Goal: Task Accomplishment & Management: Use online tool/utility

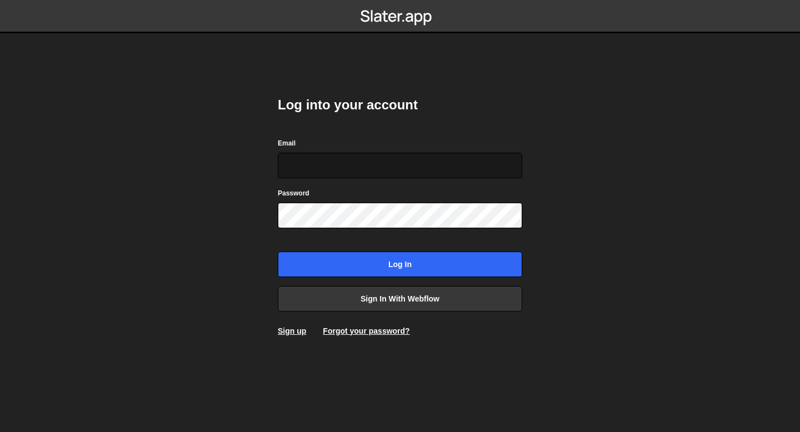
click at [341, 163] on input "Email" at bounding box center [400, 166] width 245 height 26
type input "bessoneliot@gmail.com"
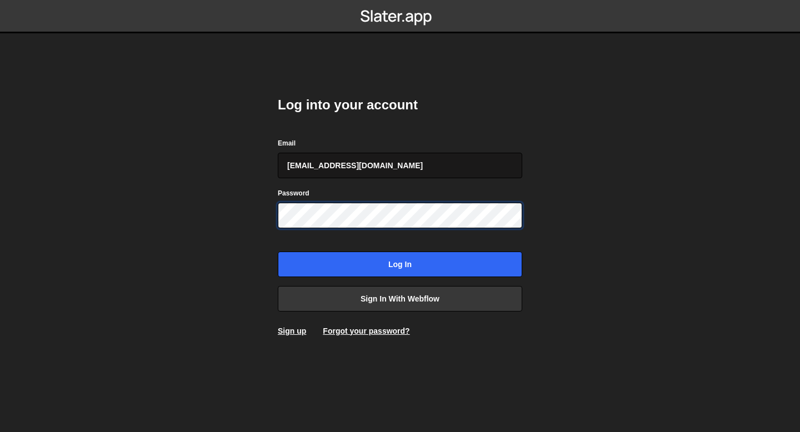
click at [278, 252] on input "Log in" at bounding box center [400, 265] width 245 height 26
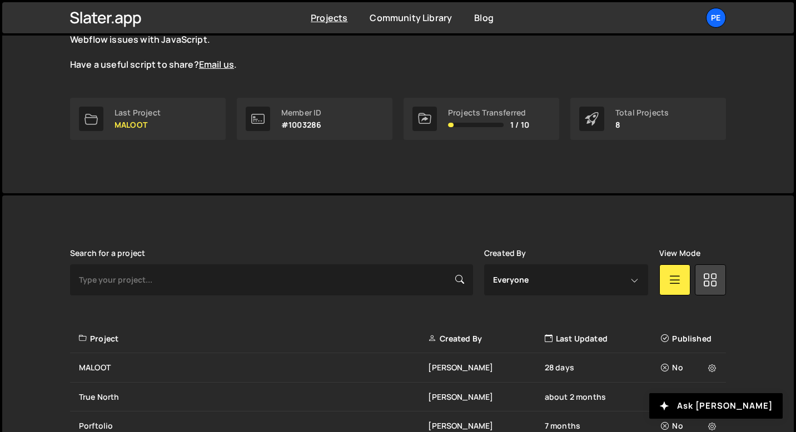
scroll to position [238, 0]
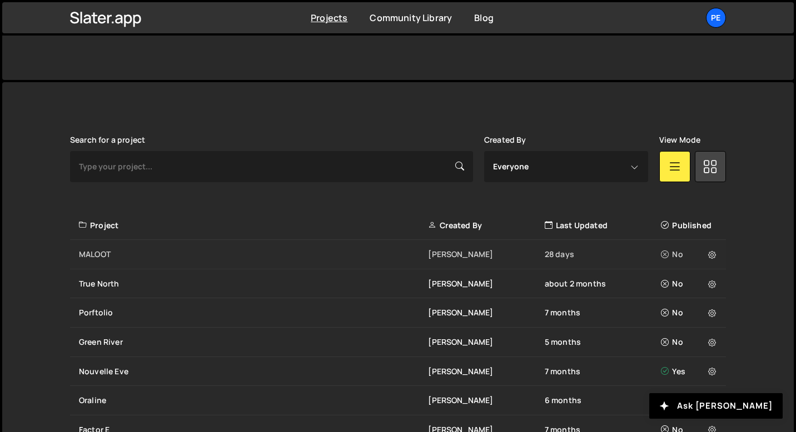
click at [137, 248] on div "[PERSON_NAME] 28 days No" at bounding box center [398, 254] width 656 height 29
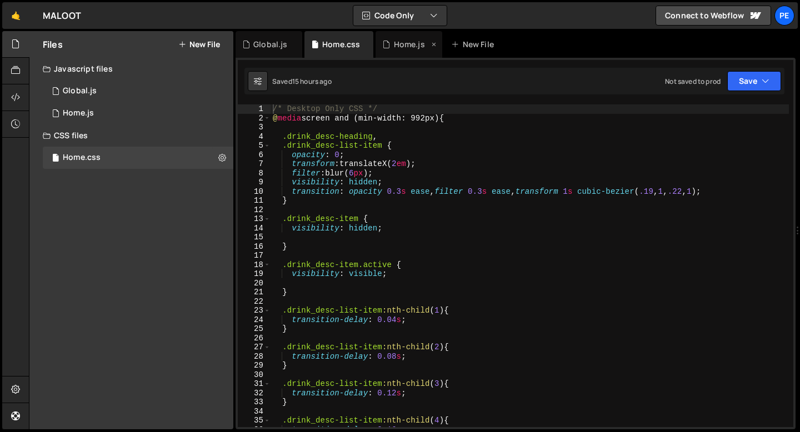
click at [394, 48] on div "Home.js" at bounding box center [409, 44] width 31 height 11
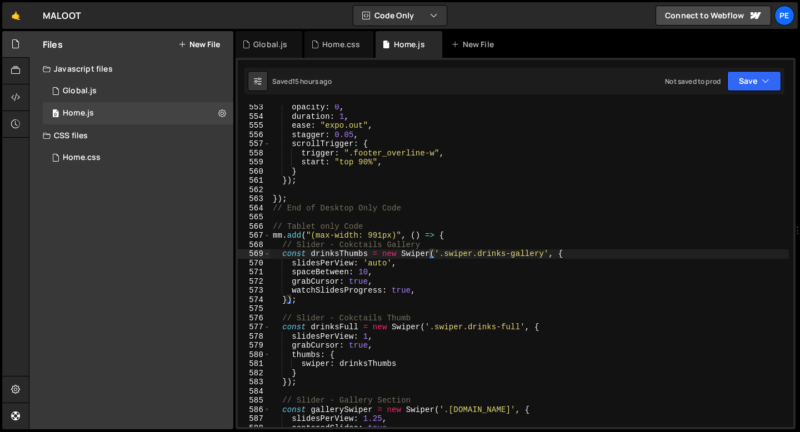
scroll to position [5065, 0]
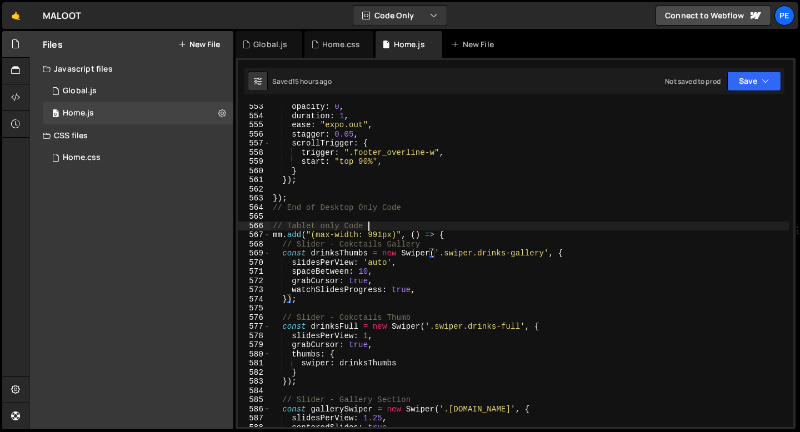
click at [371, 227] on div "opacity : 0 , duration : 1 , ease : "expo.out" , stagger : 0.05 , scrollTrigger…" at bounding box center [530, 272] width 519 height 341
click at [454, 237] on div "opacity : 0 , duration : 1 , ease : "expo.out" , stagger : 0.05 , scrollTrigger…" at bounding box center [530, 272] width 519 height 341
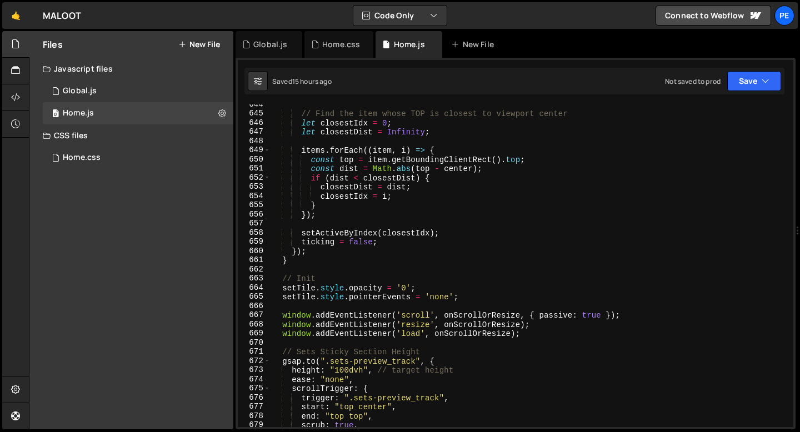
scroll to position [5845, 0]
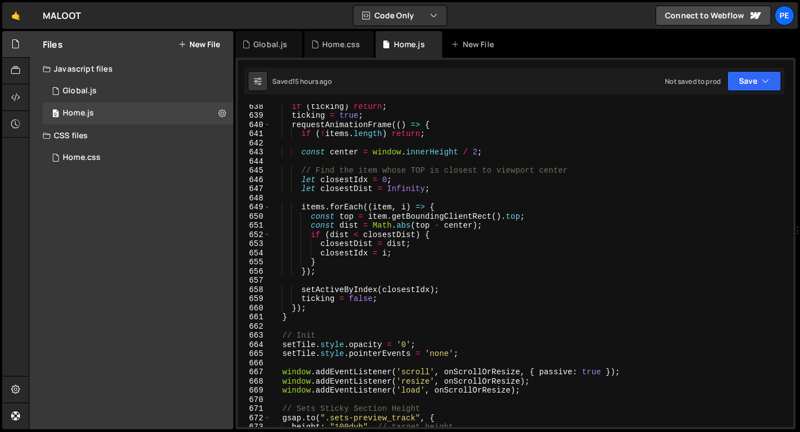
click at [444, 173] on div "if ( ticking ) return ; ticking = true ; requestAnimationFrame (( ) => { if ( !…" at bounding box center [530, 272] width 519 height 341
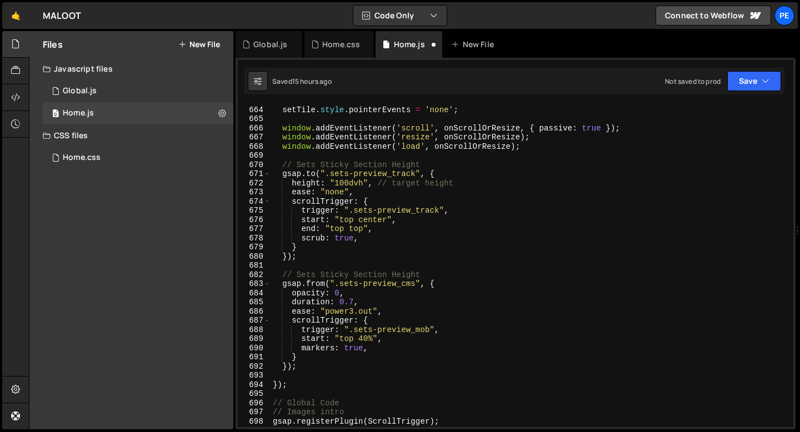
scroll to position [6090, 0]
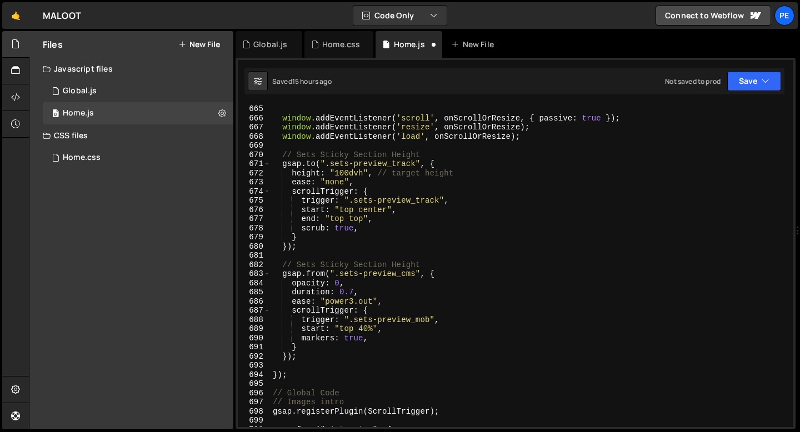
click at [305, 267] on div "window . addEventListener ( 'scroll' , onScrollOrResize , { passive : true }) ;…" at bounding box center [530, 274] width 519 height 341
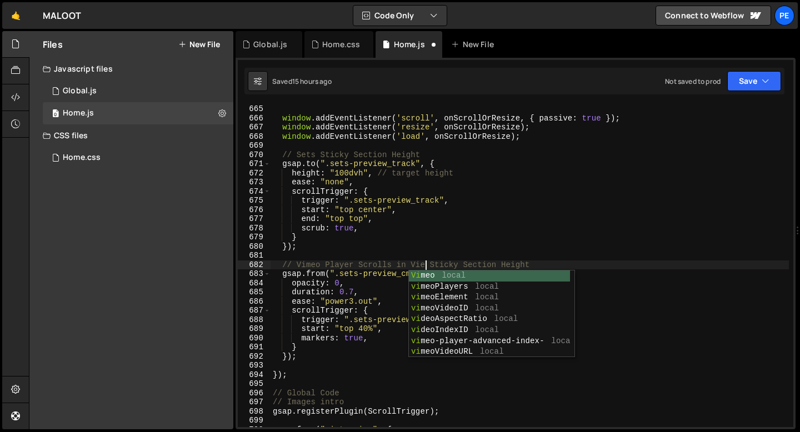
scroll to position [0, 11]
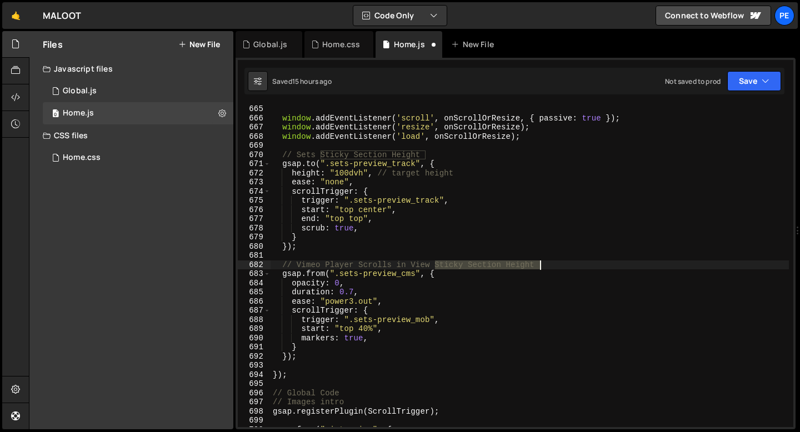
drag, startPoint x: 435, startPoint y: 265, endPoint x: 548, endPoint y: 266, distance: 113.4
click at [548, 266] on div "window . addEventListener ( 'scroll' , onScrollOrResize , { passive : true }) ;…" at bounding box center [530, 274] width 519 height 341
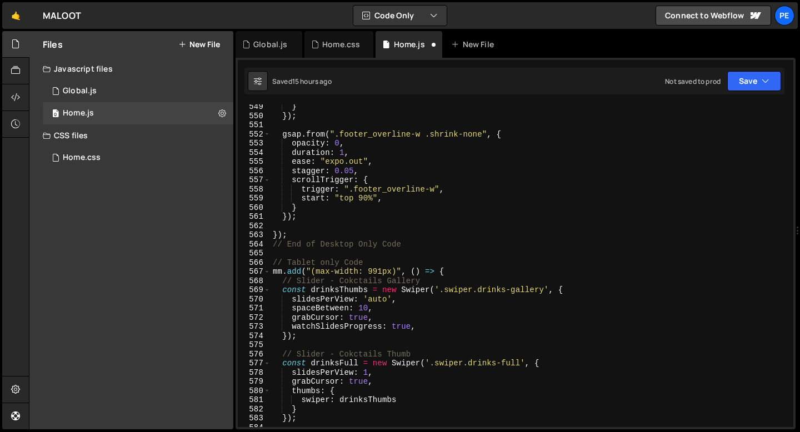
scroll to position [5028, 0]
click at [452, 272] on div "} }) ; gsap . from ( ".footer_overline-w .shrink-none" , { opacity : 0 , durati…" at bounding box center [530, 272] width 519 height 341
type textarea "mm.add("(max-width: 991px)", () => {"
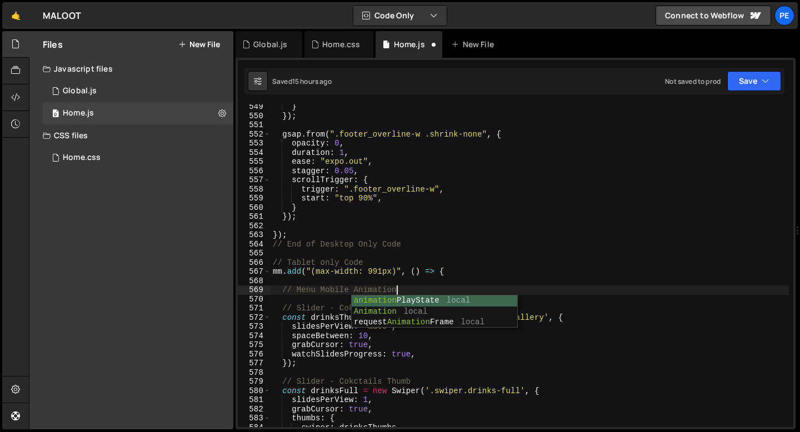
scroll to position [0, 8]
type textarea "// Menu Mobile Animation"
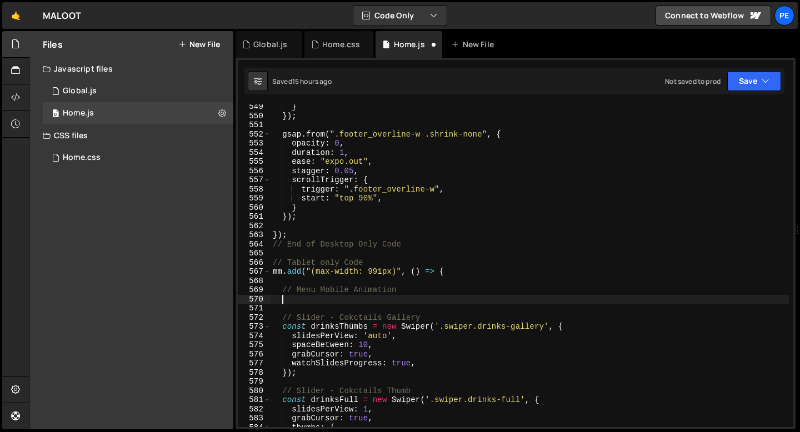
scroll to position [0, 0]
paste textarea "overlay.addEventListener("click", toggleMenu);"
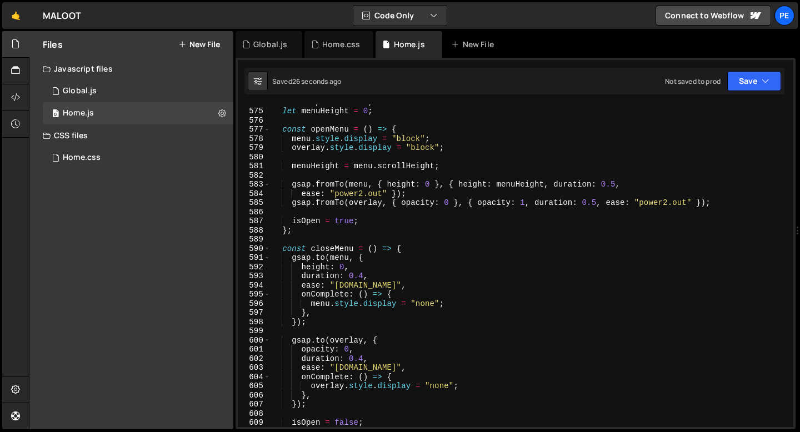
scroll to position [5262, 0]
click at [362, 194] on div "let isOpen = false ; let menuHeight = 0 ; const openMenu = ( ) => { menu . styl…" at bounding box center [530, 268] width 519 height 341
click at [670, 203] on div "let isOpen = false ; let menuHeight = 0 ; const openMenu = ( ) => { menu . styl…" at bounding box center [530, 268] width 519 height 341
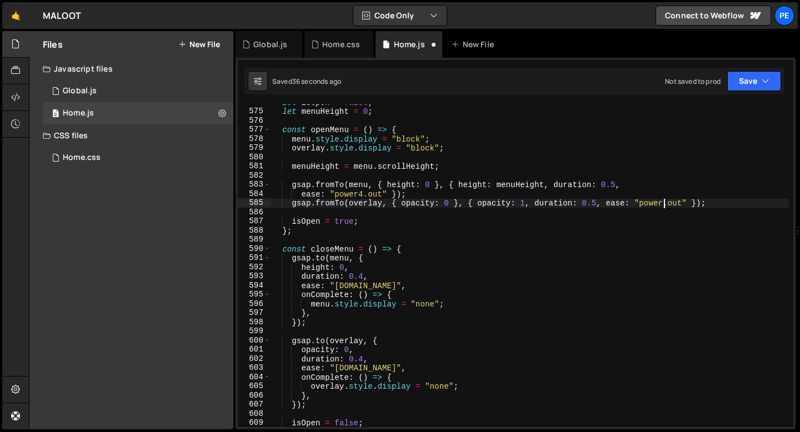
click at [596, 203] on div "let isOpen = false ; let menuHeight = 0 ; const openMenu = ( ) => { menu . styl…" at bounding box center [530, 268] width 519 height 341
drag, startPoint x: 641, startPoint y: 203, endPoint x: 682, endPoint y: 206, distance: 41.2
click at [682, 206] on div "let isOpen = false ; let menuHeight = 0 ; const openMenu = ( ) => { menu . styl…" at bounding box center [530, 268] width 519 height 341
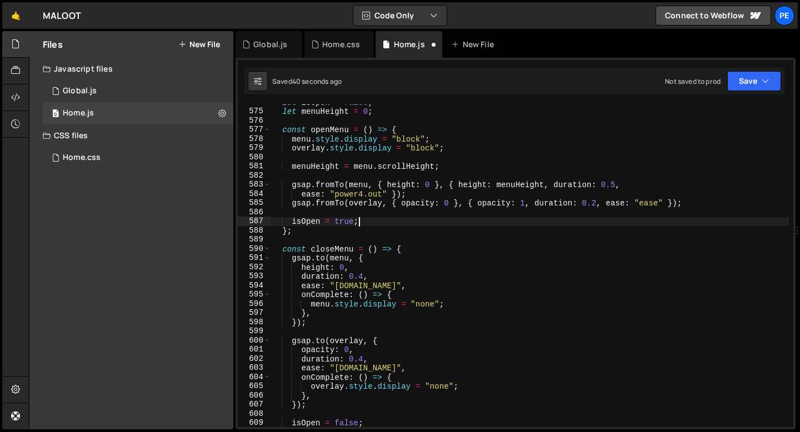
click at [569, 220] on div "let isOpen = false ; let menuHeight = 0 ; const openMenu = ( ) => { menu . styl…" at bounding box center [530, 268] width 519 height 341
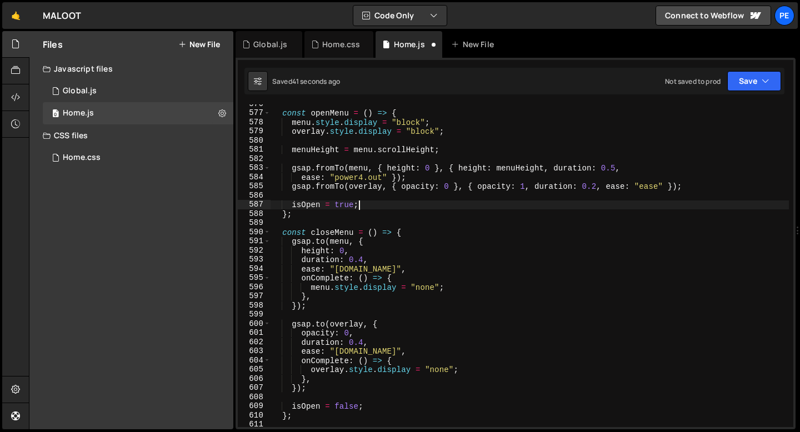
scroll to position [5278, 0]
click at [364, 344] on div "const openMenu = ( ) => { menu . style . display = "block" ; overlay . style . …" at bounding box center [530, 269] width 519 height 341
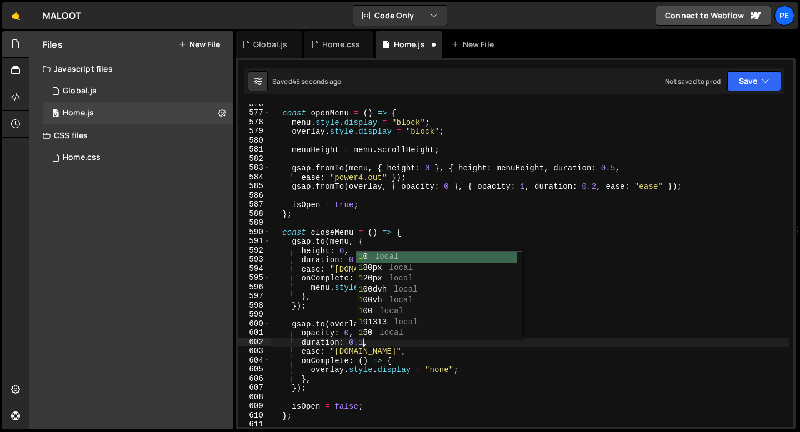
scroll to position [0, 6]
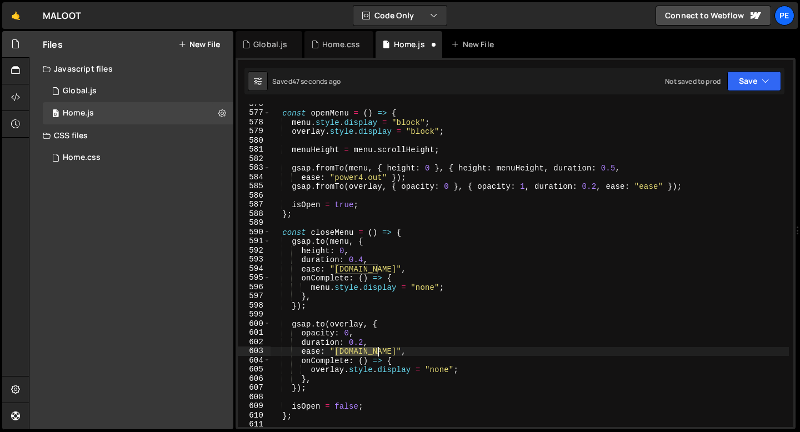
drag, startPoint x: 335, startPoint y: 351, endPoint x: 376, endPoint y: 349, distance: 40.6
click at [376, 350] on div "const openMenu = ( ) => { menu . style . display = "block" ; overlay . style . …" at bounding box center [530, 269] width 519 height 341
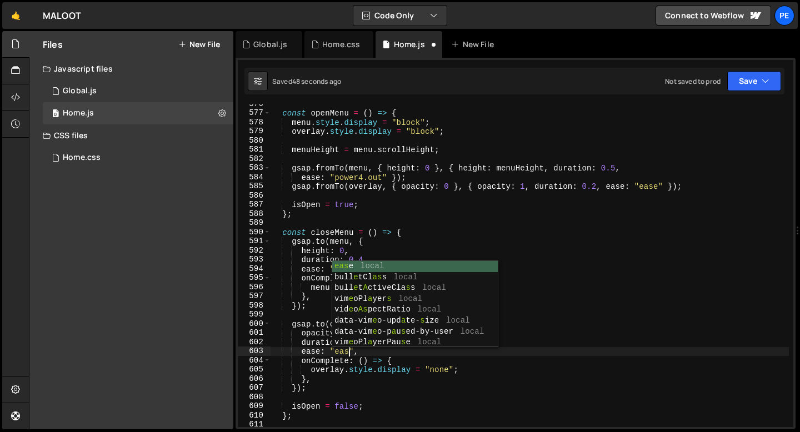
scroll to position [0, 5]
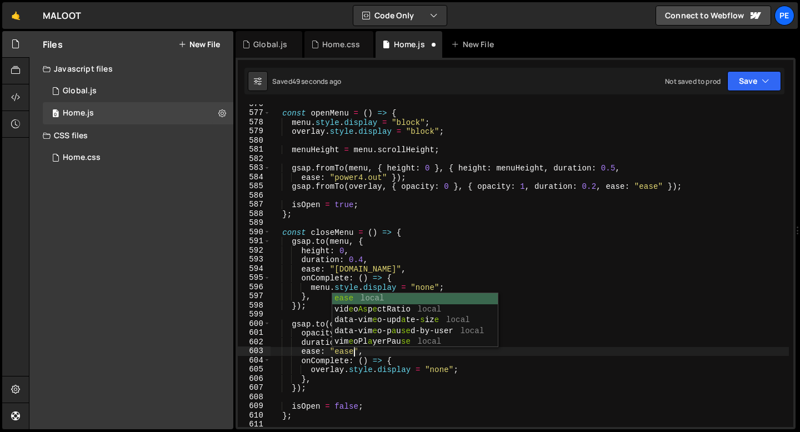
click at [428, 368] on div "const openMenu = ( ) => { menu . style . display = "block" ; overlay . style . …" at bounding box center [530, 269] width 519 height 341
type textarea "overlay.style.display = "none";"
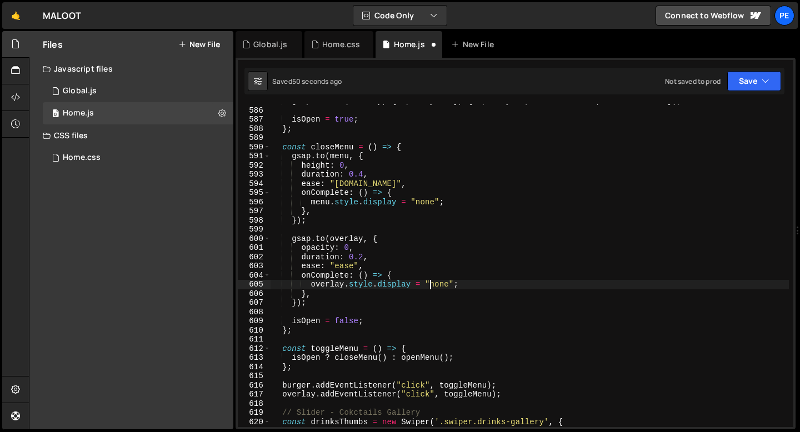
scroll to position [5377, 0]
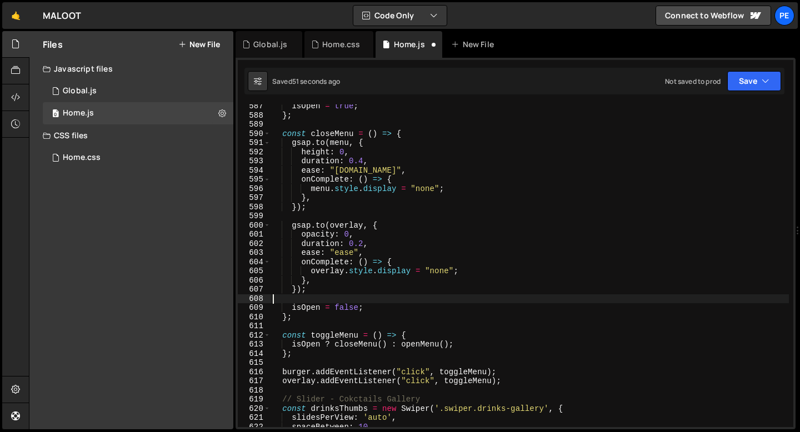
click at [379, 300] on div "isOpen = true ; } ; const closeMenu = ( ) => { gsap . to ( menu , { height : 0 …" at bounding box center [530, 272] width 519 height 341
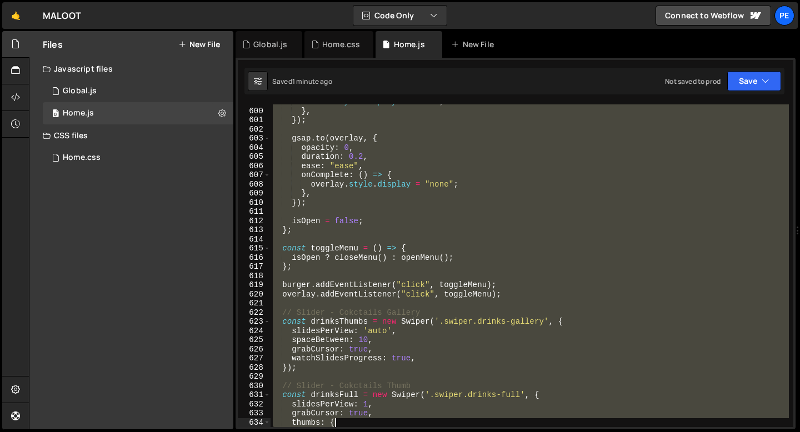
scroll to position [5510, 0]
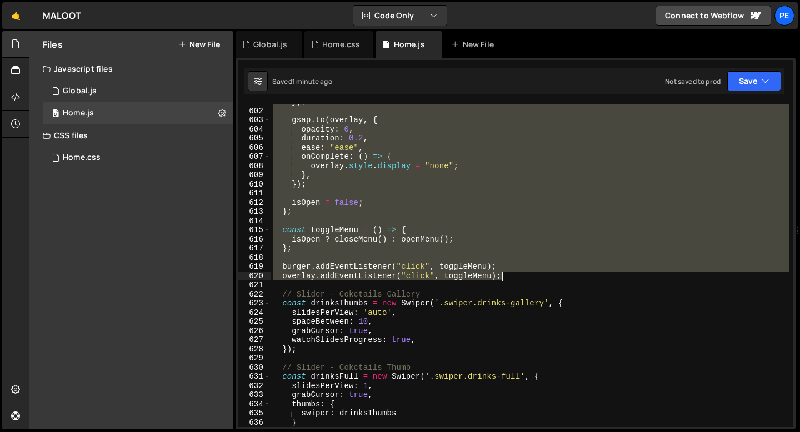
drag, startPoint x: 281, startPoint y: 224, endPoint x: 507, endPoint y: 277, distance: 231.9
click at [507, 277] on div "}) ; gsap . to ( overlay , { opacity : 0 , duration : 0.2 , ease : "ease" , onC…" at bounding box center [530, 267] width 519 height 341
type textarea "burger.addEventListener("click", toggleMenu); overlay.addEventListener("click",…"
paste textarea
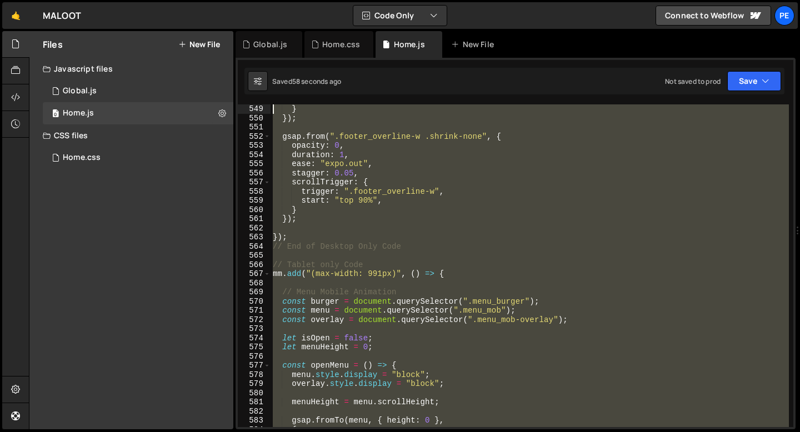
scroll to position [5026, 0]
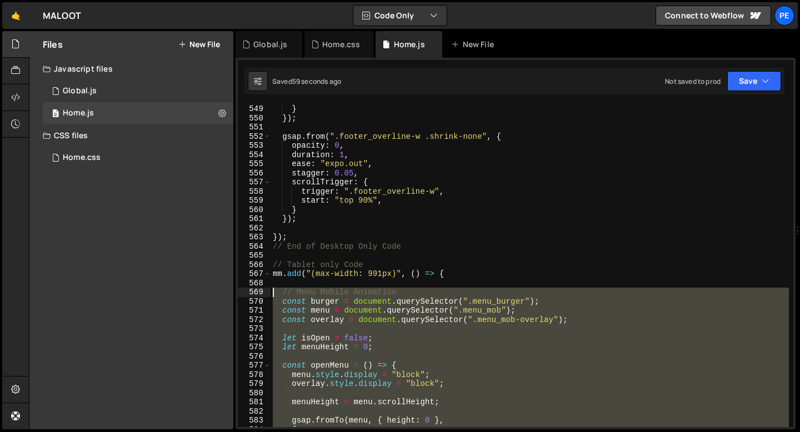
drag, startPoint x: 510, startPoint y: 344, endPoint x: 248, endPoint y: 290, distance: 267.2
click at [248, 290] on div "spaceBetween: 10, 549 550 551 552 553 554 555 556 557 558 559 560 561 562 563 5…" at bounding box center [516, 265] width 556 height 323
type textarea "// Menu Mobile Animation const burger = document.querySelector(".menu_burger");"
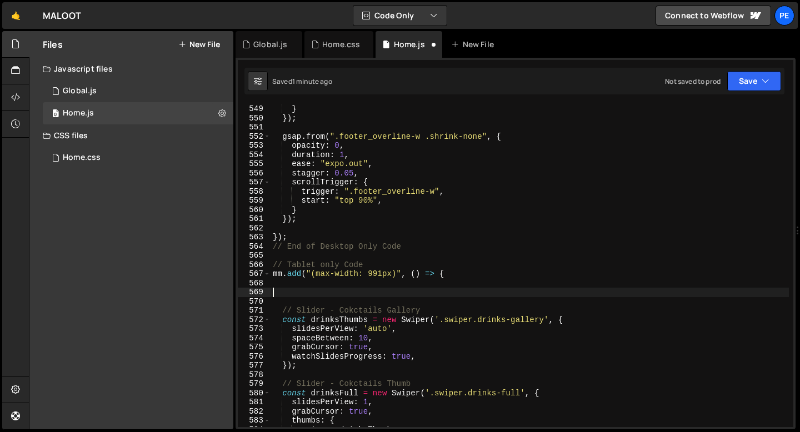
type textarea "// Slider - Cokctails Gallery"
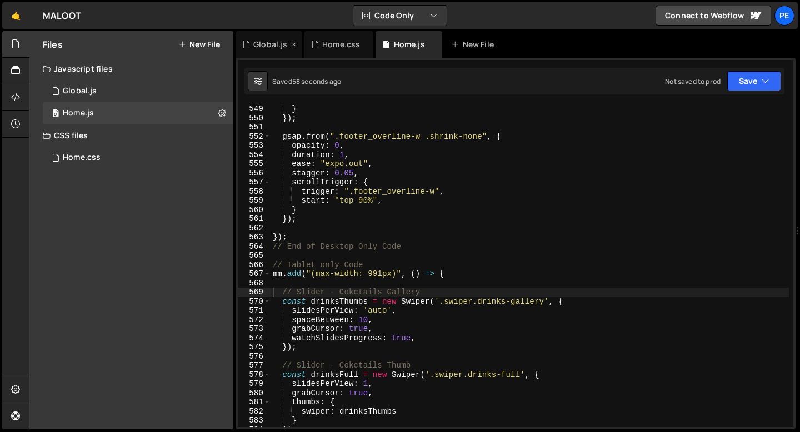
click at [274, 43] on div "Global.js" at bounding box center [270, 44] width 34 height 11
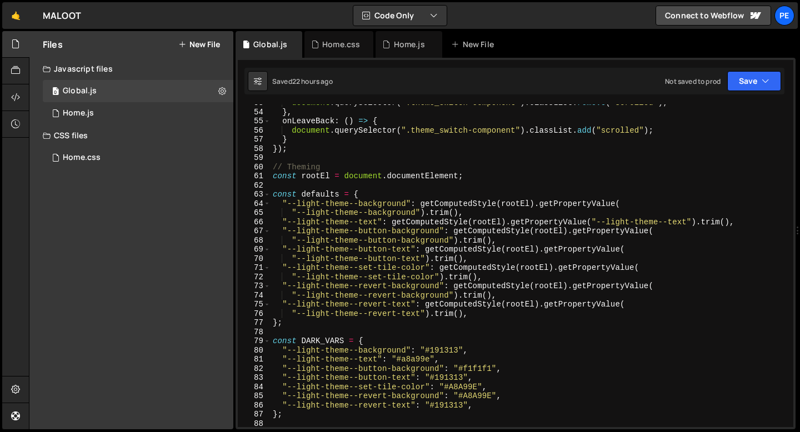
scroll to position [0, 0]
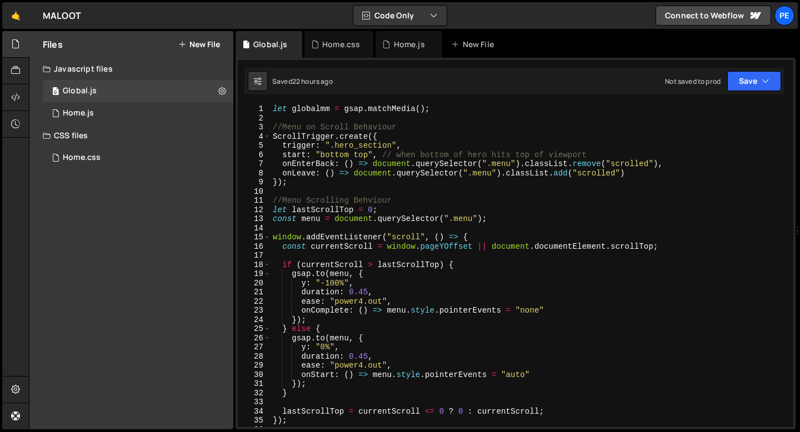
click at [315, 181] on div "let globalmm = gsap . matchMedia ( ) ; //Menu on Scroll Behaviour ScrollTrigger…" at bounding box center [530, 274] width 519 height 341
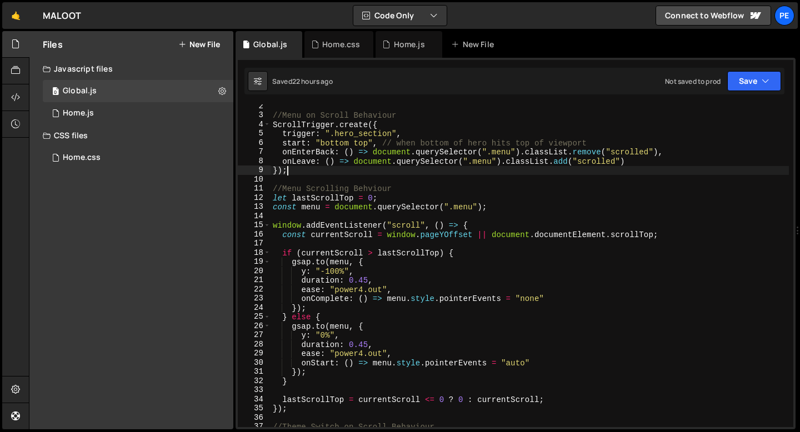
scroll to position [13, 0]
click at [320, 209] on div "//Menu on Scroll Behaviour ScrollTrigger . create ({ trigger : ".hero_section" …" at bounding box center [530, 271] width 519 height 341
type textarea "const menu = document.querySelector(".menu");"
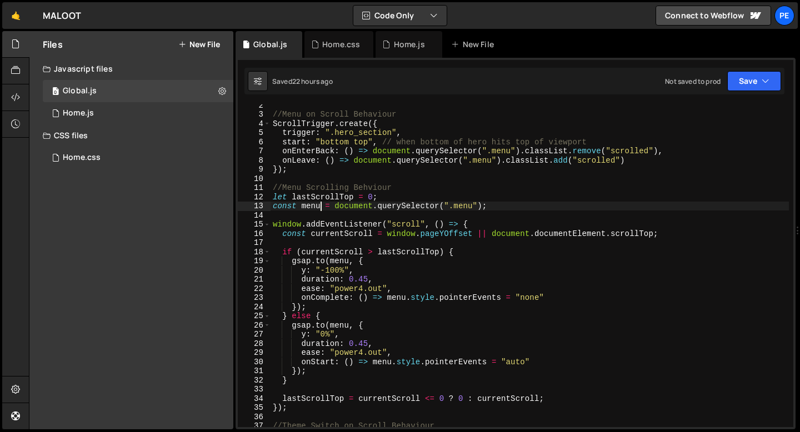
click at [317, 219] on div "//Menu on Scroll Behaviour ScrollTrigger . create ({ trigger : ".hero_section" …" at bounding box center [530, 271] width 519 height 341
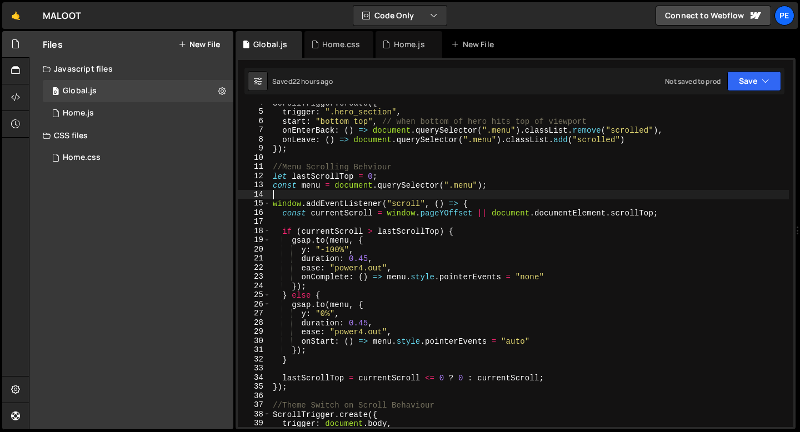
click at [325, 294] on div "ScrollTrigger . create ({ trigger : ".hero_section" , start : "bottom top" , //…" at bounding box center [530, 268] width 519 height 341
type textarea "} else {"
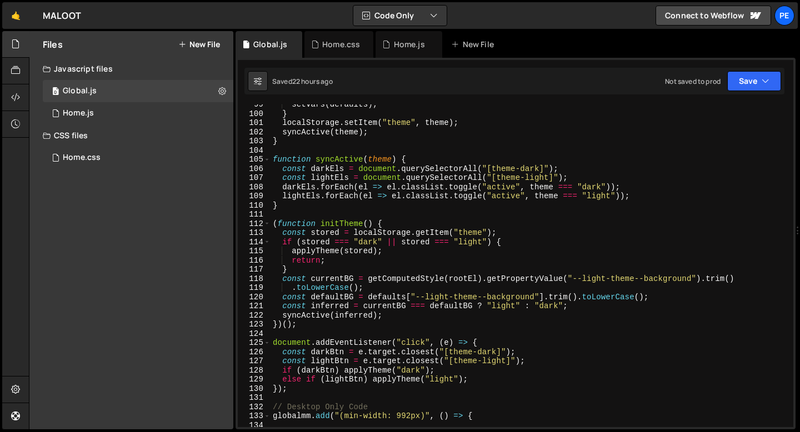
scroll to position [839, 0]
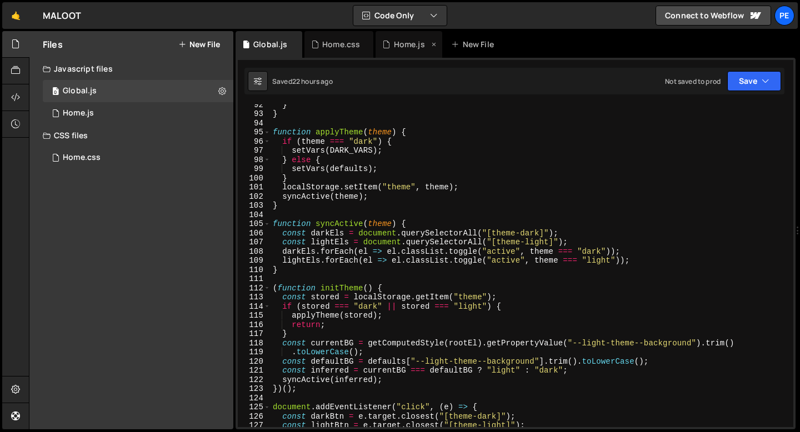
click at [396, 50] on div "Home.js" at bounding box center [409, 44] width 67 height 27
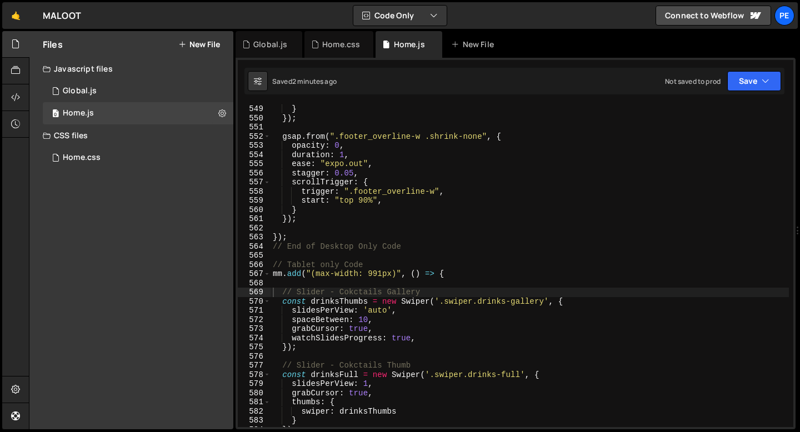
type textarea "mm.add("(max-width: 991px)", () => {"
click at [461, 276] on div "} }) ; gsap . from ( ".footer_overline-w .shrink-none" , { opacity : 0 , durati…" at bounding box center [530, 274] width 519 height 341
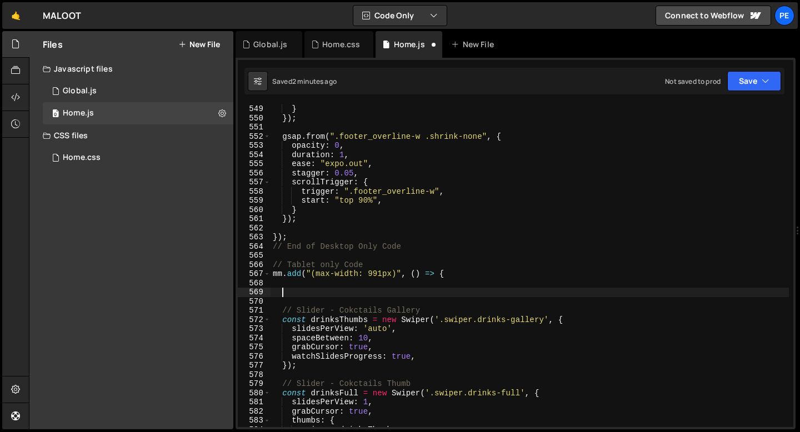
paste textarea "overlay.addEventListener("click", toggleMenu);"
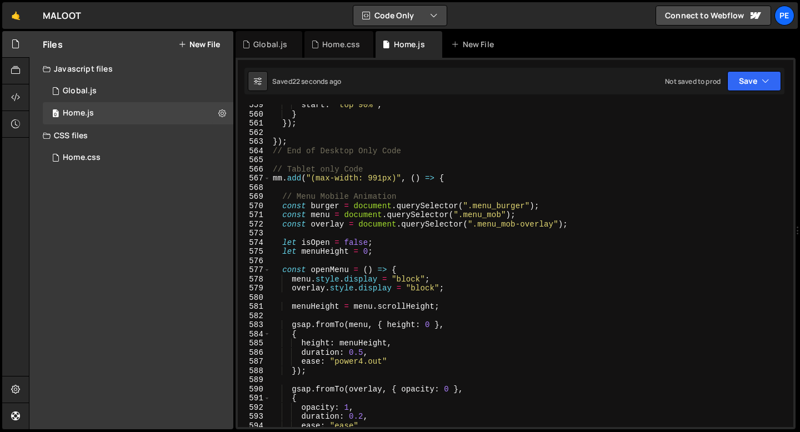
scroll to position [5157, 0]
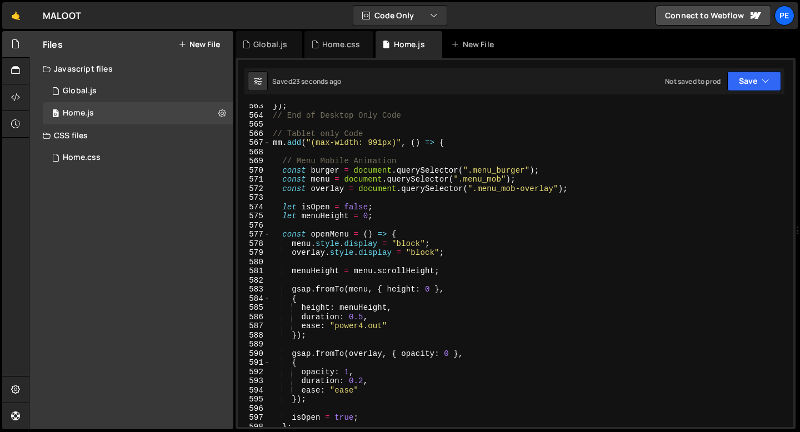
click at [363, 316] on div "}) ; // End of Desktop Only Code // Tablet only Code mm . add ( "(max-width: 99…" at bounding box center [530, 272] width 519 height 341
click at [422, 312] on div "}) ; // End of Desktop Only Code // Tablet only Code mm . add ( "(max-width: 99…" at bounding box center [530, 272] width 519 height 341
click at [391, 318] on div "}) ; // End of Desktop Only Code // Tablet only Code mm . add ( "(max-width: 99…" at bounding box center [530, 272] width 519 height 341
click at [393, 329] on div "}) ; // End of Desktop Only Code // Tablet only Code mm . add ( "(max-width: 99…" at bounding box center [530, 272] width 519 height 341
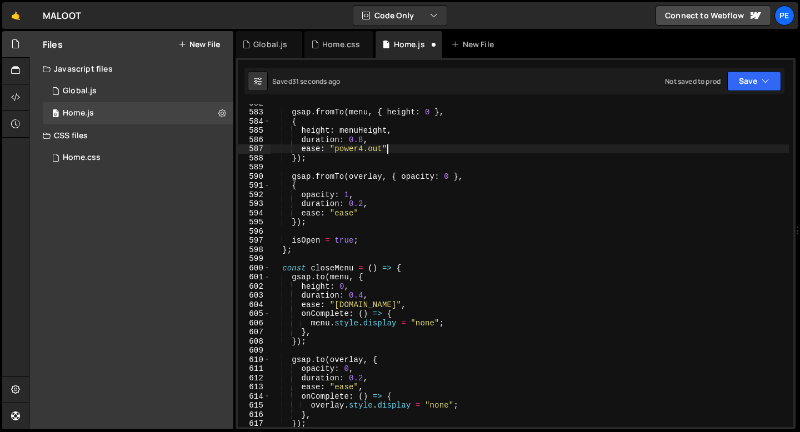
scroll to position [5334, 0]
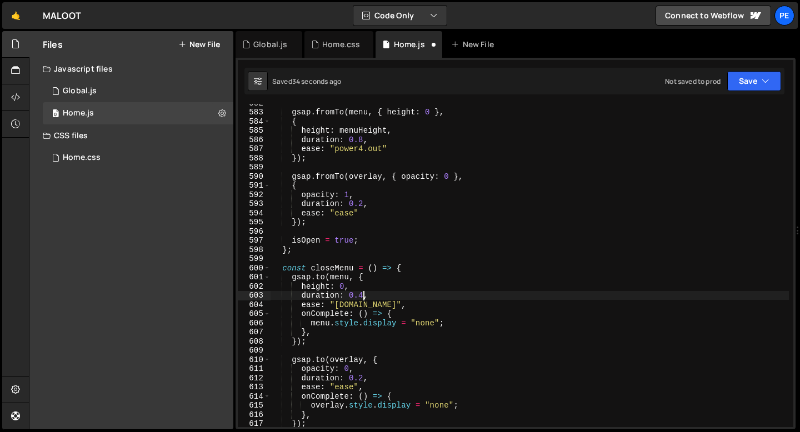
click at [365, 295] on div "gsap . fromTo ( menu , { height : 0 } , { height : menuHeight , duration : 0.8 …" at bounding box center [530, 268] width 519 height 341
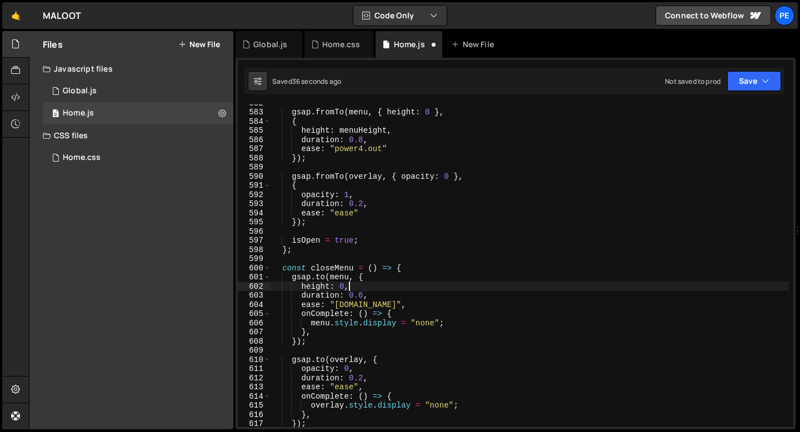
click at [424, 285] on div "gsap . fromTo ( menu , { height : 0 } , { height : menuHeight , duration : 0.8 …" at bounding box center [530, 268] width 519 height 341
click at [375, 305] on div "gsap . fromTo ( menu , { height : 0 } , { height : menuHeight , duration : 0.8 …" at bounding box center [530, 268] width 519 height 341
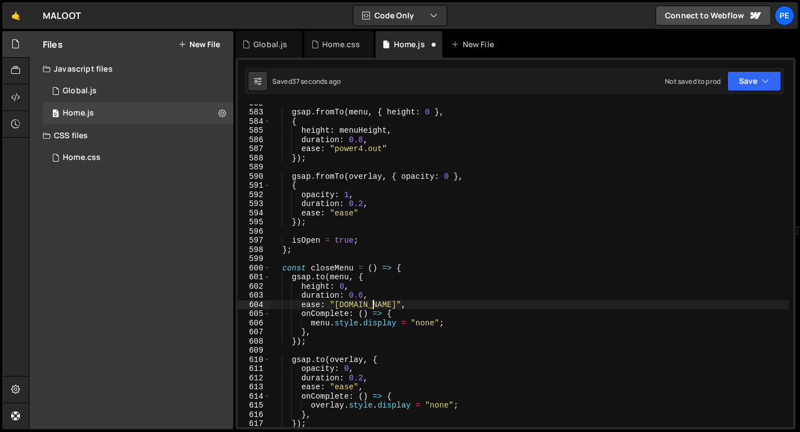
click at [375, 304] on div "gsap . fromTo ( menu , { height : 0 } , { height : menuHeight , duration : 0.8 …" at bounding box center [530, 268] width 519 height 341
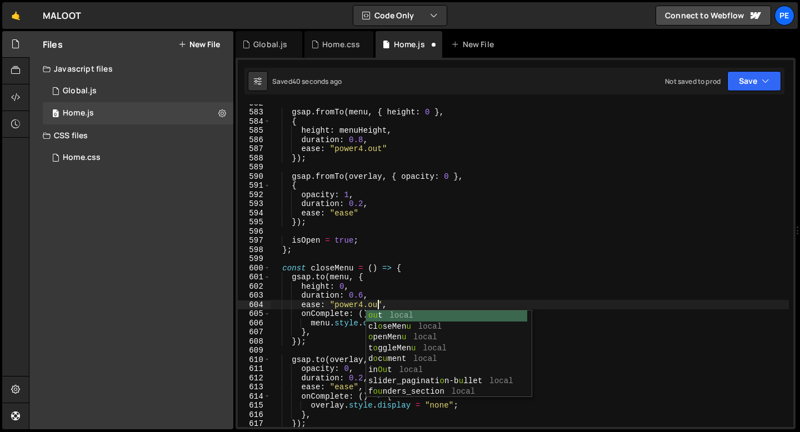
scroll to position [0, 7]
click at [399, 303] on div "gsap . fromTo ( menu , { height : 0 } , { height : menuHeight , duration : 0.8 …" at bounding box center [530, 268] width 519 height 341
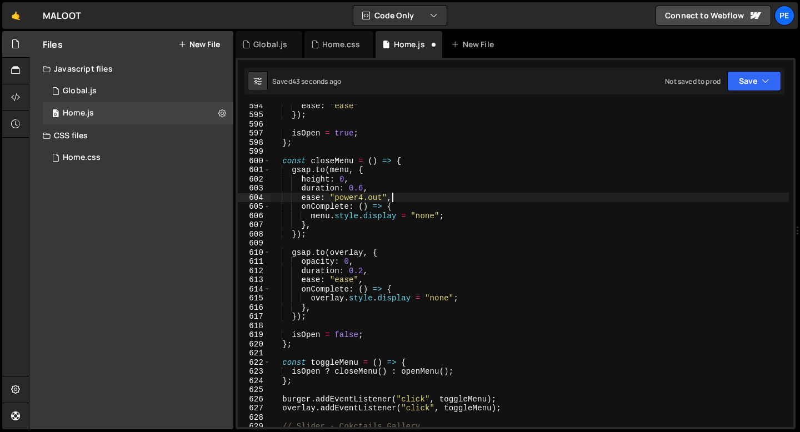
scroll to position [5442, 0]
click at [372, 321] on div "ease : "ease" }) ; isOpen = true ; } ; const closeMenu = ( ) => { gsap . to ( m…" at bounding box center [530, 271] width 519 height 341
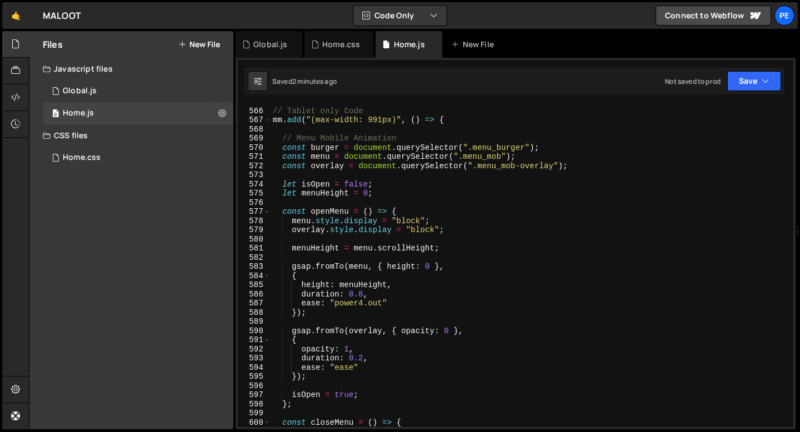
scroll to position [5180, 0]
click at [279, 142] on div "// Tablet only Code mm . add ( "(max-width: 991px)" , ( ) => { // Menu Mobile A…" at bounding box center [530, 267] width 519 height 341
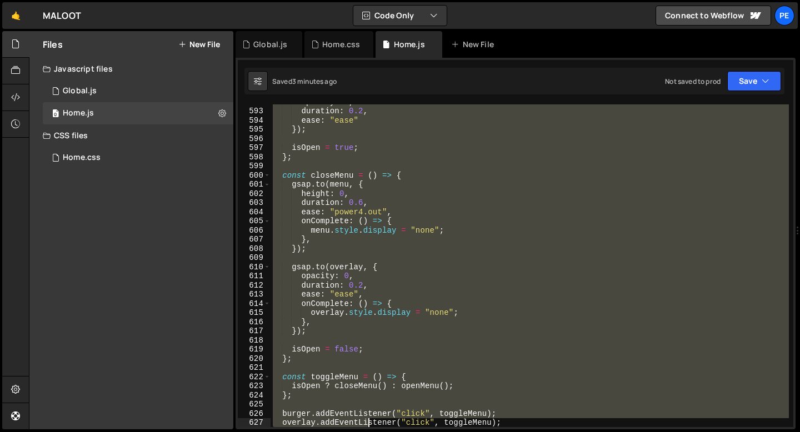
scroll to position [5427, 0]
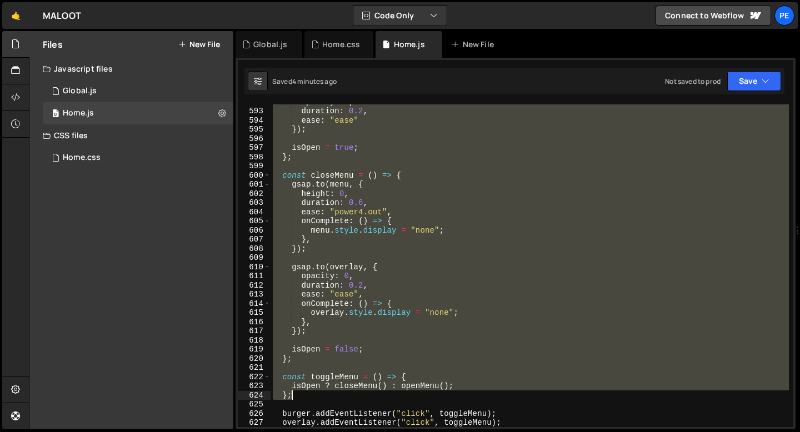
drag, startPoint x: 280, startPoint y: 139, endPoint x: 370, endPoint y: 400, distance: 275.8
click at [370, 400] on div "opacity : 1 , duration : 0.2 , ease : "ease" }) ; isOpen = true ; } ; const clo…" at bounding box center [530, 267] width 519 height 341
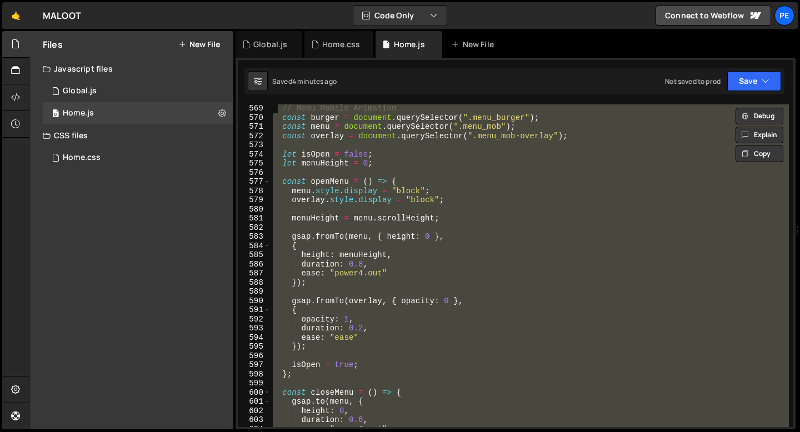
scroll to position [5115, 0]
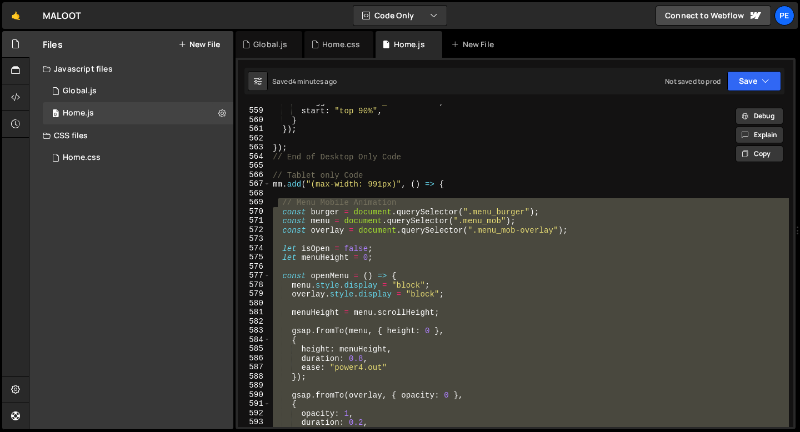
click at [281, 204] on div "trigger : ".footer_overline-w" , start : "top 90%" , } }) ; }) ; // End of Desk…" at bounding box center [530, 265] width 519 height 323
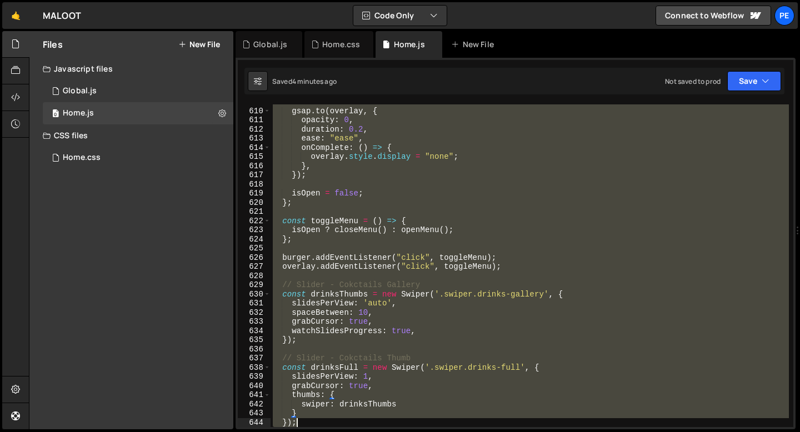
scroll to position [5611, 0]
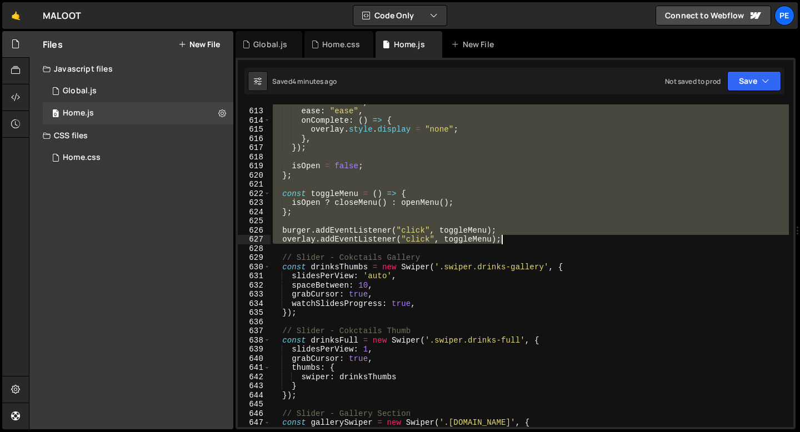
drag, startPoint x: 281, startPoint y: 204, endPoint x: 502, endPoint y: 237, distance: 223.7
click at [502, 237] on div "duration : 0.2 , ease : "ease" , onComplete : ( ) => { overlay . style . displa…" at bounding box center [530, 267] width 519 height 341
type textarea "burger.addEventListener("click", toggleMenu); overlay.addEventListener("click",…"
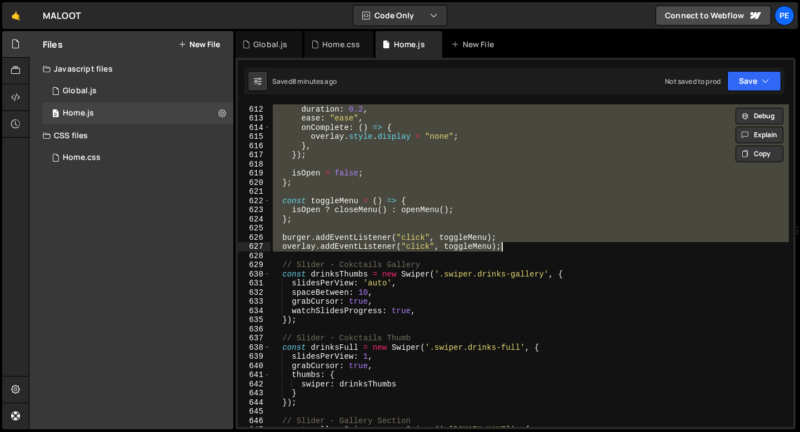
scroll to position [5601, 0]
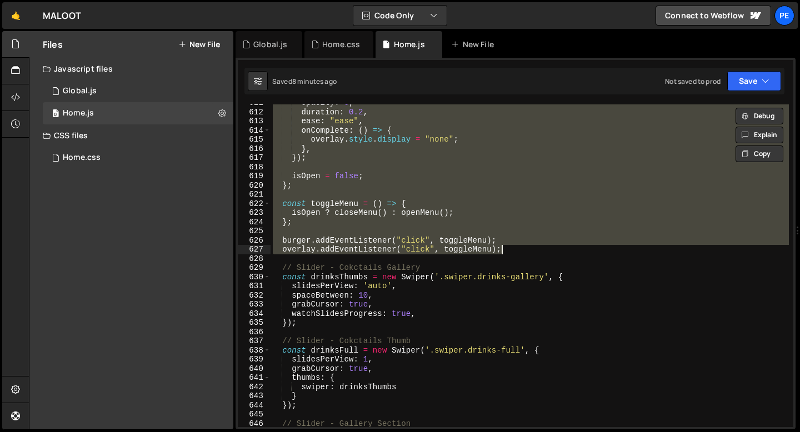
paste textarea
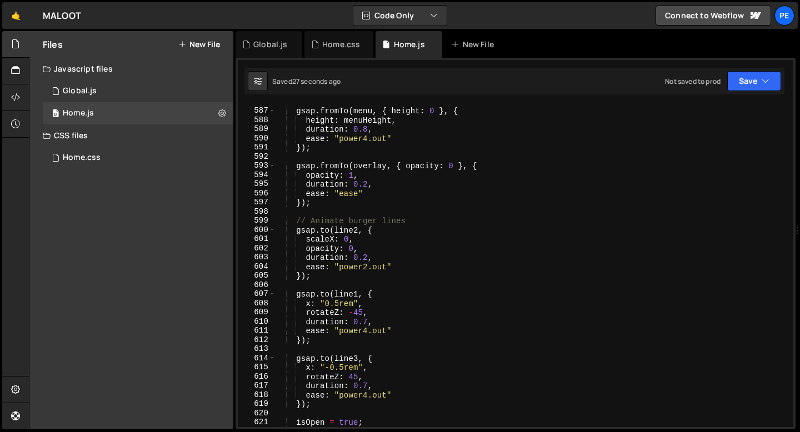
scroll to position [5373, 0]
click at [355, 311] on div "gsap . fromTo ( menu , { height : 0 } , { height : menuHeight , duration : 0.8 …" at bounding box center [532, 267] width 514 height 341
click at [391, 318] on div "gsap . fromTo ( menu , { height : 0 } , { height : menuHeight , duration : 0.8 …" at bounding box center [532, 267] width 514 height 341
click at [377, 366] on div "gsap . fromTo ( menu , { height : 0 } , { height : menuHeight , duration : 0.8 …" at bounding box center [532, 267] width 514 height 341
click at [371, 377] on div "gsap . fromTo ( menu , { height : 0 } , { height : menuHeight , duration : 0.8 …" at bounding box center [532, 267] width 514 height 341
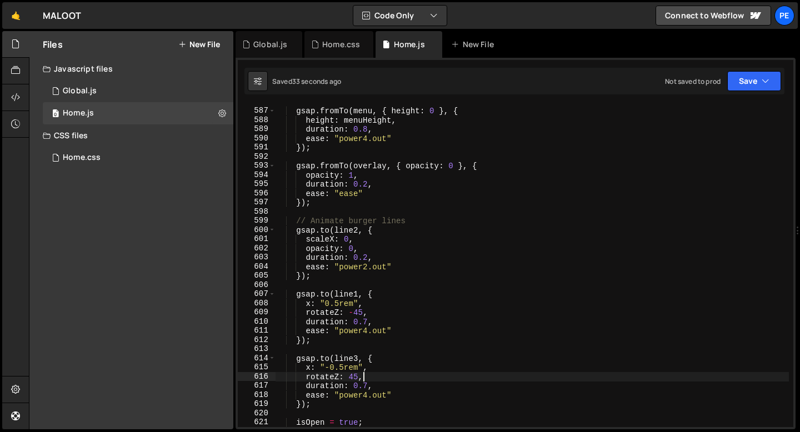
click at [371, 389] on div "gsap . fromTo ( menu , { height : 0 } , { height : menuHeight , duration : 0.8 …" at bounding box center [532, 267] width 514 height 341
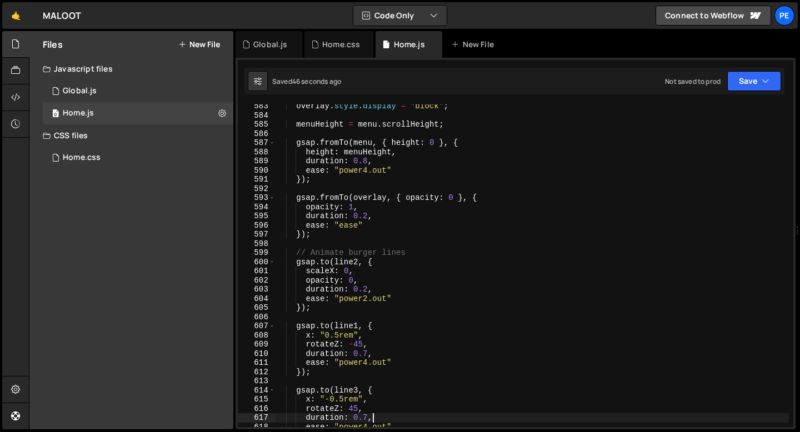
scroll to position [5349, 0]
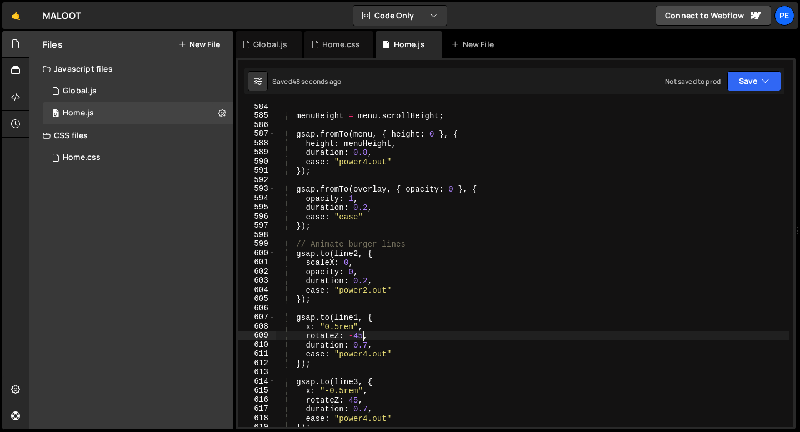
click at [362, 336] on div "menuHeight = menu . scrollHeight ; gsap . fromTo ( menu , { height : 0 } , { he…" at bounding box center [532, 272] width 514 height 341
click at [354, 336] on div "menuHeight = menu . scrollHeight ; gsap . fromTo ( menu , { height : 0 } , { he…" at bounding box center [532, 272] width 514 height 341
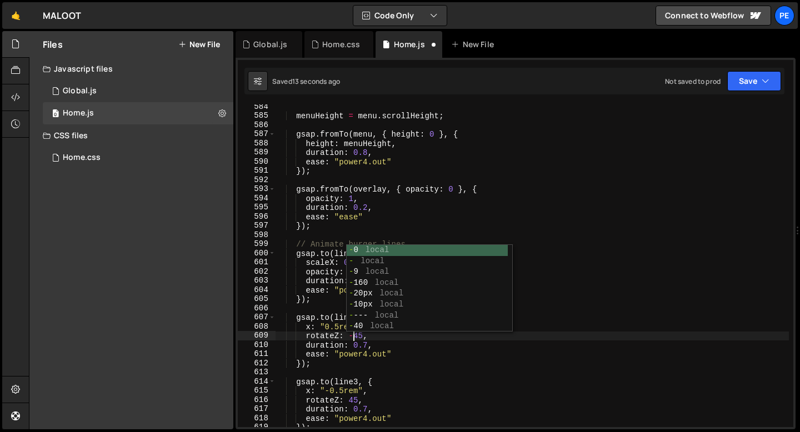
scroll to position [0, 5]
click at [370, 338] on div "menuHeight = menu . scrollHeight ; gsap . fromTo ( menu , { height : 0 } , { he…" at bounding box center [532, 272] width 514 height 341
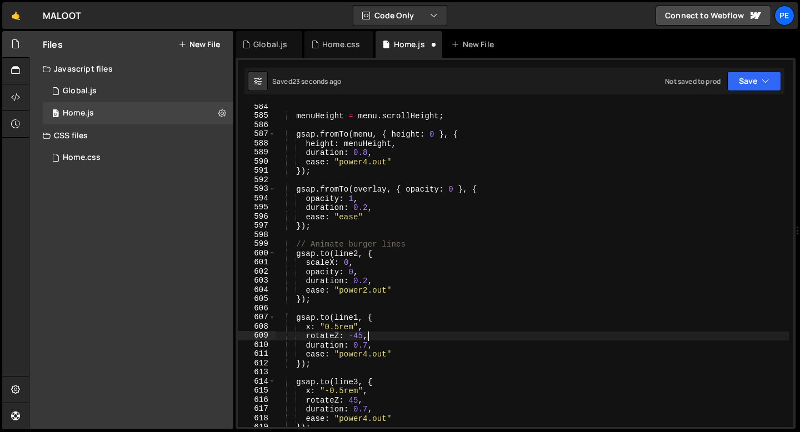
click at [339, 326] on div "menuHeight = menu . scrollHeight ; gsap . fromTo ( menu , { height : 0 } , { he…" at bounding box center [532, 272] width 514 height 341
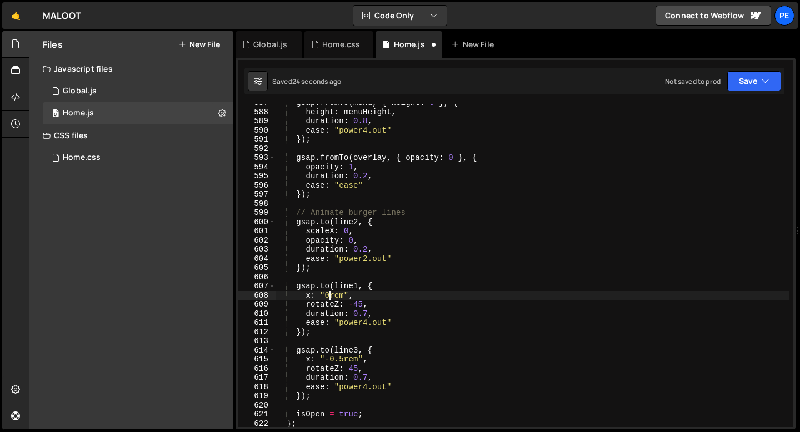
scroll to position [5407, 0]
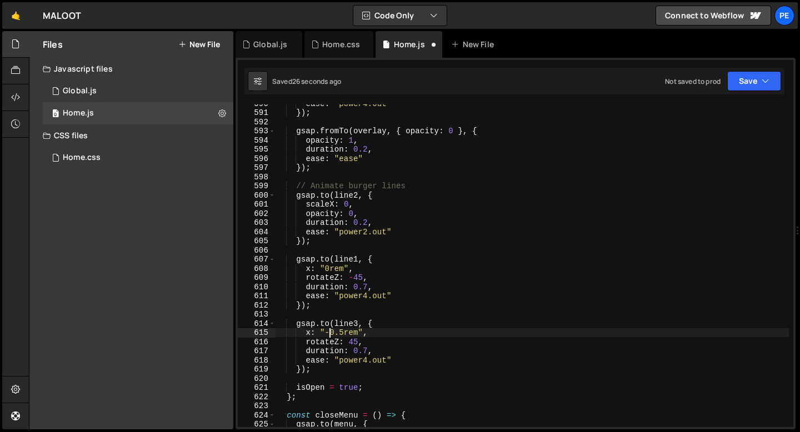
click at [331, 334] on div "ease : "power4.out" }) ; gsap . fromTo ( overlay , { opacity : 0 } , { opacity …" at bounding box center [532, 269] width 514 height 341
click at [340, 335] on div "ease : "power4.out" }) ; gsap . fromTo ( overlay , { opacity : 0 } , { opacity …" at bounding box center [532, 269] width 514 height 341
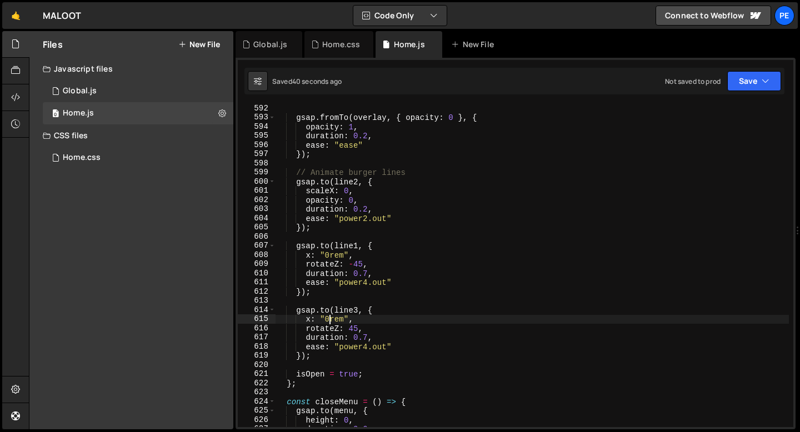
scroll to position [5422, 0]
click at [326, 317] on div "gsap . fromTo ( overlay , { opacity : 0 } , { opacity : 1 , duration : 0.2 , ea…" at bounding box center [532, 273] width 514 height 341
click at [310, 318] on div "gsap . fromTo ( overlay , { opacity : 0 } , { opacity : 1 , duration : 0.2 , ea…" at bounding box center [532, 273] width 514 height 341
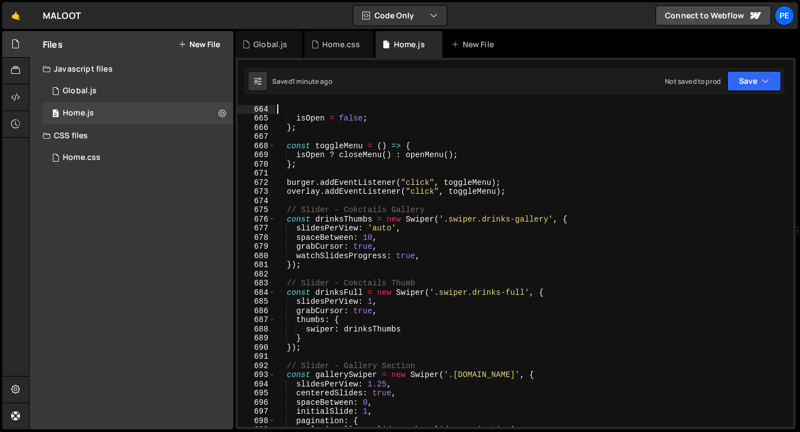
scroll to position [6062, 0]
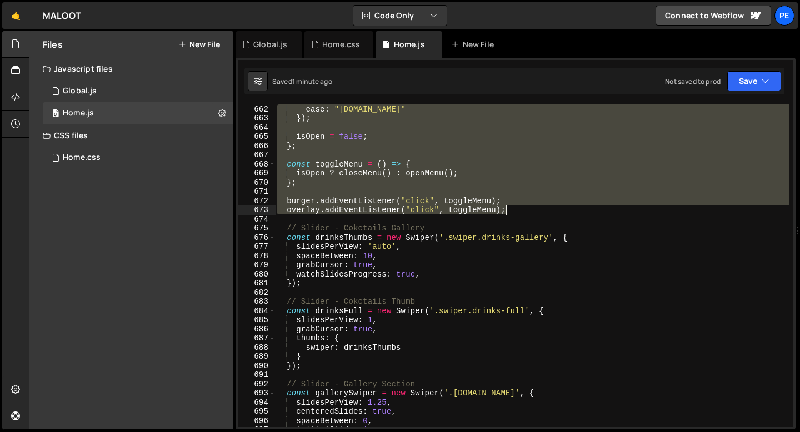
drag, startPoint x: 288, startPoint y: 203, endPoint x: 509, endPoint y: 212, distance: 221.4
click at [510, 212] on div "ease : "power4.in" }) ; isOpen = false ; } ; const toggleMenu = ( ) => { isOpen…" at bounding box center [532, 274] width 514 height 341
type textarea "burger.addEventListener("click", toggleMenu); overlay.addEventListener("click",…"
paste textarea
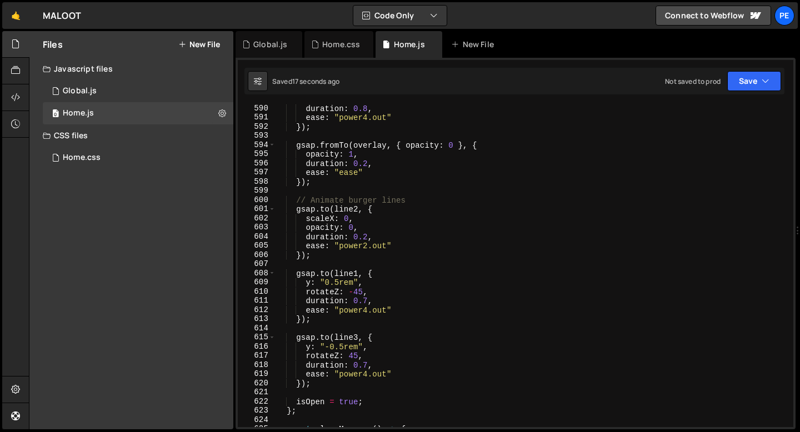
scroll to position [5402, 0]
click at [367, 246] on div "duration : 0.8 , ease : "power4.out" }) ; gsap . fromTo ( overlay , { opacity :…" at bounding box center [532, 274] width 514 height 341
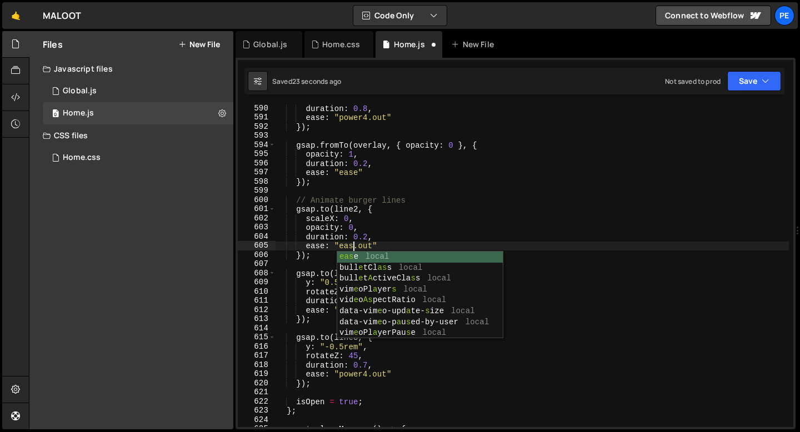
scroll to position [0, 5]
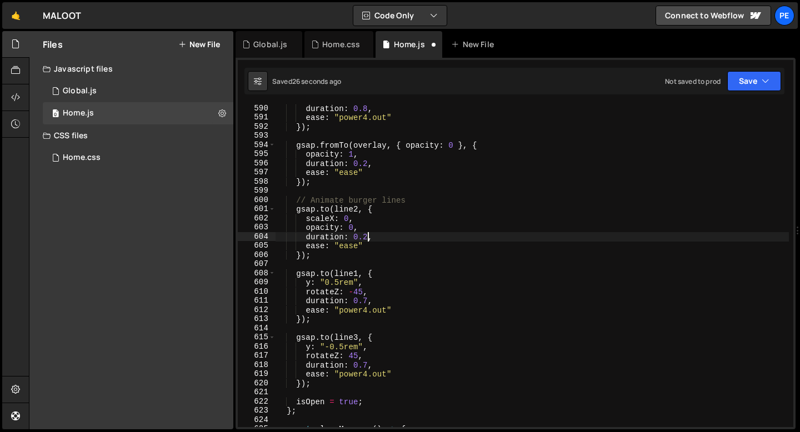
click at [367, 237] on div "duration : 0.8 , ease : "power4.out" }) ; gsap . fromTo ( overlay , { opacity :…" at bounding box center [532, 274] width 514 height 341
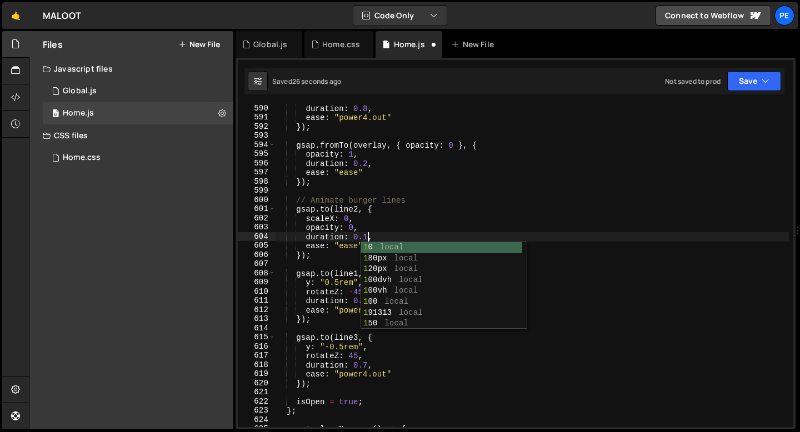
scroll to position [0, 6]
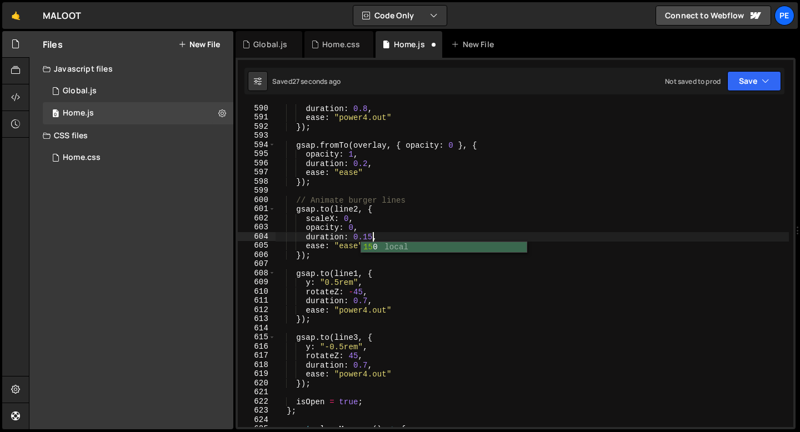
click at [361, 232] on div "duration : 0.8 , ease : "power4.out" }) ; gsap . fromTo ( overlay , { opacity :…" at bounding box center [532, 274] width 514 height 341
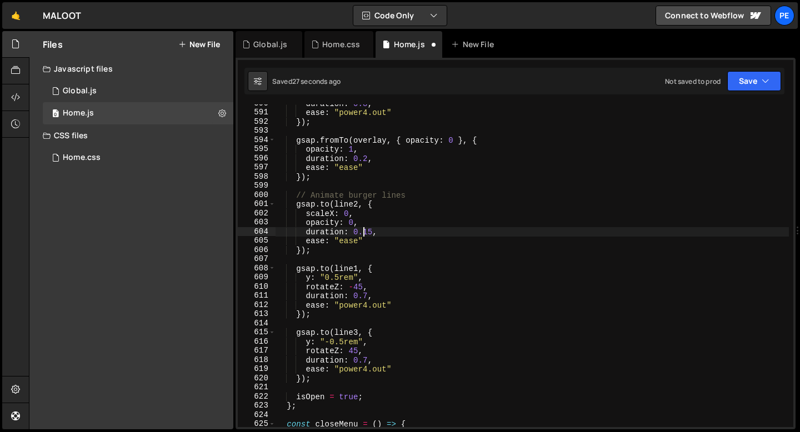
scroll to position [5413, 0]
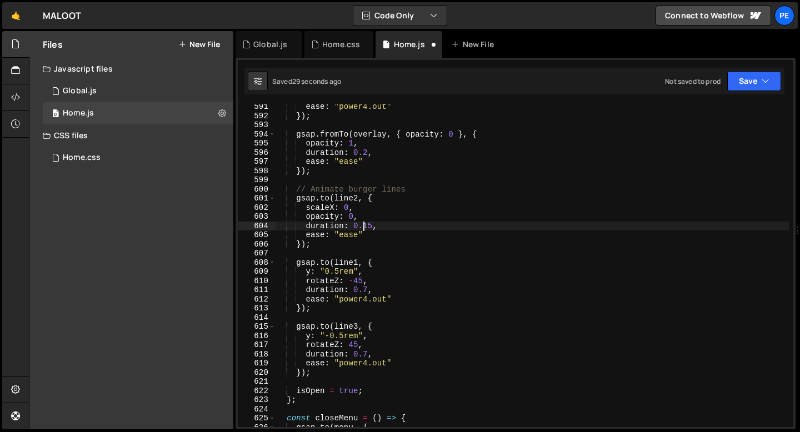
click at [338, 270] on div "ease : "power4.out" }) ; gsap . fromTo ( overlay , { opacity : 0 } , { opacity …" at bounding box center [532, 272] width 514 height 341
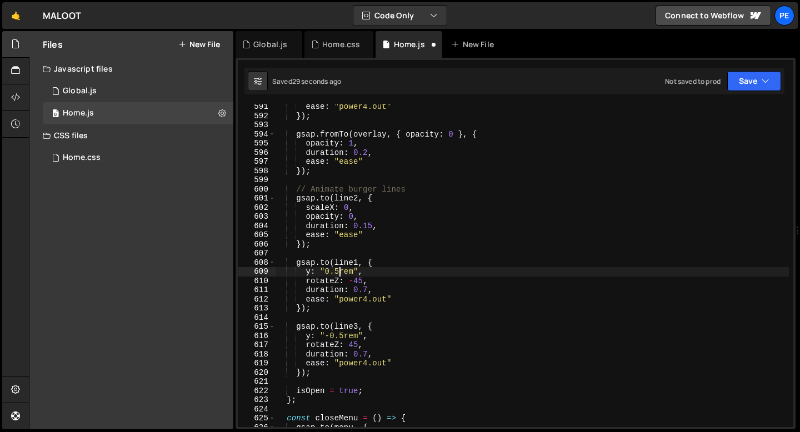
type textarea "y: "0.4rem","
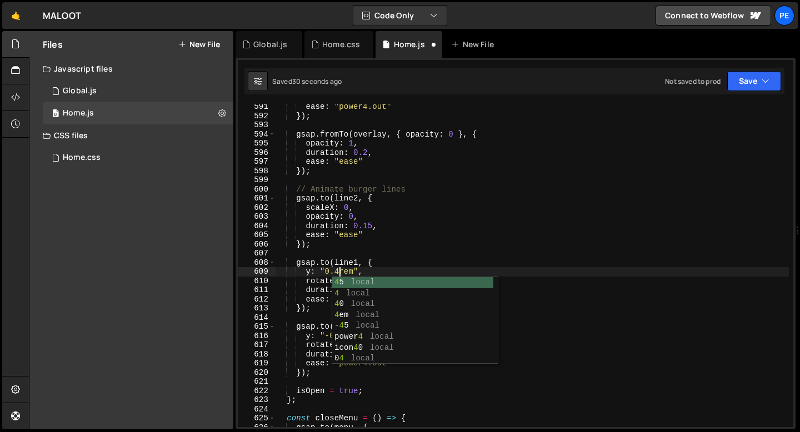
scroll to position [0, 4]
click at [313, 316] on div "ease : "power4.out" }) ; gsap . fromTo ( overlay , { opacity : 0 } , { opacity …" at bounding box center [532, 272] width 514 height 341
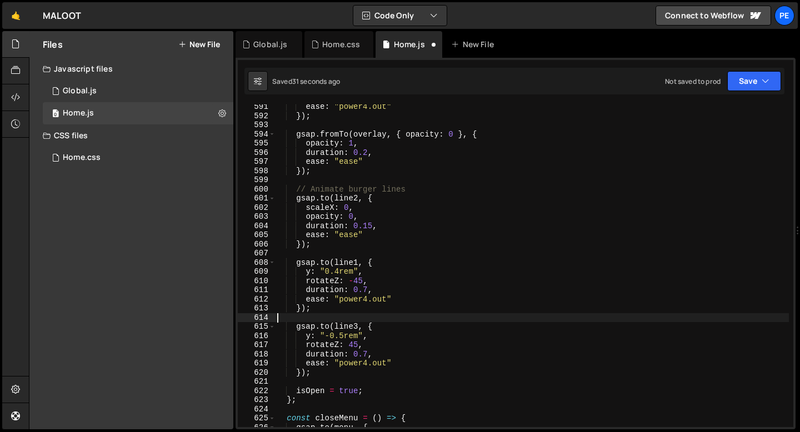
scroll to position [0, 0]
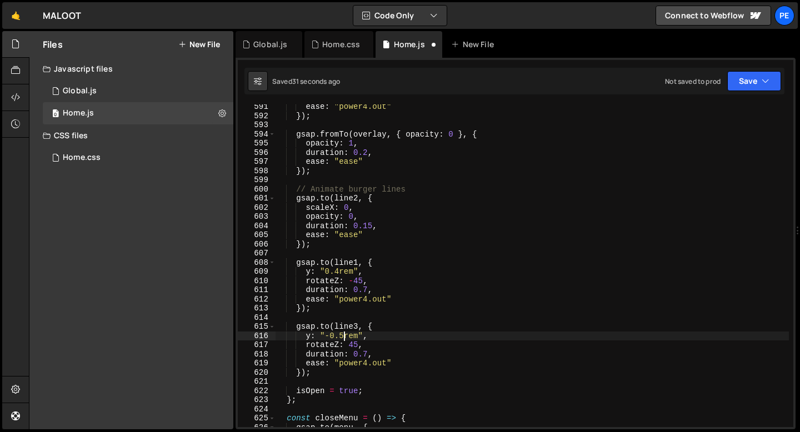
click at [342, 336] on div "ease : "power4.out" }) ; gsap . fromTo ( overlay , { opacity : 0 } , { opacity …" at bounding box center [532, 272] width 514 height 341
type textarea "y: "-0.4rem","
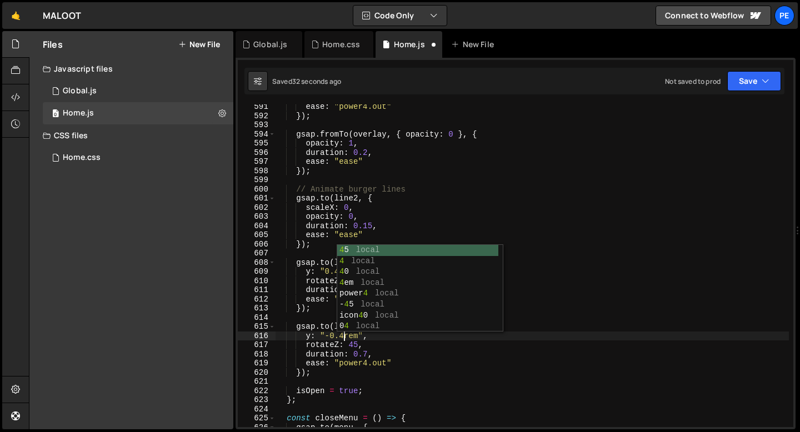
click at [324, 320] on div "ease : "power4.out" }) ; gsap . fromTo ( overlay , { opacity : 0 } , { opacity …" at bounding box center [532, 272] width 514 height 341
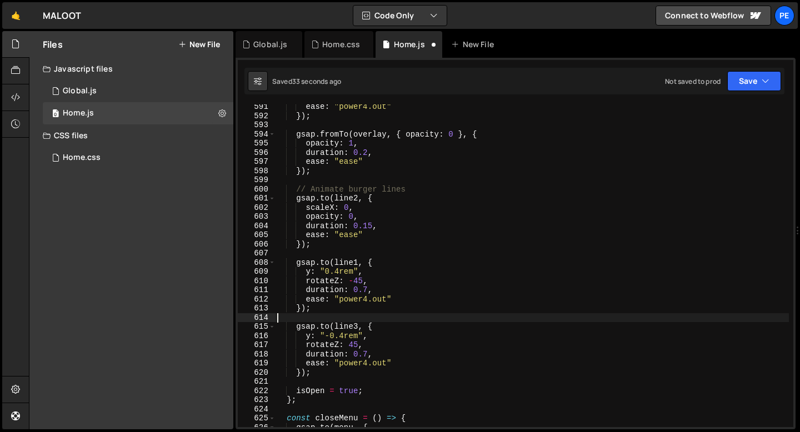
scroll to position [0, 0]
click at [338, 269] on div "ease : "power4.out" }) ; gsap . fromTo ( overlay , { opacity : 0 } , { opacity …" at bounding box center [532, 272] width 514 height 341
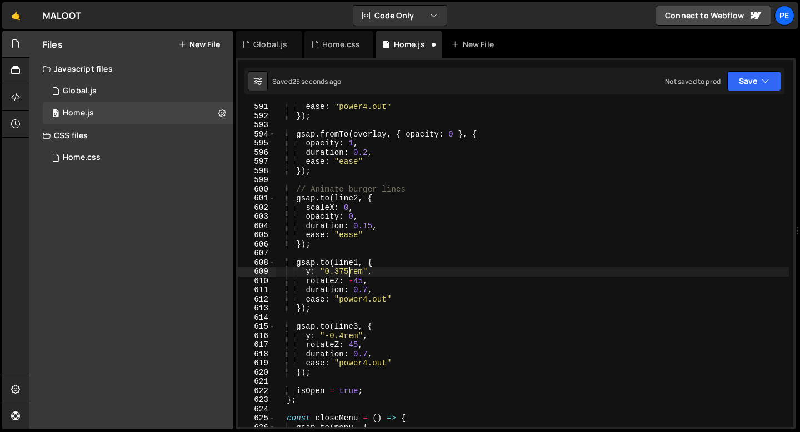
scroll to position [0, 4]
click at [345, 335] on div "ease : "power4.out" }) ; gsap . fromTo ( overlay , { opacity : 0 } , { opacity …" at bounding box center [532, 272] width 514 height 341
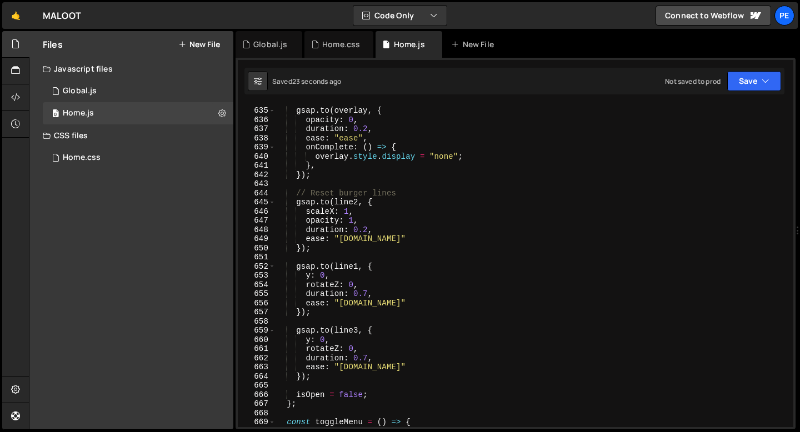
scroll to position [5811, 0]
click at [367, 240] on div "gsap . to ( overlay , { opacity : 0 , duration : 0.2 , ease : "ease" , onComple…" at bounding box center [532, 268] width 514 height 341
click at [382, 241] on div "gsap . to ( overlay , { opacity : 0 , duration : 0.2 , ease : "ease" , onComple…" at bounding box center [532, 268] width 514 height 341
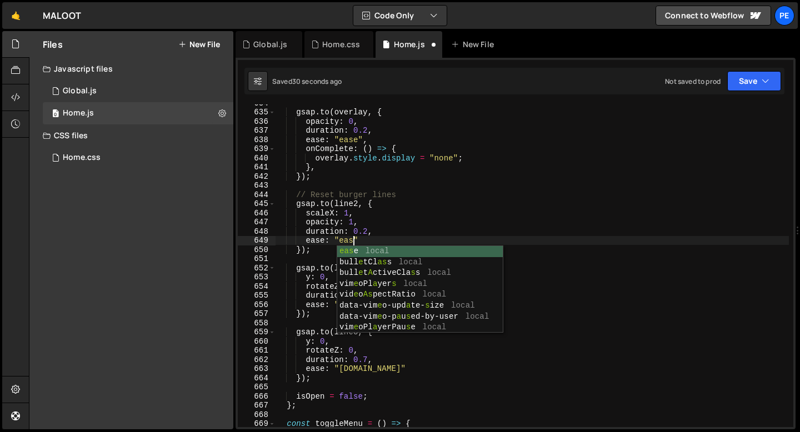
scroll to position [0, 5]
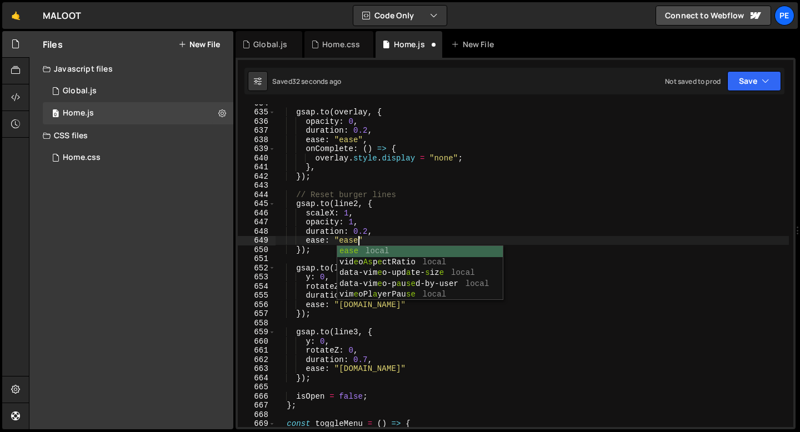
click at [356, 223] on div "gsap . to ( overlay , { opacity : 0 , duration : 0.2 , ease : "ease" , onComple…" at bounding box center [532, 268] width 514 height 341
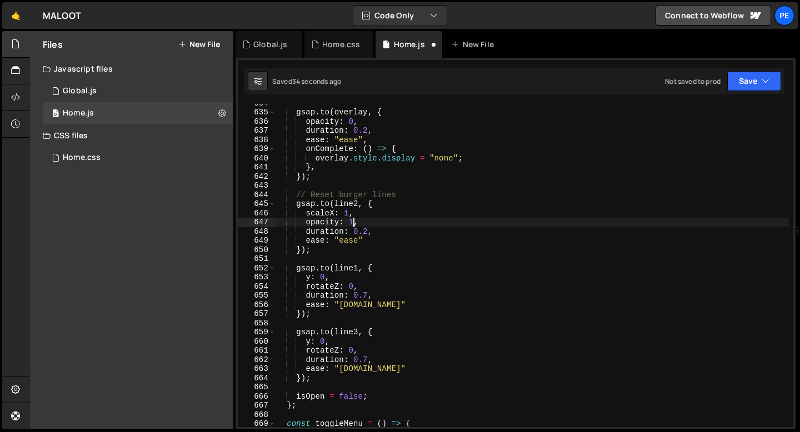
click at [380, 301] on div "gsap . to ( overlay , { opacity : 0 , duration : 0.2 , ease : "ease" , onComple…" at bounding box center [532, 268] width 514 height 341
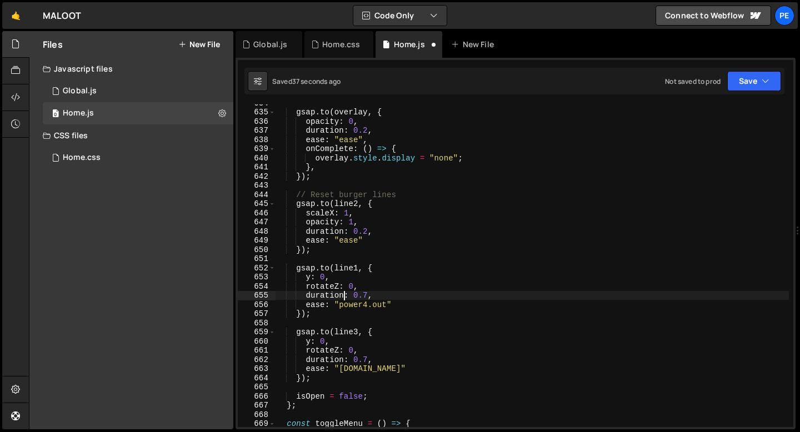
click at [344, 292] on div "gsap . to ( overlay , { opacity : 0 , duration : 0.2 , ease : "ease" , onComple…" at bounding box center [532, 268] width 514 height 341
click at [382, 370] on div "gsap . to ( overlay , { opacity : 0 , duration : 0.2 , ease : "ease" , onComple…" at bounding box center [532, 268] width 514 height 341
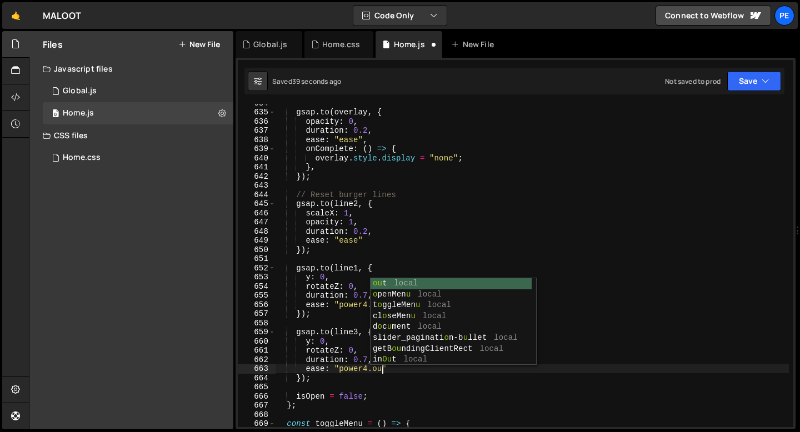
scroll to position [0, 7]
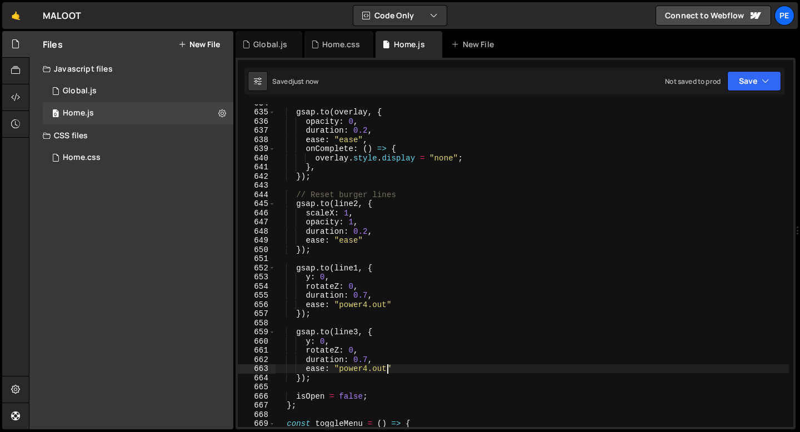
click at [384, 273] on div "gsap . to ( overlay , { opacity : 0 , duration : 0.2 , ease : "ease" , onComple…" at bounding box center [532, 268] width 514 height 341
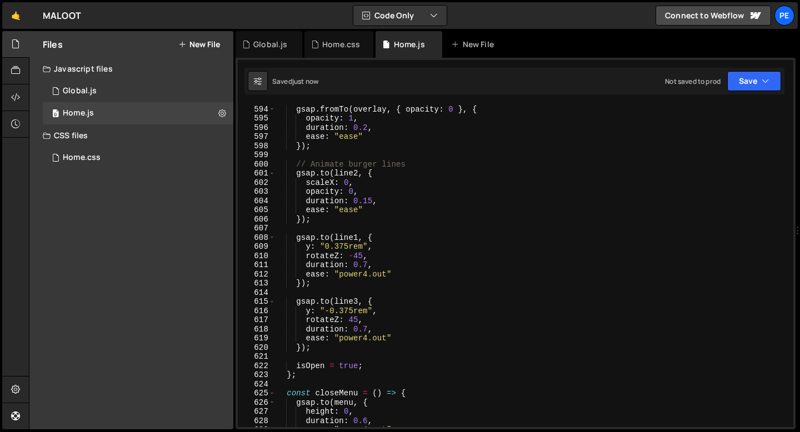
scroll to position [5438, 0]
click at [389, 336] on div "gsap . fromTo ( overlay , { opacity : 0 } , { opacity : 1 , duration : 0.2 , ea…" at bounding box center [532, 266] width 514 height 341
type textarea "ease: "power4.out""
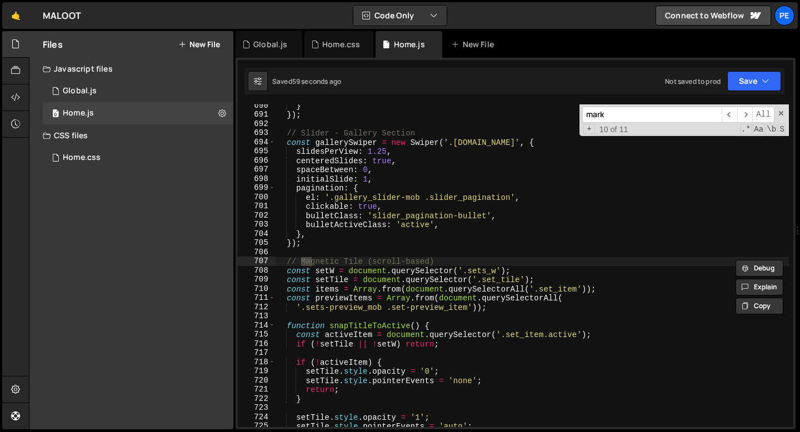
scroll to position [7157, 0]
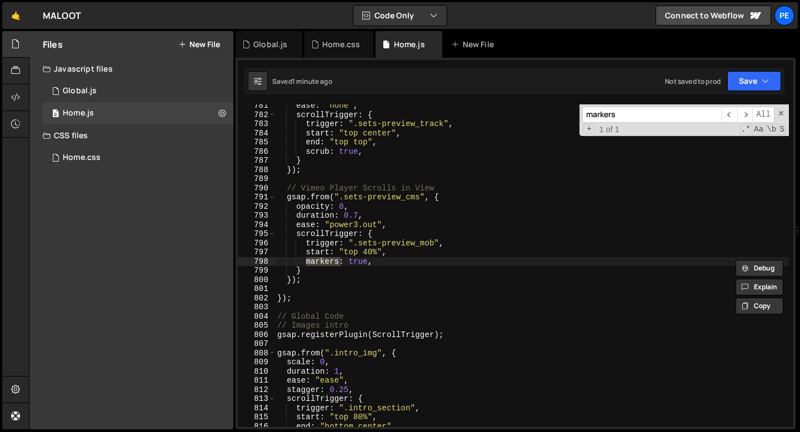
type input "markers"
click at [362, 263] on div "ease : "none" , scrollTrigger : { trigger : ".sets-preview_track" , start : "to…" at bounding box center [532, 271] width 514 height 341
click at [394, 267] on div "ease : "none" , scrollTrigger : { trigger : ".sets-preview_track" , start : "to…" at bounding box center [532, 271] width 514 height 341
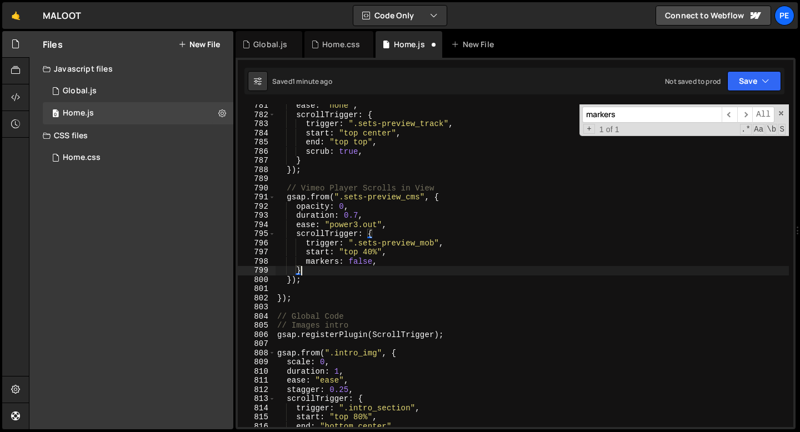
scroll to position [0, 1]
click at [447, 208] on div "ease : "none" , scrollTrigger : { trigger : ".sets-preview_track" , start : "to…" at bounding box center [532, 271] width 514 height 341
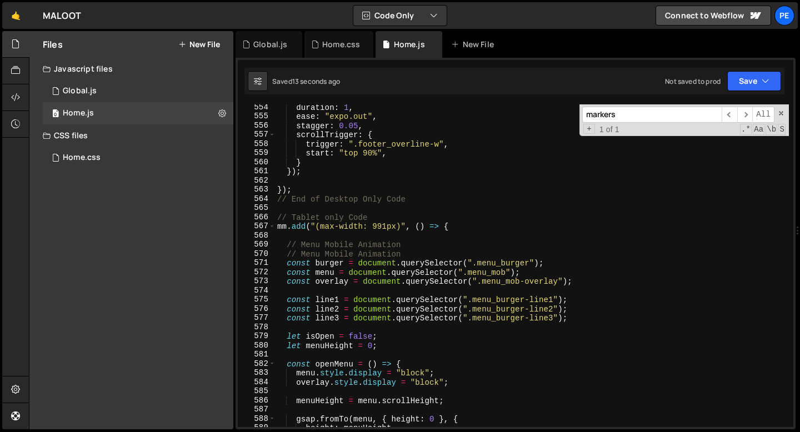
scroll to position [5073, 0]
click at [548, 265] on div "duration : 1 , ease : "expo.out" , stagger : 0.05 , scrollTrigger : { trigger :…" at bounding box center [532, 273] width 514 height 341
type textarea "const burger = document.querySelector(".menu_burger");"
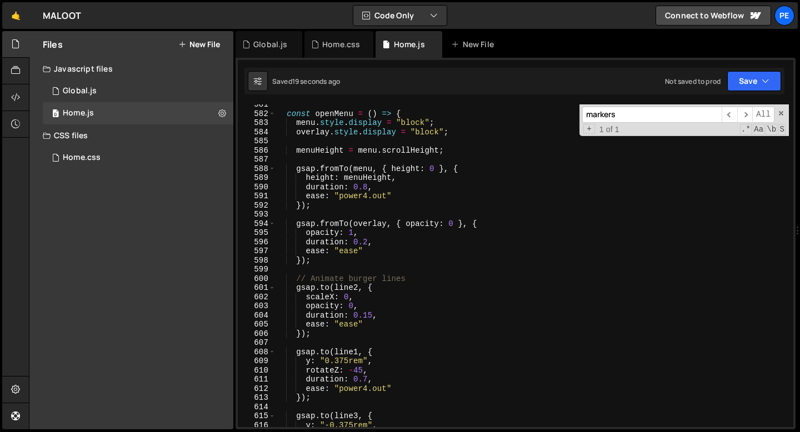
scroll to position [5324, 0]
click at [387, 266] on div "const openMenu = ( ) => { menu . style . display = "block" ; overlay . style . …" at bounding box center [532, 270] width 514 height 341
click at [322, 261] on div "const openMenu = ( ) => { menu . style . display = "block" ; overlay . style . …" at bounding box center [532, 270] width 514 height 341
click at [322, 278] on div "const openMenu = ( ) => { menu . style . display = "block" ; overlay . style . …" at bounding box center [532, 270] width 514 height 341
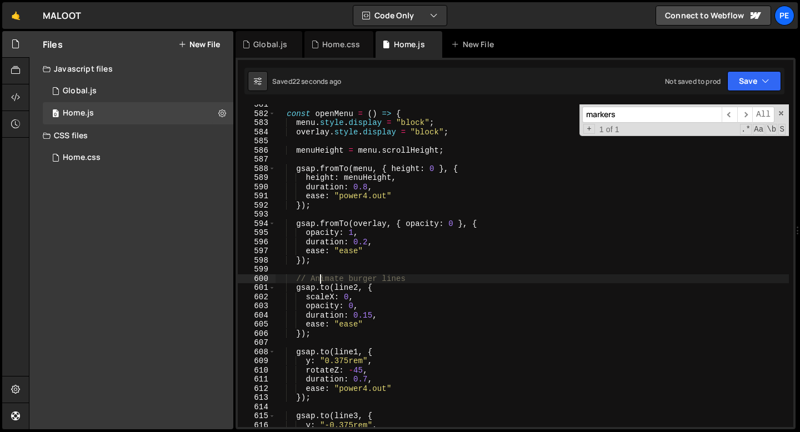
click at [322, 278] on div "const openMenu = ( ) => { menu . style . display = "block" ; overlay . style . …" at bounding box center [532, 270] width 514 height 341
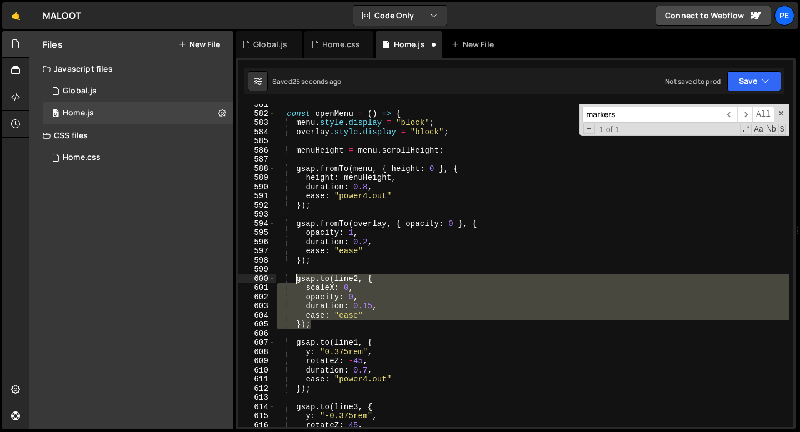
drag, startPoint x: 313, startPoint y: 327, endPoint x: 298, endPoint y: 281, distance: 48.2
click at [298, 281] on div "const openMenu = ( ) => { menu . style . display = "block" ; overlay . style . …" at bounding box center [532, 270] width 514 height 341
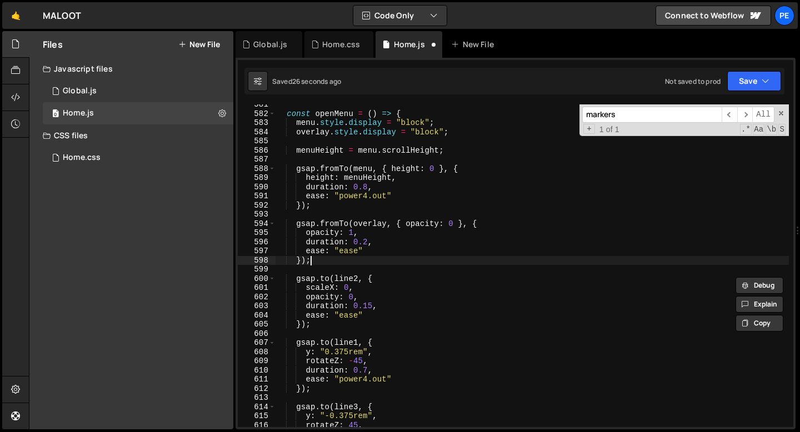
click at [320, 261] on div "const openMenu = ( ) => { menu . style . display = "block" ; overlay . style . …" at bounding box center [532, 270] width 514 height 341
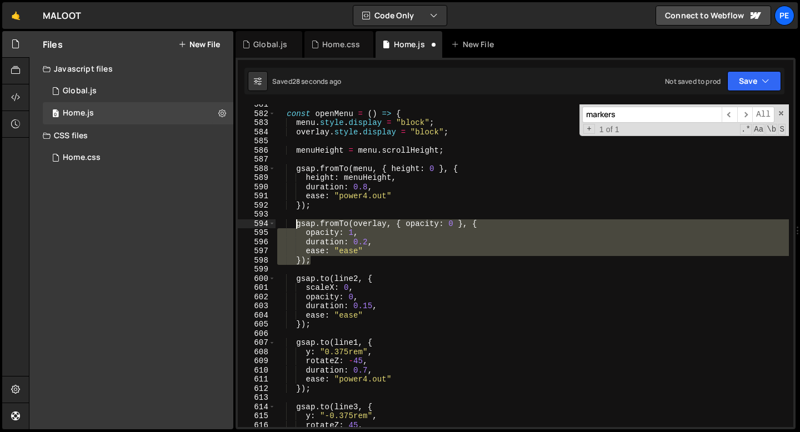
drag, startPoint x: 318, startPoint y: 261, endPoint x: 298, endPoint y: 226, distance: 39.6
click at [298, 226] on div "const openMenu = ( ) => { menu . style . display = "block" ; overlay . style . …" at bounding box center [532, 270] width 514 height 341
click at [296, 278] on div "const openMenu = ( ) => { menu . style . display = "block" ; overlay . style . …" at bounding box center [532, 270] width 514 height 341
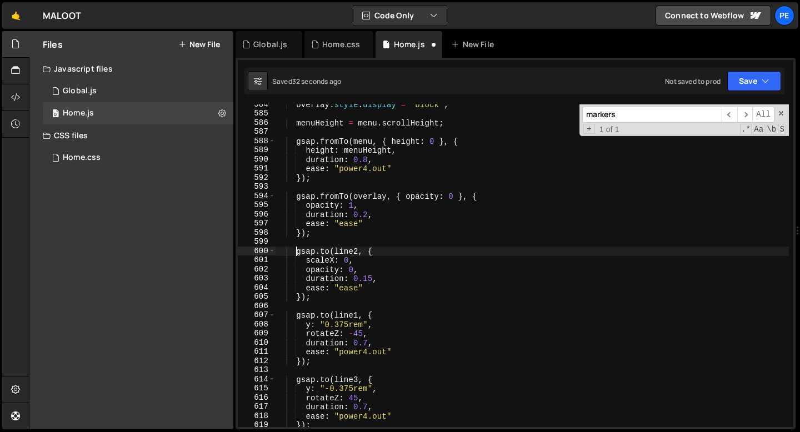
scroll to position [5352, 0]
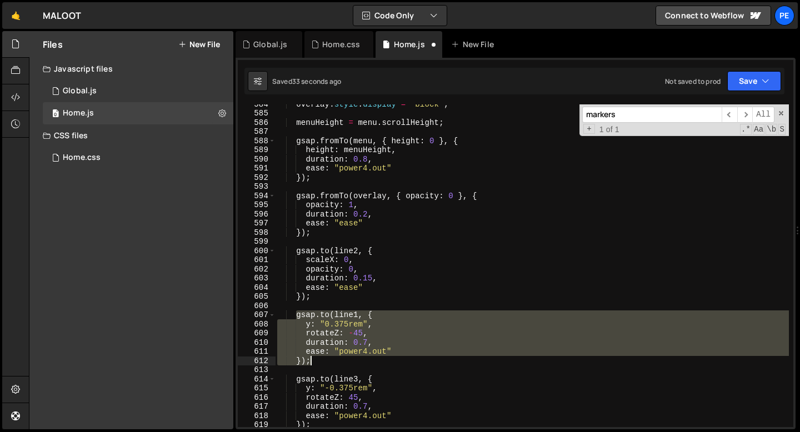
drag, startPoint x: 296, startPoint y: 315, endPoint x: 317, endPoint y: 362, distance: 52.0
click at [317, 362] on div "overlay . style . display = "block" ; menuHeight = menu . scrollHeight ; gsap .…" at bounding box center [532, 269] width 514 height 341
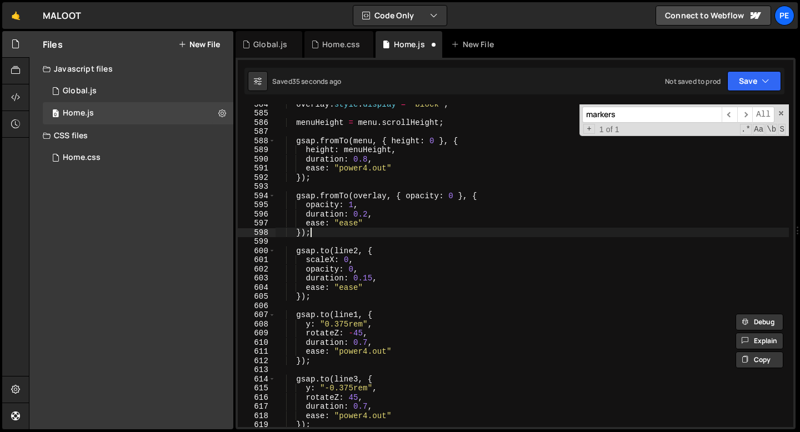
click at [329, 236] on div "overlay . style . display = "block" ; menuHeight = menu . scrollHeight ; gsap .…" at bounding box center [532, 269] width 514 height 341
type textarea "});"
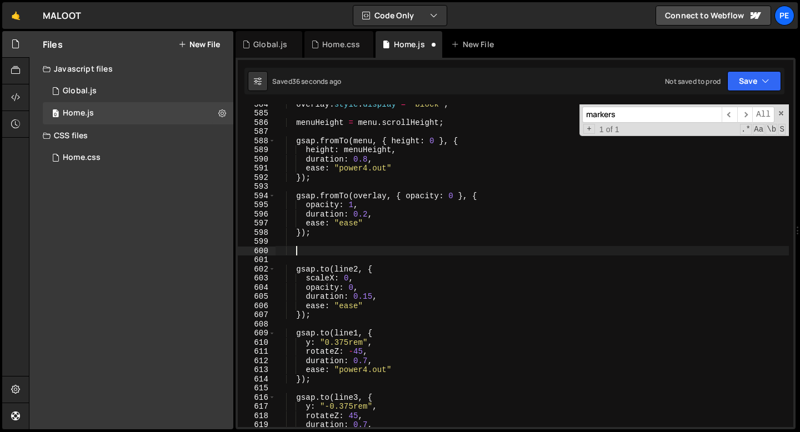
paste textarea "});"
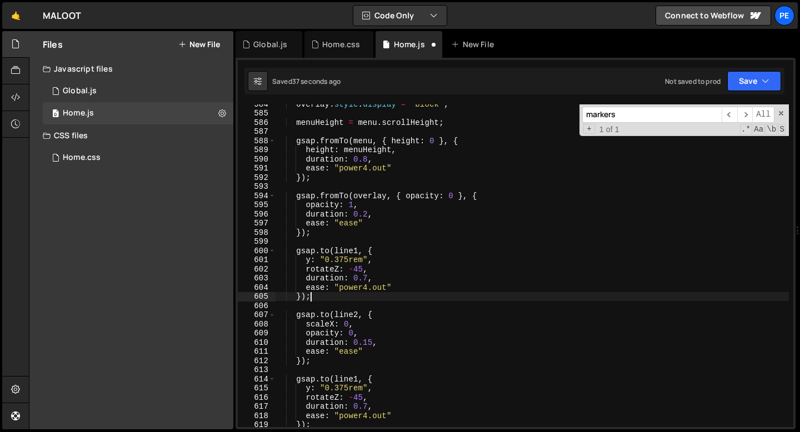
click at [357, 251] on div "overlay . style . display = "block" ; menuHeight = menu . scrollHeight ; gsap .…" at bounding box center [532, 269] width 514 height 341
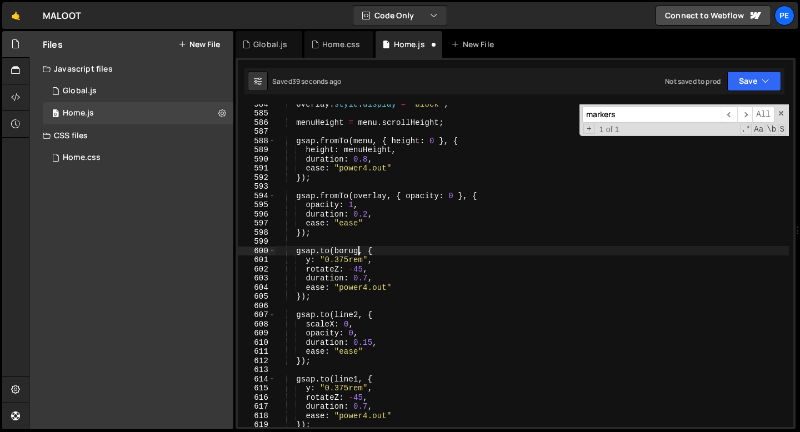
scroll to position [0, 6]
drag, startPoint x: 374, startPoint y: 262, endPoint x: 255, endPoint y: 262, distance: 119.0
click at [255, 262] on div "gsap.to(boruger, { 584 585 586 587 588 589 590 591 592 593 594 595 596 597 598 …" at bounding box center [516, 265] width 556 height 323
type textarea "y: "0.375rem","
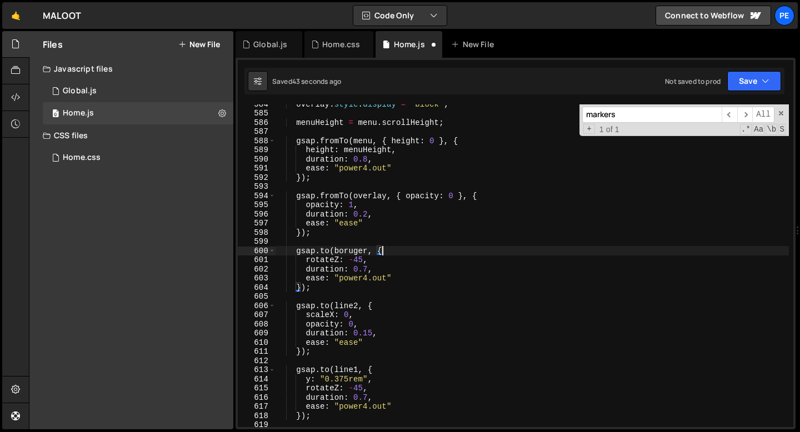
click at [361, 259] on div "overlay . style . display = "block" ; menuHeight = menu . scrollHeight ; gsap .…" at bounding box center [532, 269] width 514 height 341
click at [368, 268] on div "overlay . style . display = "block" ; menuHeight = menu . scrollHeight ; gsap .…" at bounding box center [532, 269] width 514 height 341
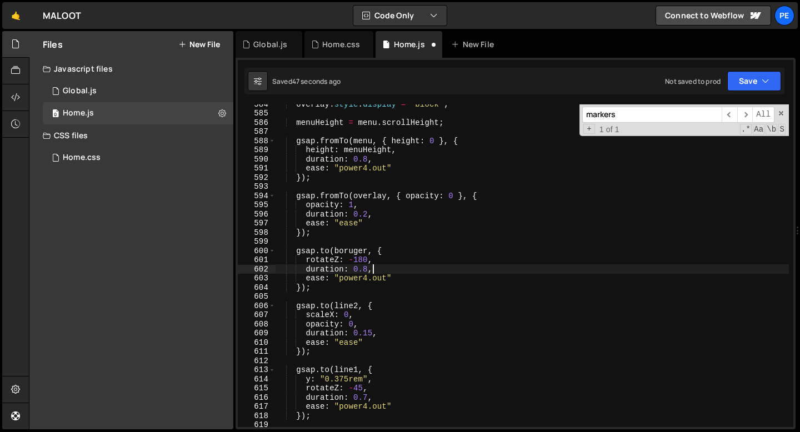
click at [379, 268] on div "overlay . style . display = "block" ; menuHeight = menu . scrollHeight ; gsap .…" at bounding box center [532, 269] width 514 height 341
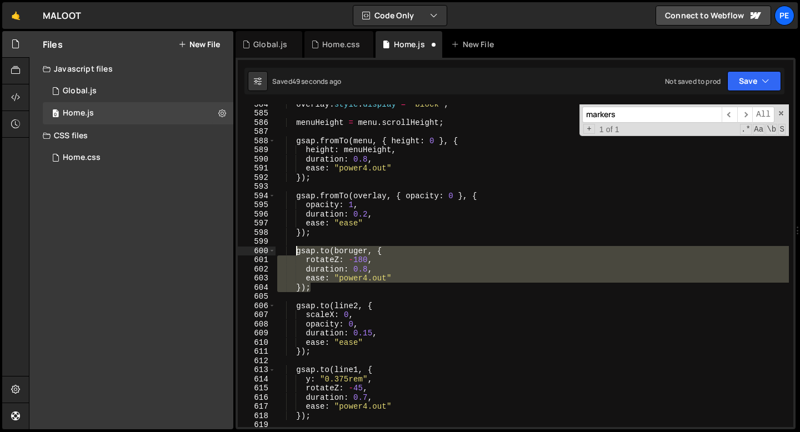
drag, startPoint x: 318, startPoint y: 287, endPoint x: 295, endPoint y: 252, distance: 42.9
click at [295, 252] on div "overlay . style . display = "block" ; menuHeight = menu . scrollHeight ; gsap .…" at bounding box center [532, 269] width 514 height 341
click at [345, 251] on div "overlay . style . display = "block" ; menuHeight = menu . scrollHeight ; gsap .…" at bounding box center [532, 265] width 514 height 323
drag, startPoint x: 322, startPoint y: 288, endPoint x: 270, endPoint y: 249, distance: 65.5
click at [269, 251] on div "gsap.to(bruger, { 584 585 586 587 588 589 590 591 592 593 594 595 596 597 598 5…" at bounding box center [516, 265] width 556 height 323
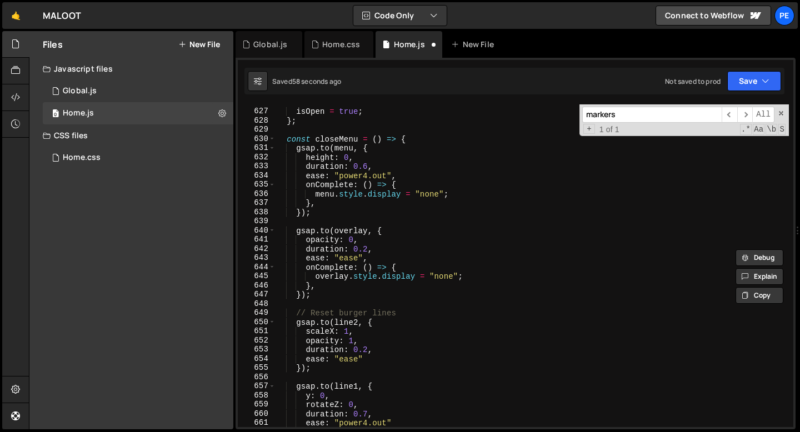
scroll to position [5745, 0]
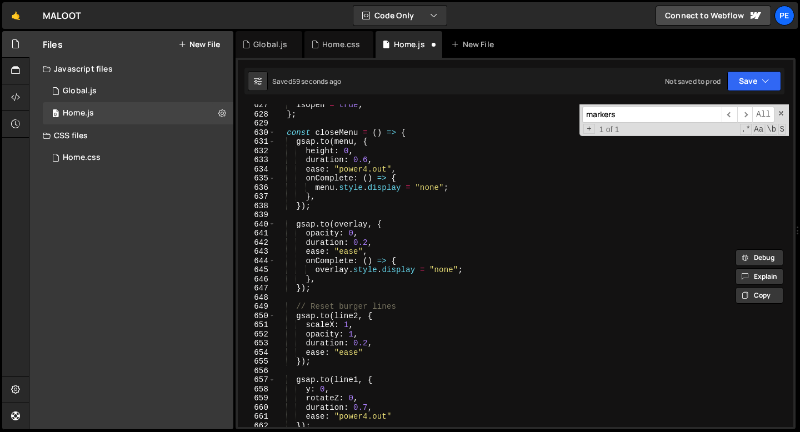
click at [325, 306] on div "isOpen = true ; } ; const closeMenu = ( ) => { gsap . to ( menu , { height : 0 …" at bounding box center [532, 271] width 514 height 341
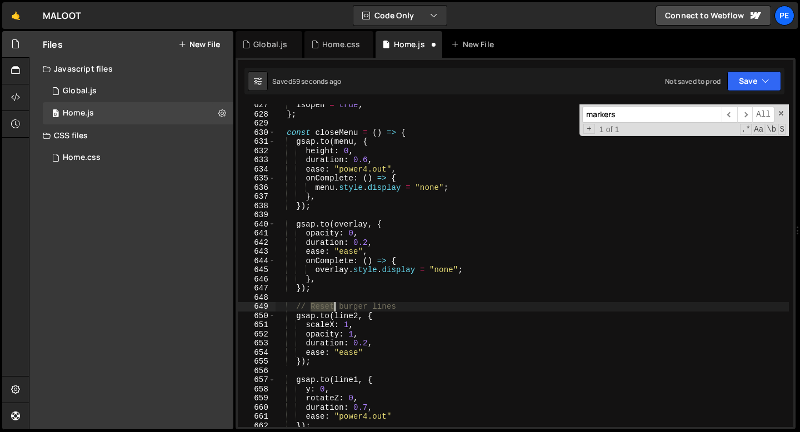
click at [325, 306] on div "isOpen = true ; } ; const closeMenu = ( ) => { gsap . to ( menu , { height : 0 …" at bounding box center [532, 271] width 514 height 341
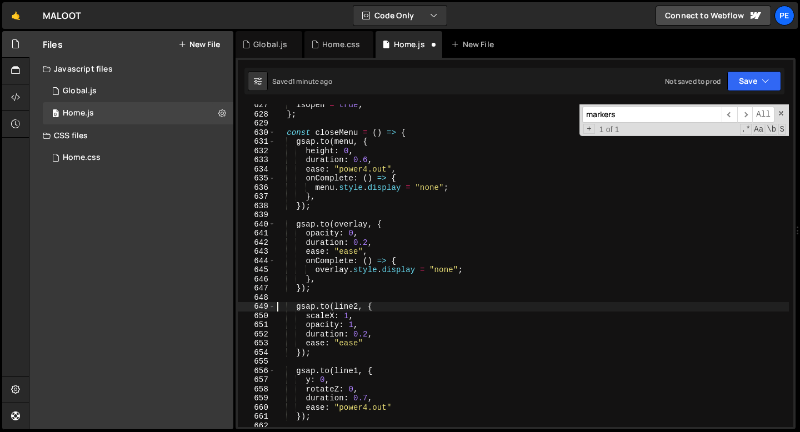
click at [321, 291] on div "isOpen = true ; } ; const closeMenu = ( ) => { gsap . to ( menu , { height : 0 …" at bounding box center [532, 271] width 514 height 341
type textarea "});"
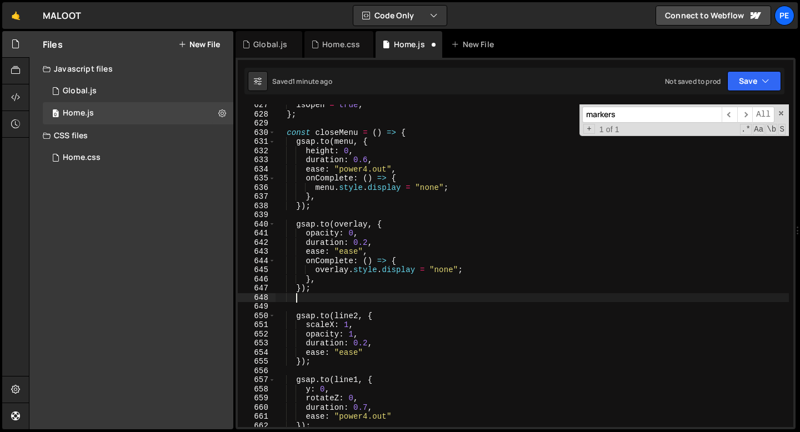
scroll to position [0, 1]
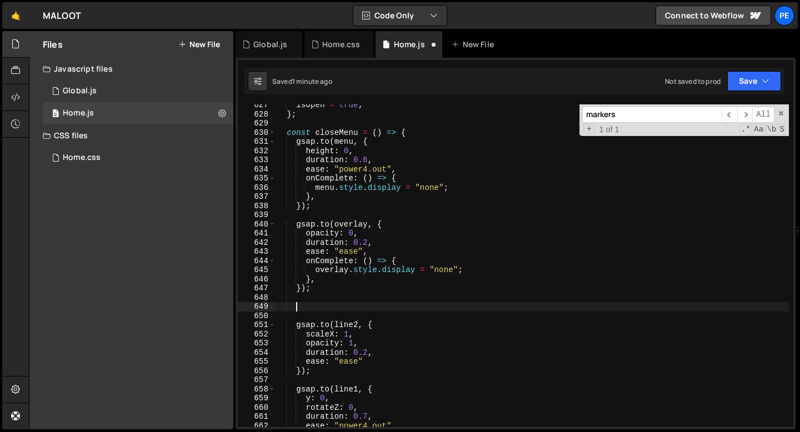
paste textarea "});"
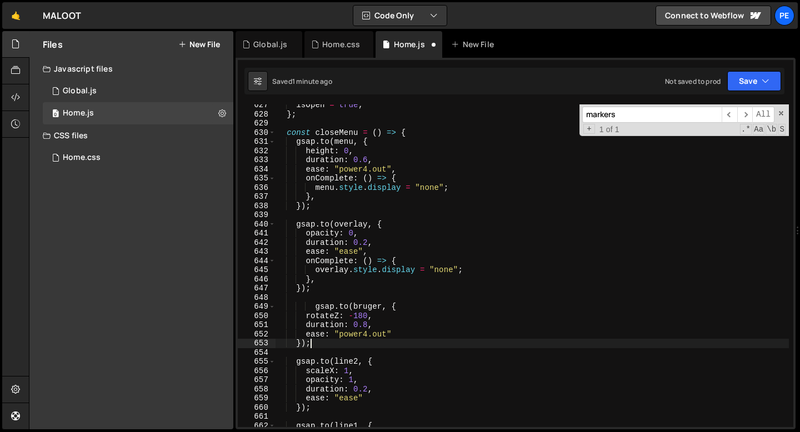
click at [317, 306] on div "isOpen = true ; } ; const closeMenu = ( ) => { gsap . to ( menu , { height : 0 …" at bounding box center [532, 271] width 514 height 341
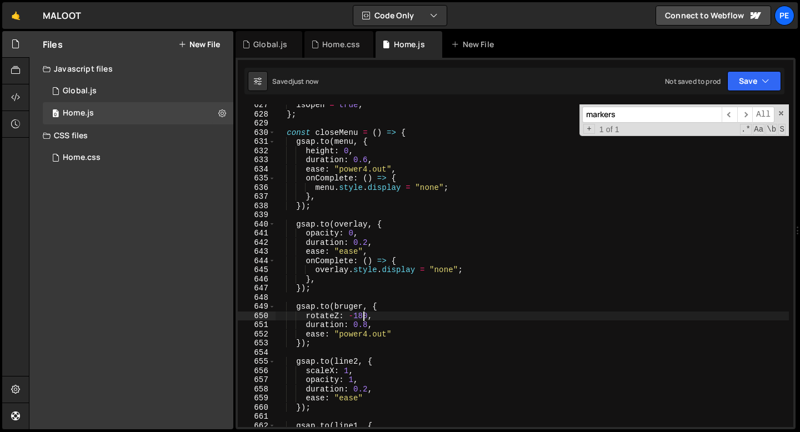
click at [362, 316] on div "isOpen = true ; } ; const closeMenu = ( ) => { gsap . to ( menu , { height : 0 …" at bounding box center [532, 271] width 514 height 341
click at [380, 317] on div "isOpen = true ; } ; const closeMenu = ( ) => { gsap . to ( menu , { height : 0 …" at bounding box center [532, 271] width 514 height 341
click at [349, 307] on div "isOpen = true ; } ; const closeMenu = ( ) => { gsap . to ( menu , { height : 0 …" at bounding box center [532, 271] width 514 height 341
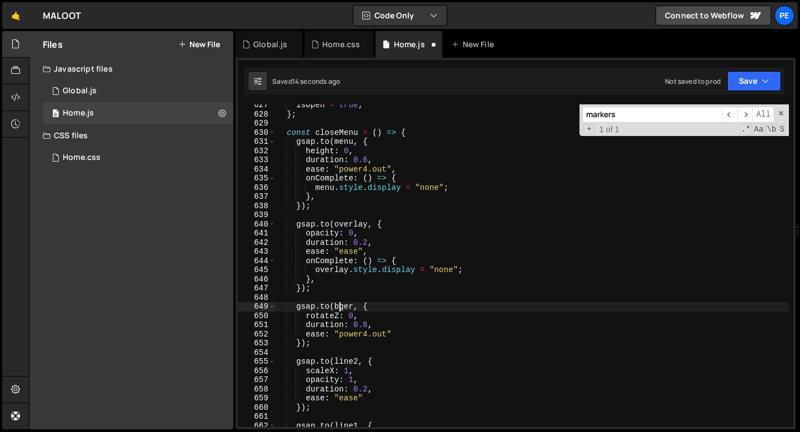
type textarea "gsap.to(burger, {"
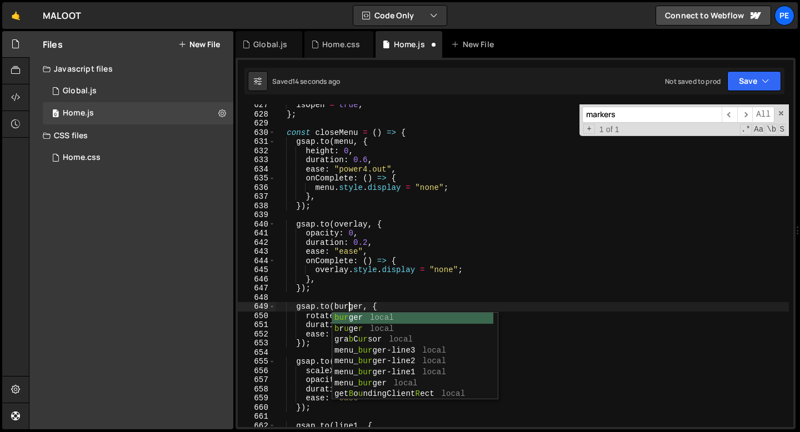
scroll to position [0, 4]
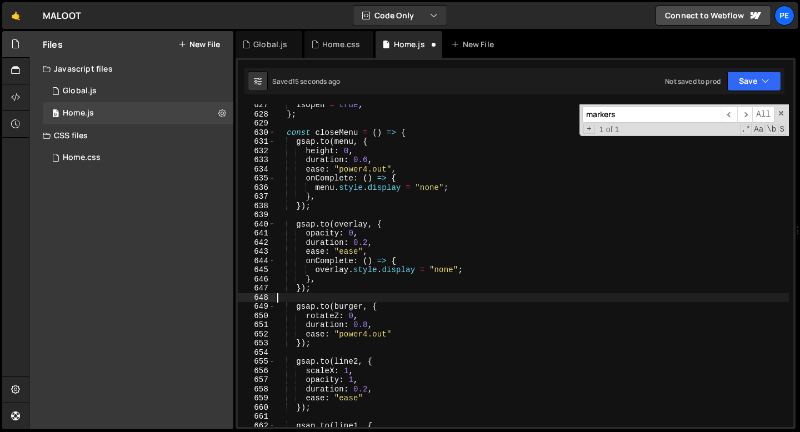
click at [350, 302] on div "isOpen = true ; } ; const closeMenu = ( ) => { gsap . to ( menu , { height : 0 …" at bounding box center [532, 271] width 514 height 341
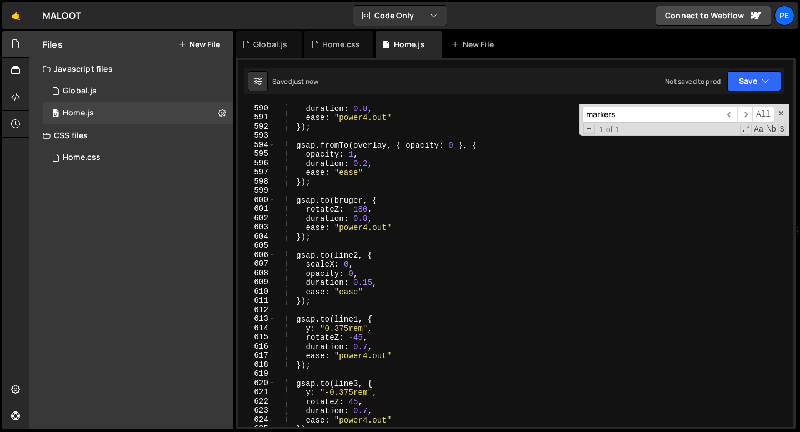
scroll to position [5385, 0]
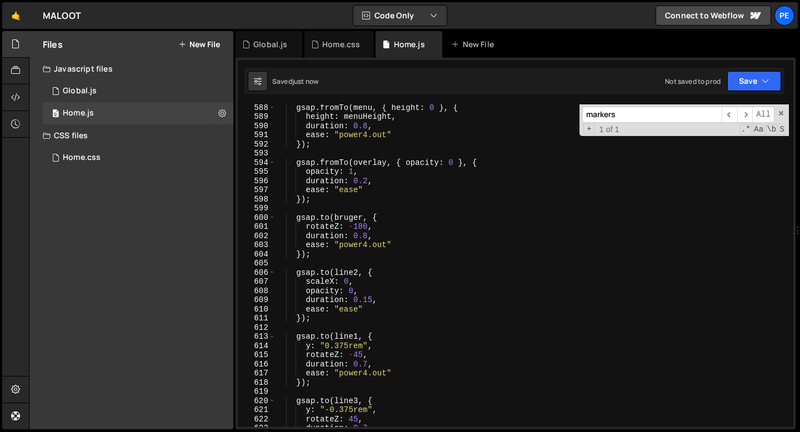
click at [350, 216] on div "gsap . fromTo ( menu , { height : 0 } , { height : menuHeight , duration : 0.8 …" at bounding box center [532, 273] width 514 height 341
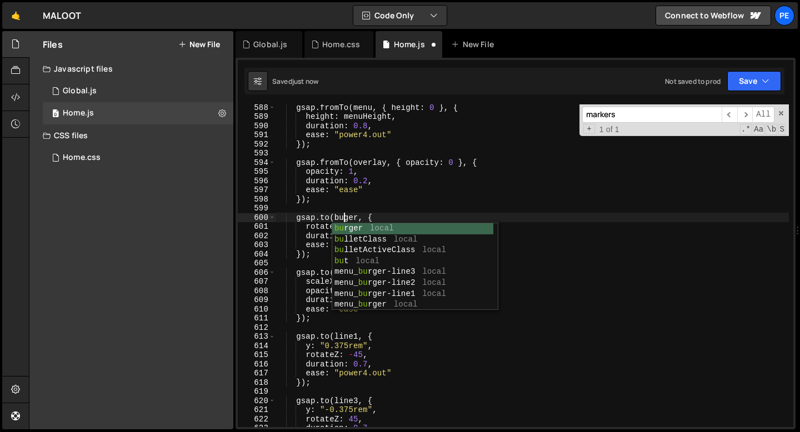
scroll to position [0, 4]
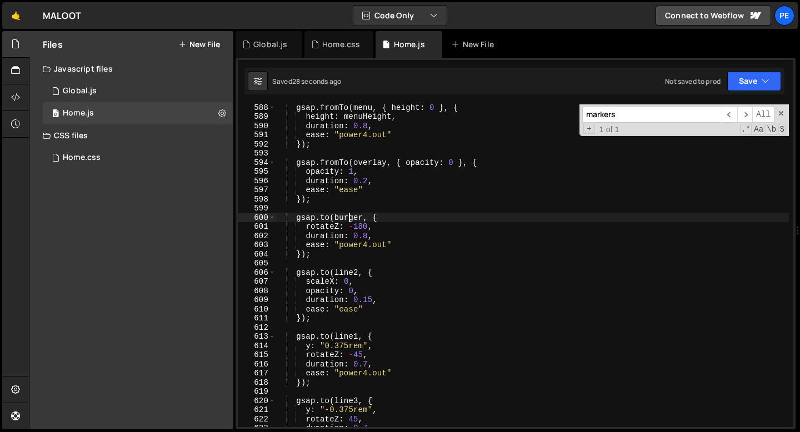
click at [369, 236] on div "gsap . fromTo ( menu , { height : 0 } , { height : menuHeight , duration : 0.8 …" at bounding box center [532, 273] width 514 height 341
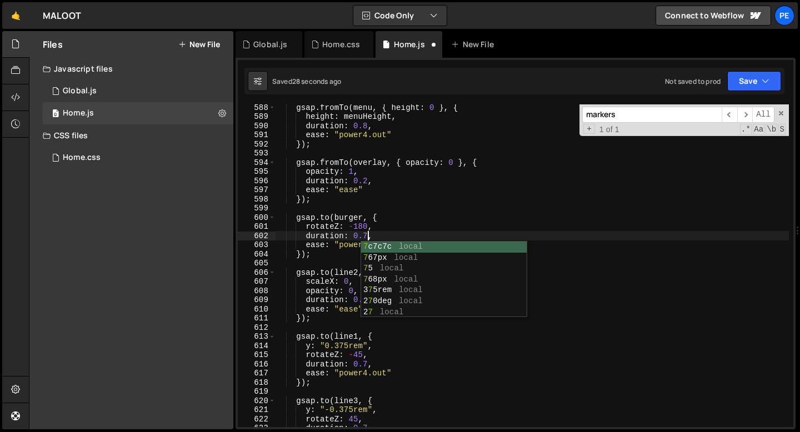
scroll to position [0, 6]
click at [376, 236] on div "gsap . fromTo ( menu , { height : 0 } , { height : menuHeight , duration : 0.8 …" at bounding box center [532, 273] width 514 height 341
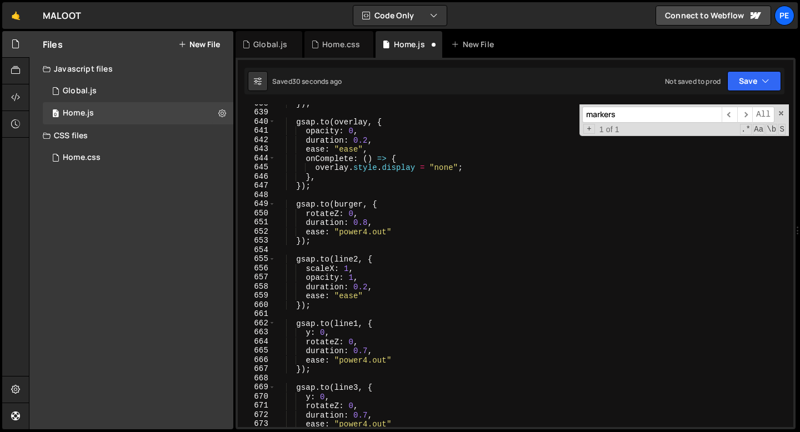
scroll to position [5848, 0]
click at [369, 223] on div "}) ; gsap . to ( overlay , { opacity : 0 , duration : 0.2 , ease : "ease" , onC…" at bounding box center [532, 269] width 514 height 341
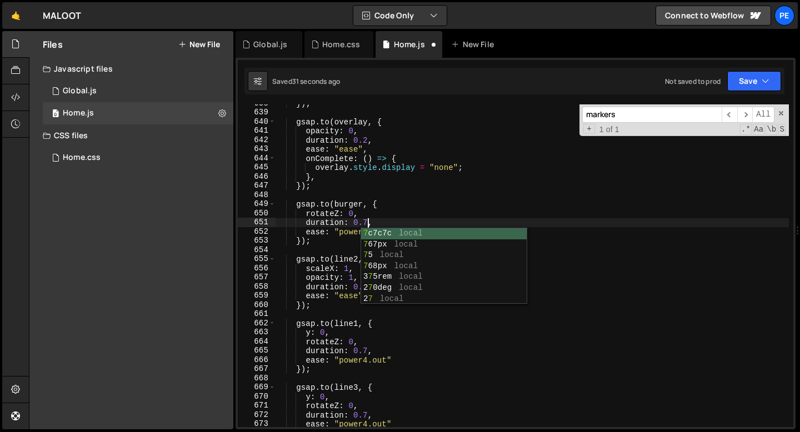
scroll to position [0, 6]
click at [391, 221] on div "}) ; gsap . to ( overlay , { opacity : 0 , duration : 0.2 , ease : "ease" , onC…" at bounding box center [532, 269] width 514 height 341
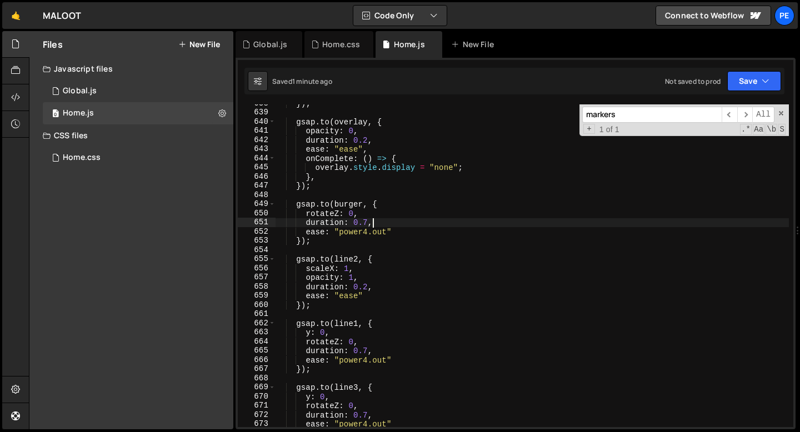
type textarea "duration: 0.7,"
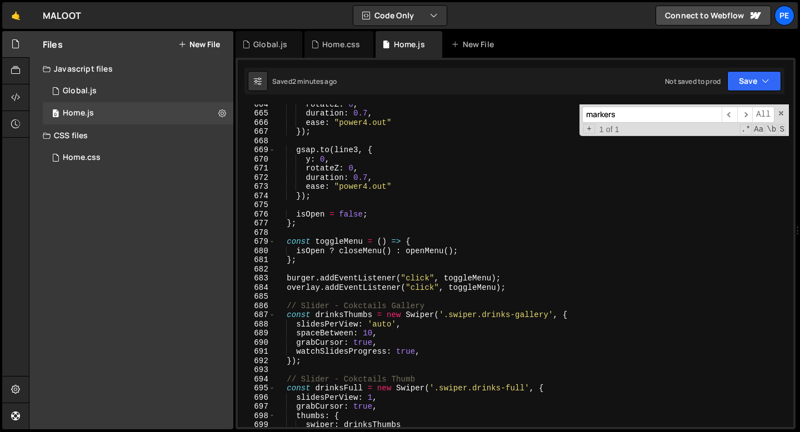
scroll to position [6085, 0]
click at [264, 48] on div "Global.js" at bounding box center [270, 44] width 34 height 11
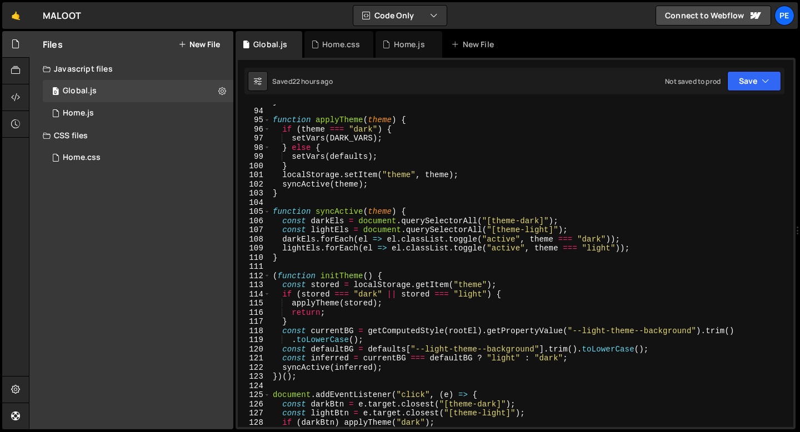
scroll to position [845, 0]
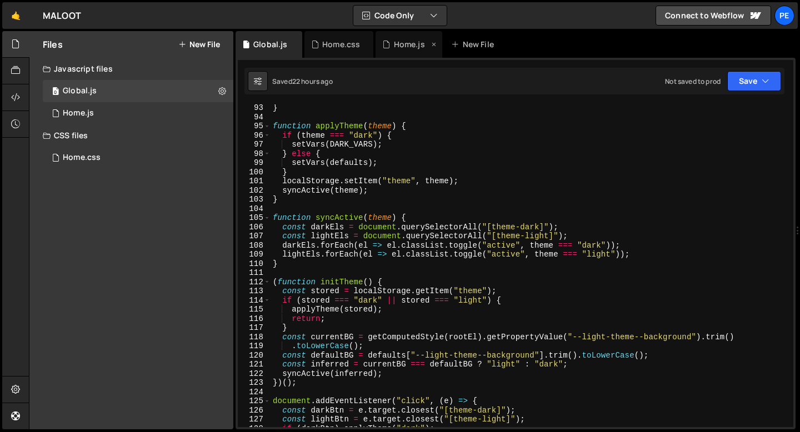
click at [394, 49] on div "Home.js" at bounding box center [409, 44] width 31 height 11
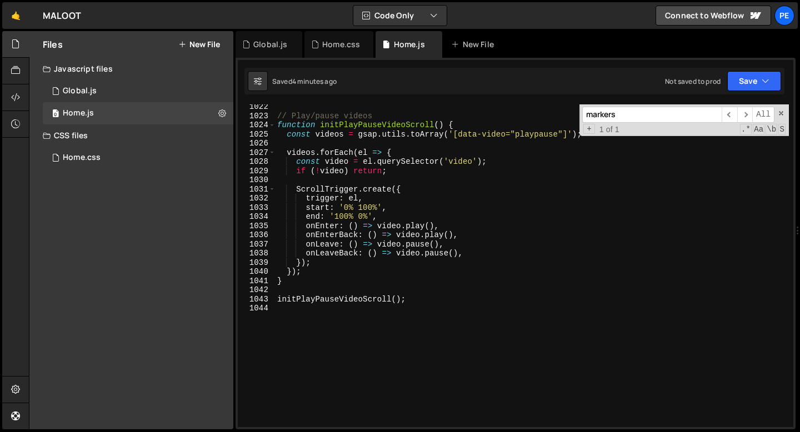
scroll to position [9382, 0]
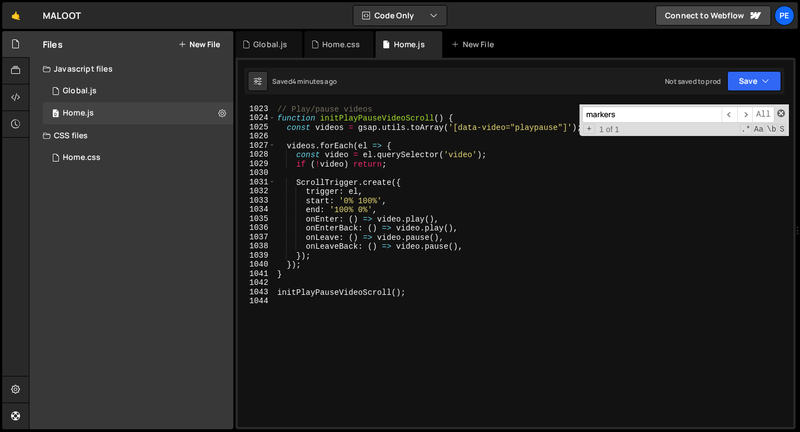
click at [782, 115] on span at bounding box center [782, 114] width 8 height 8
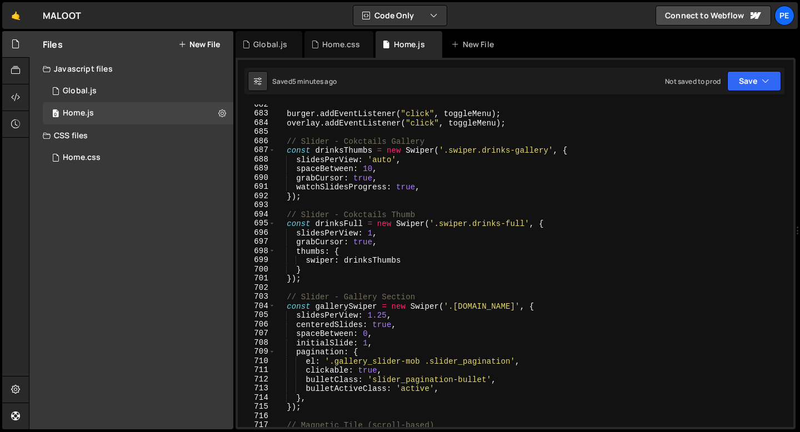
scroll to position [6220, 0]
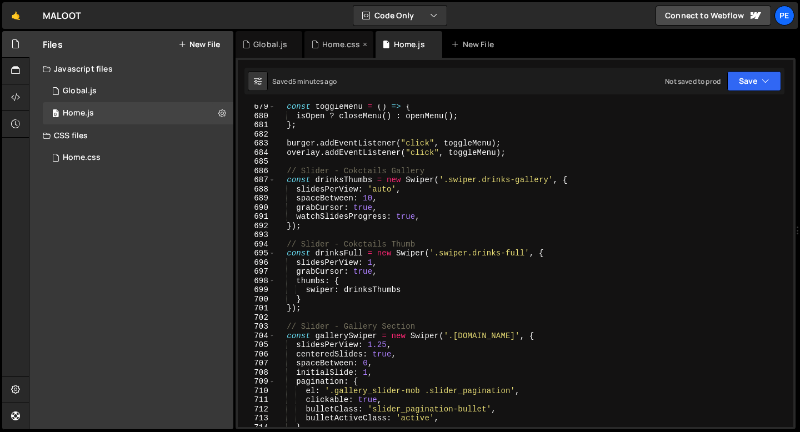
click at [333, 49] on div "Home.css" at bounding box center [341, 44] width 38 height 11
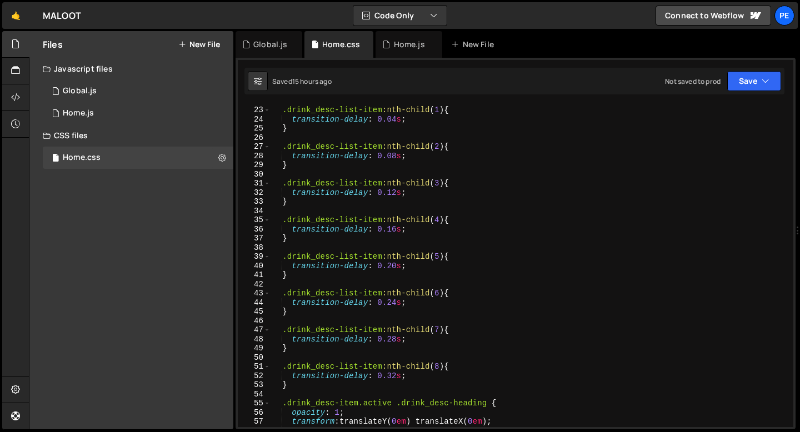
scroll to position [362, 0]
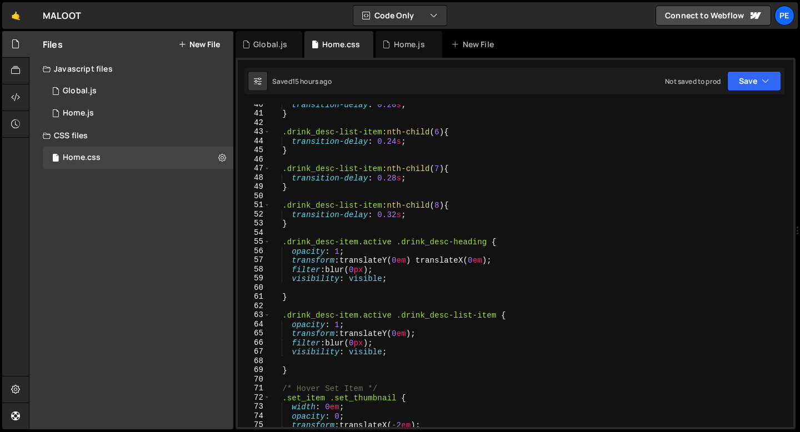
type textarea "transition-delay: 0.28s;"
click at [391, 180] on div "transition-delay : 0.20 s ; } .drink_desc-list-item :nth-child ( 6 ) { transiti…" at bounding box center [530, 270] width 519 height 341
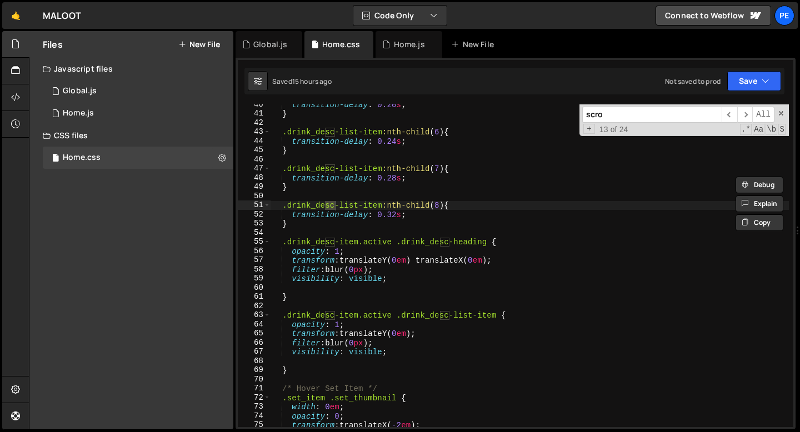
scroll to position [1150, 0]
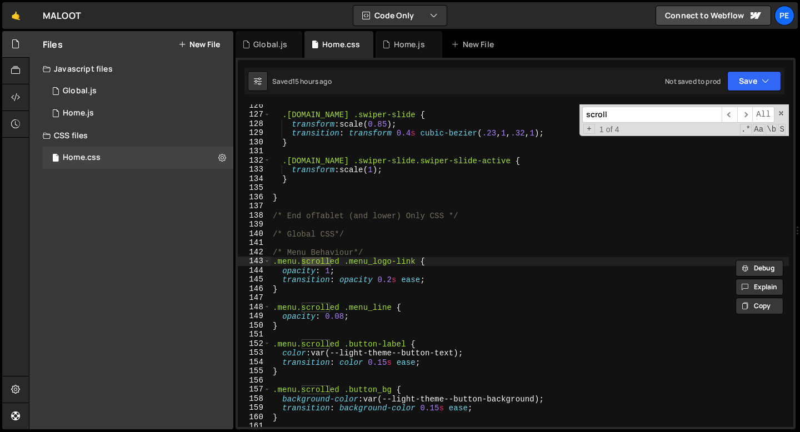
type input "scroll"
click at [360, 248] on div ".swiper.gallery .swiper-slide { transform : scale( 0.85 ) ; transition : transf…" at bounding box center [530, 271] width 519 height 341
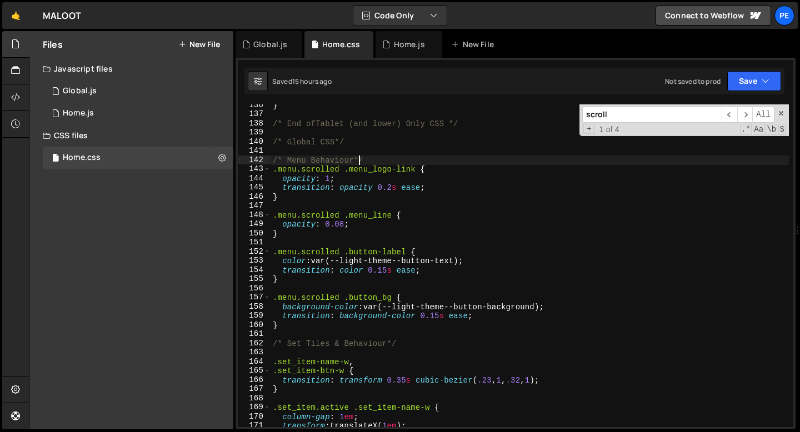
scroll to position [1238, 0]
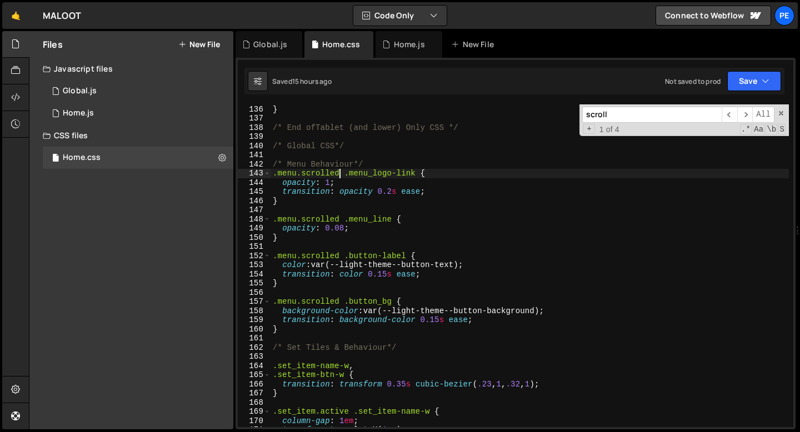
click at [340, 171] on div "} /* End ofTablet (and lower) Only CSS */ /* Global CSS*/ /* Menu Behaviour*/ .…" at bounding box center [530, 266] width 519 height 341
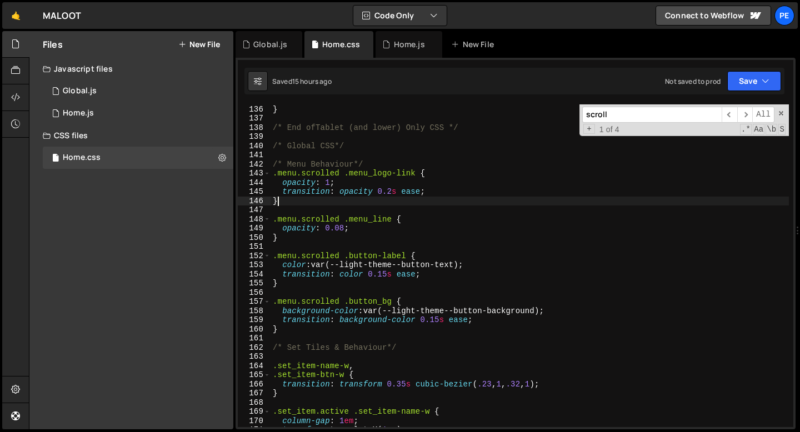
click at [374, 206] on div "} /* End ofTablet (and lower) Only CSS */ /* Global CSS*/ /* Menu Behaviour*/ .…" at bounding box center [530, 266] width 519 height 341
type textarea "}"
click at [358, 249] on div "} /* End ofTablet (and lower) Only CSS */ /* Global CSS*/ /* Menu Behaviour*/ .…" at bounding box center [530, 266] width 519 height 341
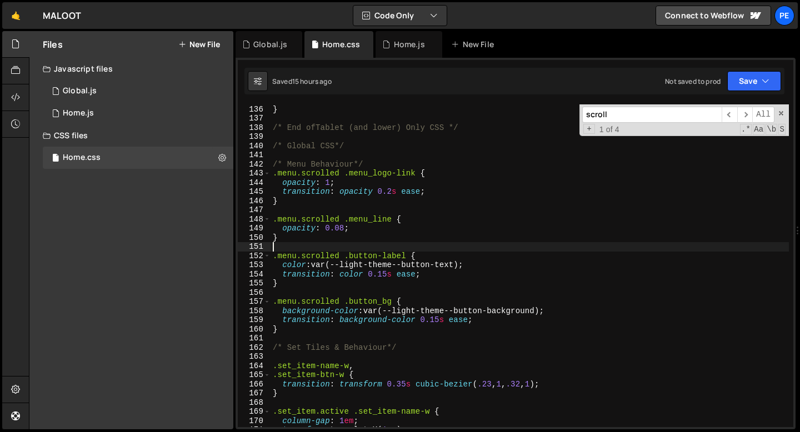
click at [345, 287] on div "} /* End ofTablet (and lower) Only CSS */ /* Global CSS*/ /* Menu Behaviour*/ .…" at bounding box center [530, 266] width 519 height 341
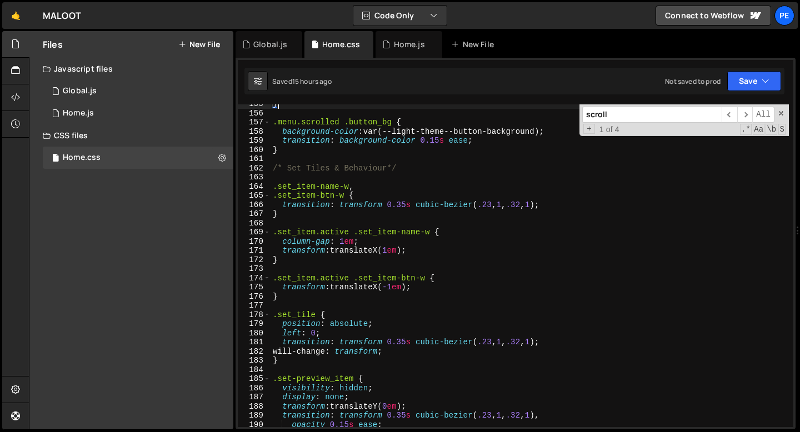
scroll to position [1422, 0]
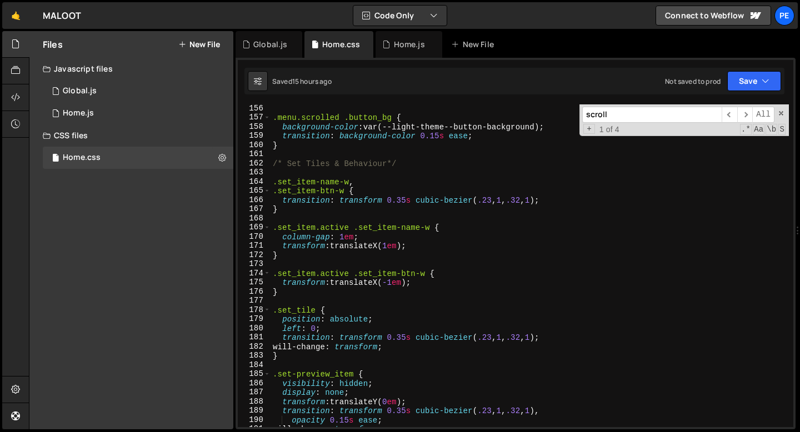
click at [304, 224] on div ".menu.scrolled .button_bg { background-color : var(--light-theme--button-backgr…" at bounding box center [530, 274] width 519 height 341
type textarea ".set_item.active .set_item-name-w {"
click at [290, 220] on div ".menu.scrolled .button_bg { background-color : var(--light-theme--button-backgr…" at bounding box center [530, 274] width 519 height 341
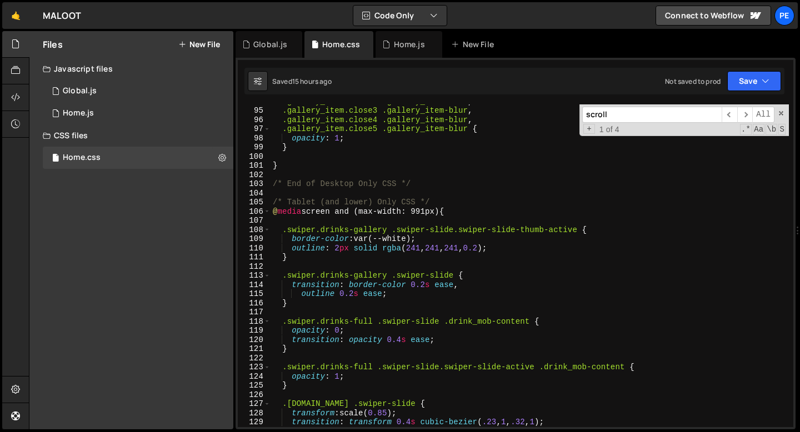
scroll to position [860, 0]
click at [282, 179] on div ".gallery_item.close2 .gallery_item-blur , .gallery_item.close3 .gallery_item-bl…" at bounding box center [530, 267] width 519 height 341
type textarea "}"
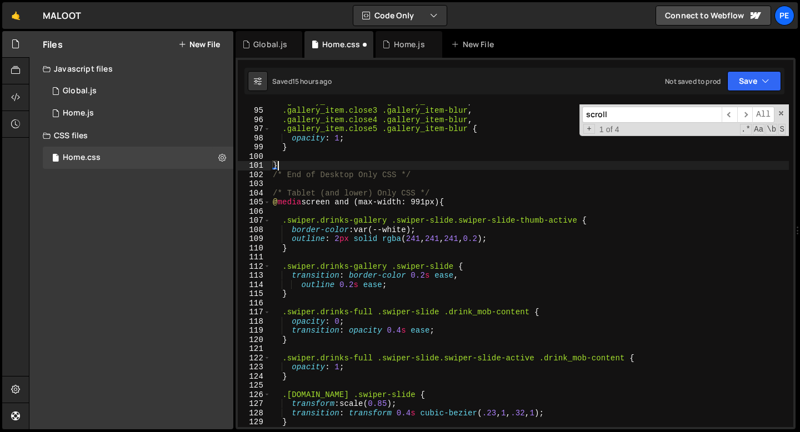
click at [421, 181] on div ".gallery_item.close2 .gallery_item-blur , .gallery_item.close3 .gallery_item-bl…" at bounding box center [530, 267] width 519 height 341
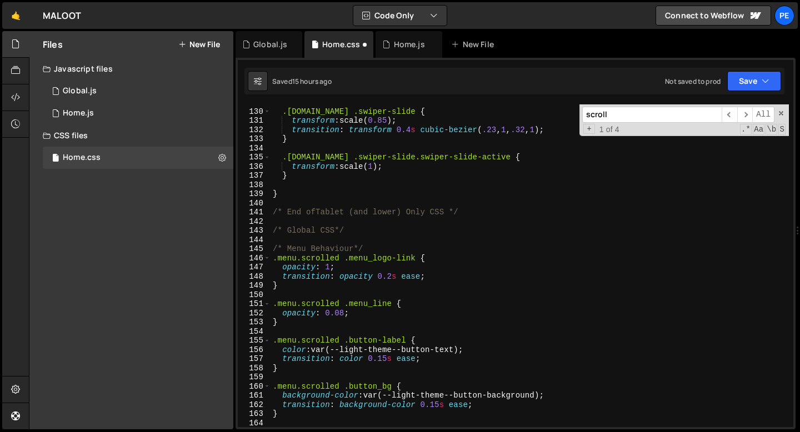
scroll to position [1181, 0]
click at [274, 261] on div ".swiper.gallery .swiper-slide { transform : scale( 0.85 ) ; transition : transf…" at bounding box center [530, 268] width 519 height 341
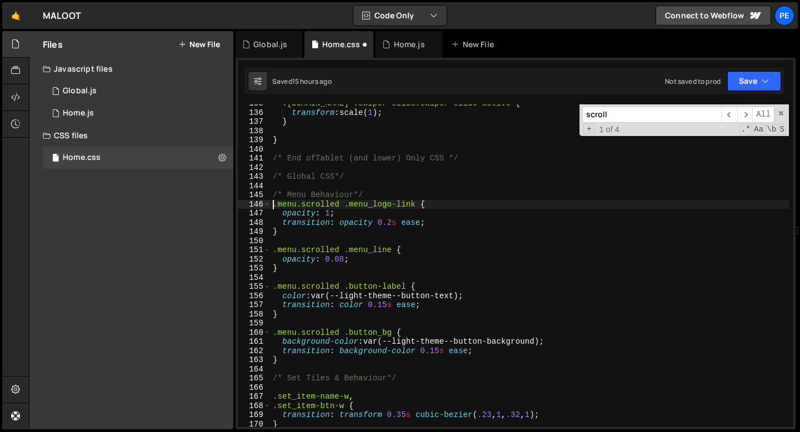
scroll to position [1238, 0]
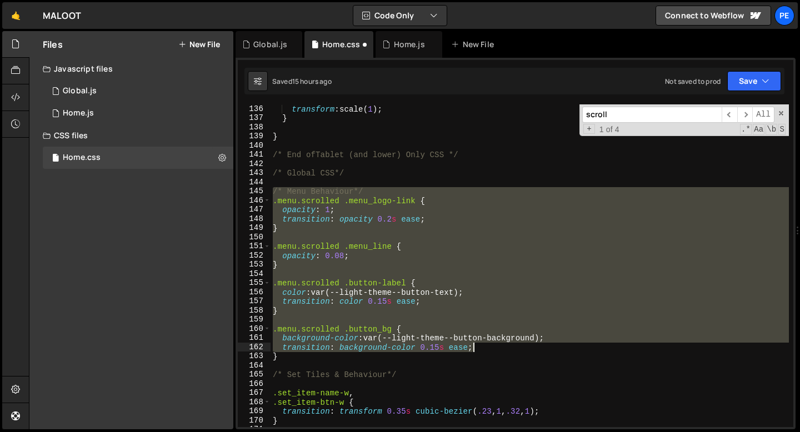
drag, startPoint x: 273, startPoint y: 195, endPoint x: 485, endPoint y: 348, distance: 261.1
click at [485, 348] on div "transform : scale( 1 ) ; } } /* End ofTablet (and lower) Only CSS */ /* Global …" at bounding box center [530, 274] width 519 height 341
type textarea "background-color: var(--light-theme--button-background); transition: background…"
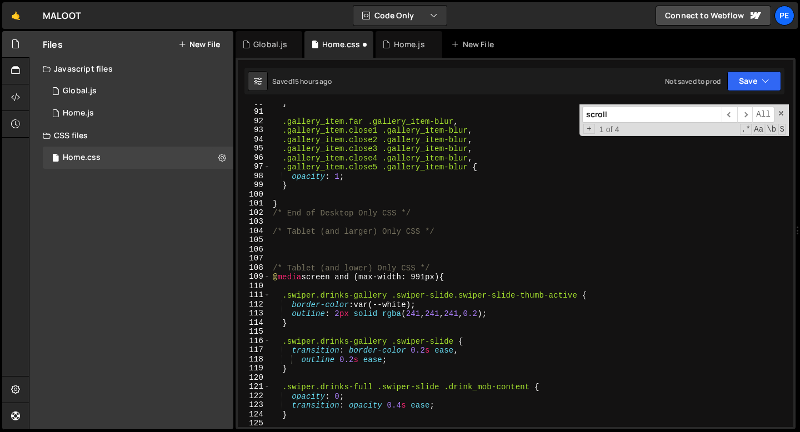
scroll to position [782, 0]
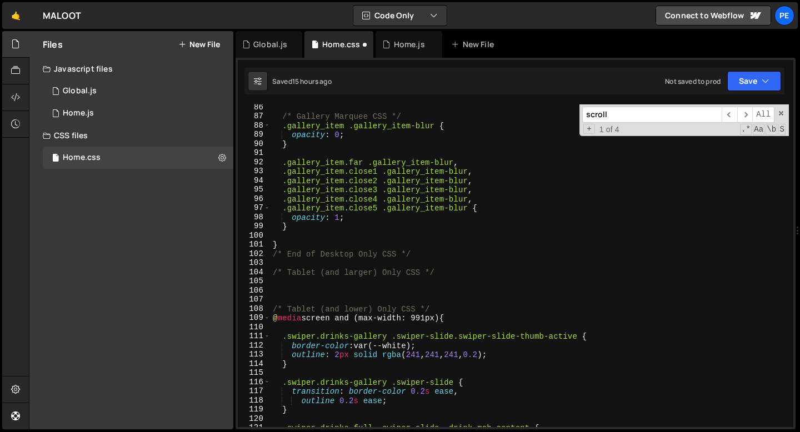
click at [447, 273] on div "/* Gallery Marquee CSS */ .gallery_item .gallery_item-blur { opacity : 0 ; } .g…" at bounding box center [530, 273] width 519 height 341
type textarea "/* Tablet (and larger) Only CSS */"
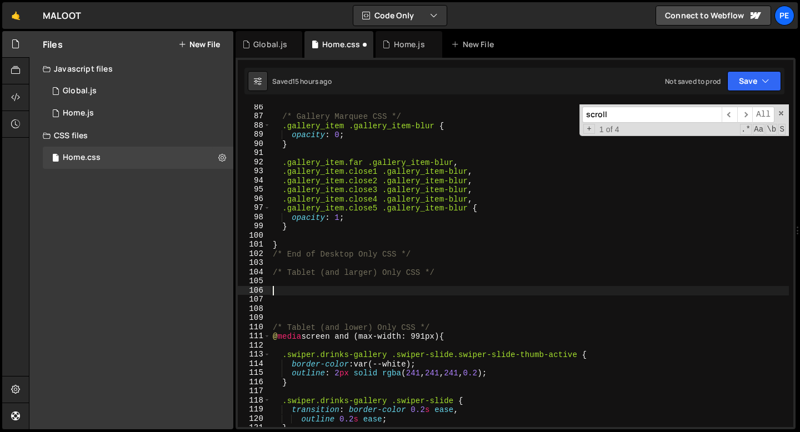
paste textarea "transition: background-color 0.15s ease;"
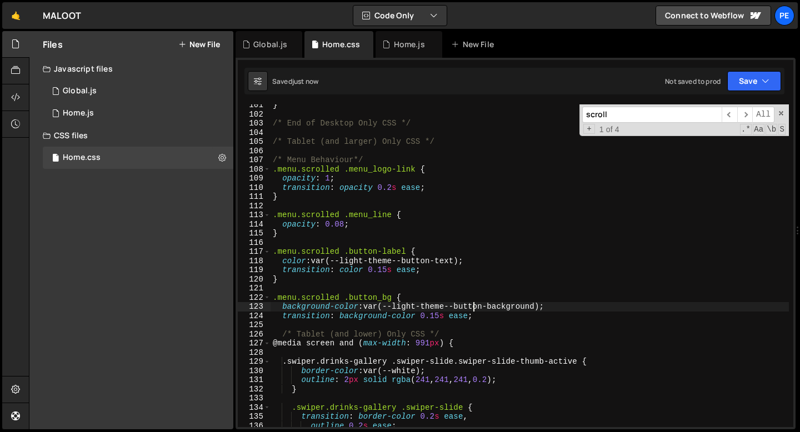
scroll to position [930, 0]
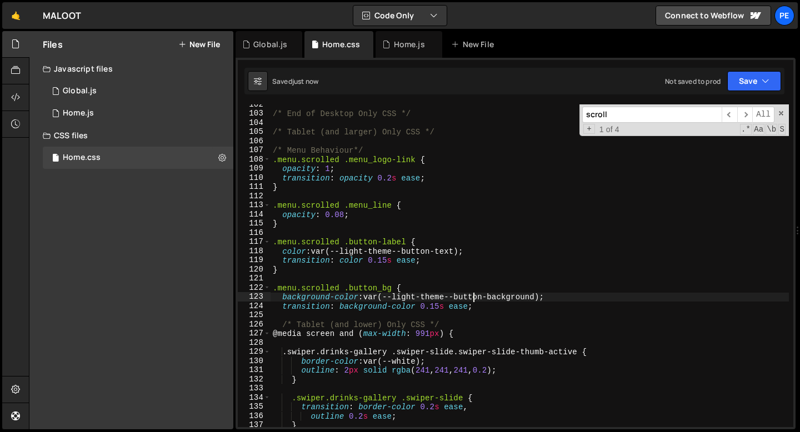
click at [492, 308] on div "/* End of Desktop Only CSS */ /* Tablet (and larger) Only CSS */ /* Menu Behavi…" at bounding box center [530, 270] width 519 height 341
type textarea "transition: background-color 0.15s ease;"
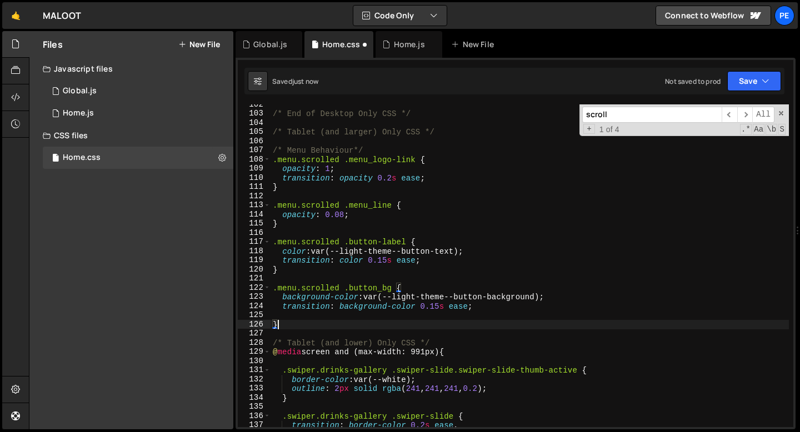
scroll to position [0, 0]
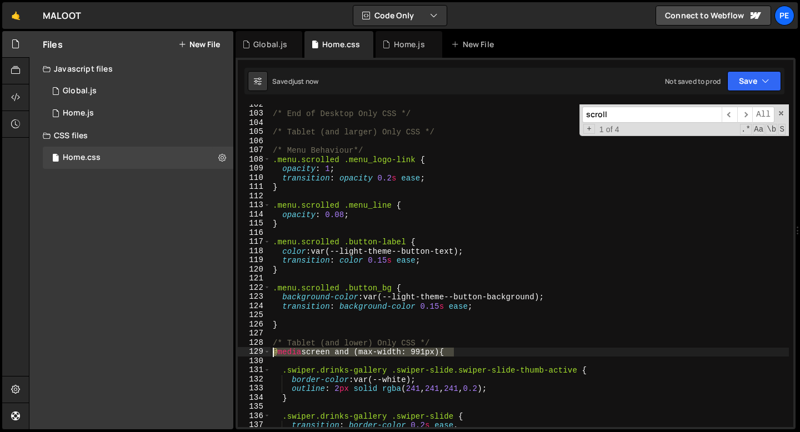
drag, startPoint x: 459, startPoint y: 356, endPoint x: 258, endPoint y: 355, distance: 200.7
click at [258, 355] on div "} 102 103 104 105 106 107 108 109 110 111 112 113 114 115 116 117 118 119 120 1…" at bounding box center [516, 265] width 556 height 323
click at [391, 156] on div "/* End of Desktop Only CSS */ /* Tablet (and larger) Only CSS */ /* Menu Behavi…" at bounding box center [530, 270] width 519 height 341
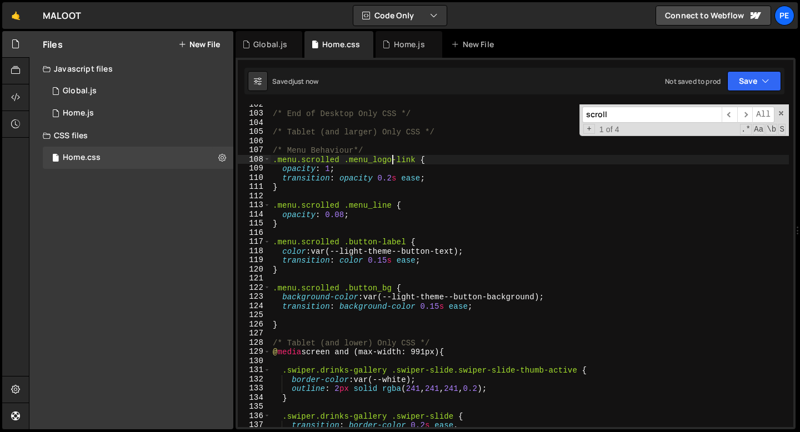
click at [378, 147] on div "/* End of Desktop Only CSS */ /* Tablet (and larger) Only CSS */ /* Menu Behavi…" at bounding box center [530, 270] width 519 height 341
type textarea "/* Menu Behaviour*/"
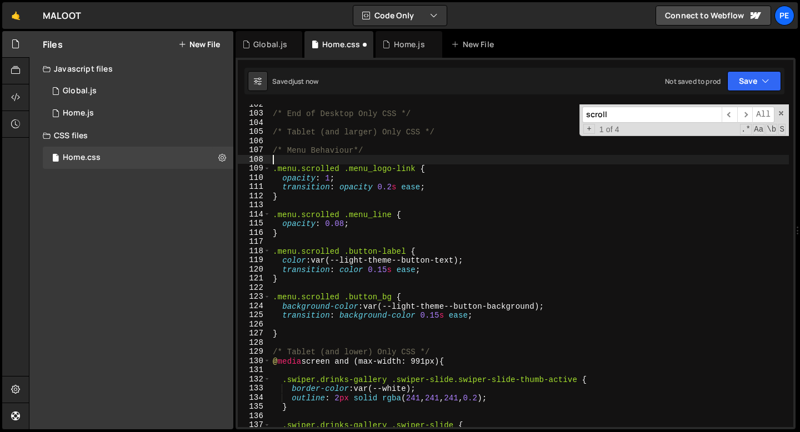
paste textarea "@media screen and (max-width: 991px) {"
click at [378, 160] on div "/* End of Desktop Only CSS */ /* Tablet (and larger) Only CSS */ /* Menu Behavi…" at bounding box center [530, 270] width 519 height 341
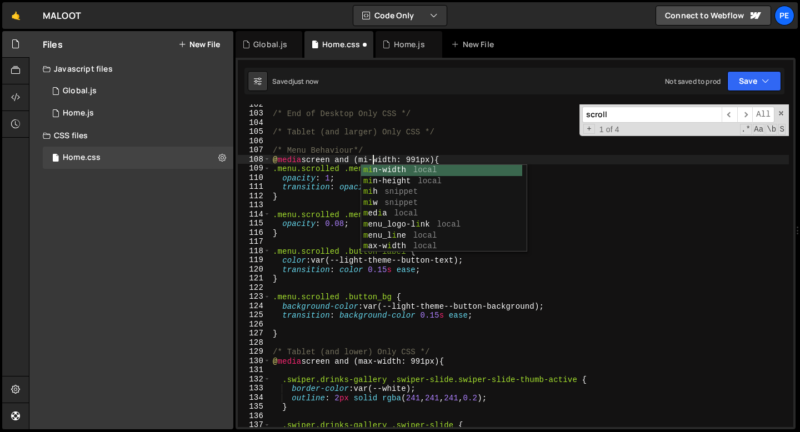
scroll to position [0, 7]
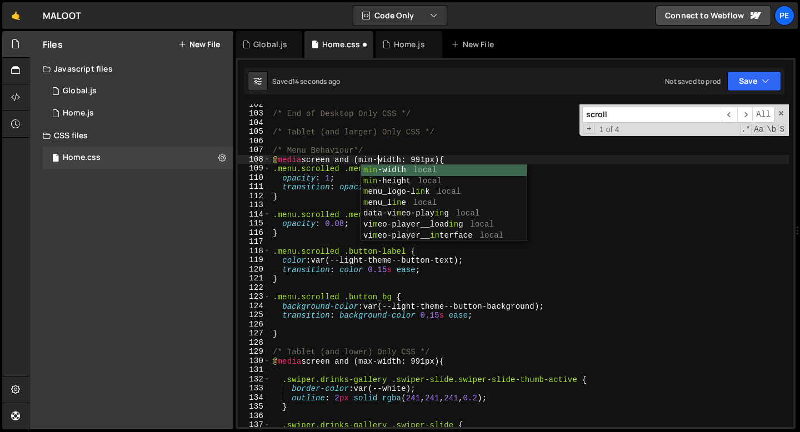
click at [422, 157] on div "/* End of Desktop Only CSS */ /* Tablet (and larger) Only CSS */ /* Menu Behavi…" at bounding box center [530, 270] width 519 height 341
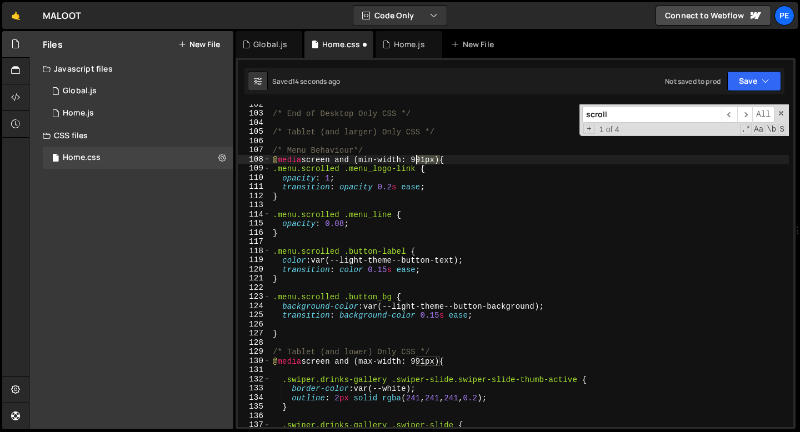
click at [422, 157] on div "/* End of Desktop Only CSS */ /* Tablet (and larger) Only CSS */ /* Menu Behavi…" at bounding box center [530, 270] width 519 height 341
click at [429, 157] on div "/* End of Desktop Only CSS */ /* Tablet (and larger) Only CSS */ /* Menu Behavi…" at bounding box center [530, 265] width 519 height 323
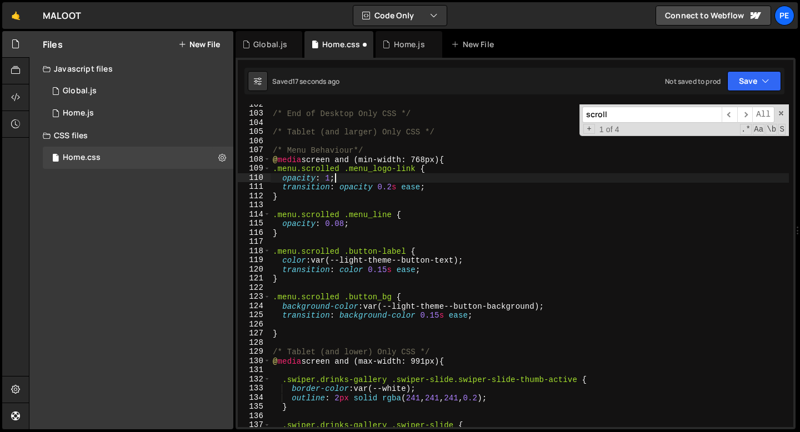
click at [386, 182] on div "/* End of Desktop Only CSS */ /* Tablet (and larger) Only CSS */ /* Menu Behavi…" at bounding box center [530, 270] width 519 height 341
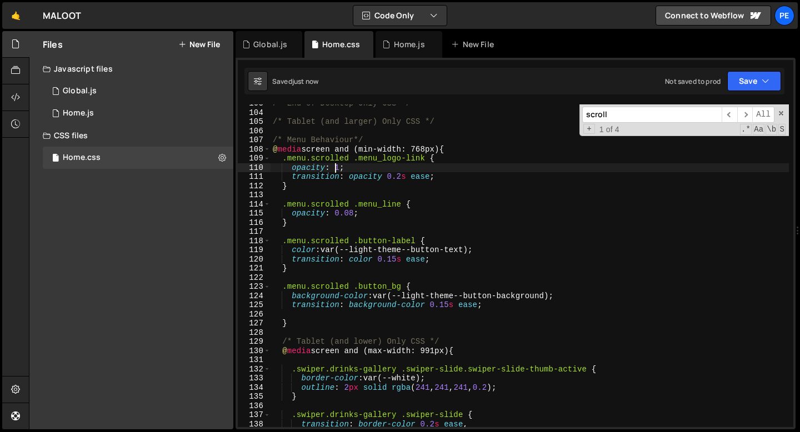
scroll to position [947, 0]
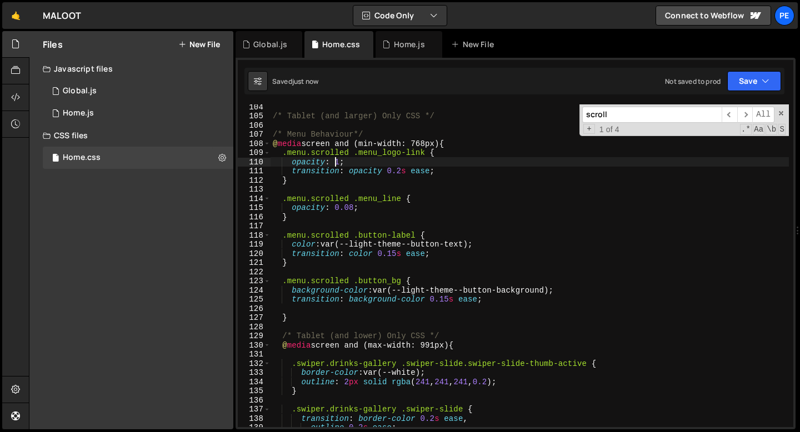
click at [303, 315] on div "/* Tablet (and larger) Only CSS */ /* Menu Behaviour*/ @ media screen and (min-…" at bounding box center [530, 272] width 519 height 341
type textarea "}"
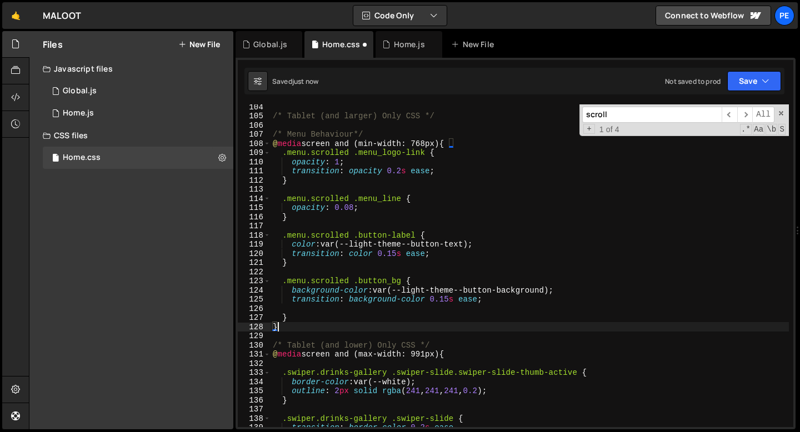
scroll to position [0, 0]
click at [412, 143] on div "/* Tablet (and larger) Only CSS */ /* Menu Behaviour*/ @ media screen and (min-…" at bounding box center [530, 272] width 519 height 341
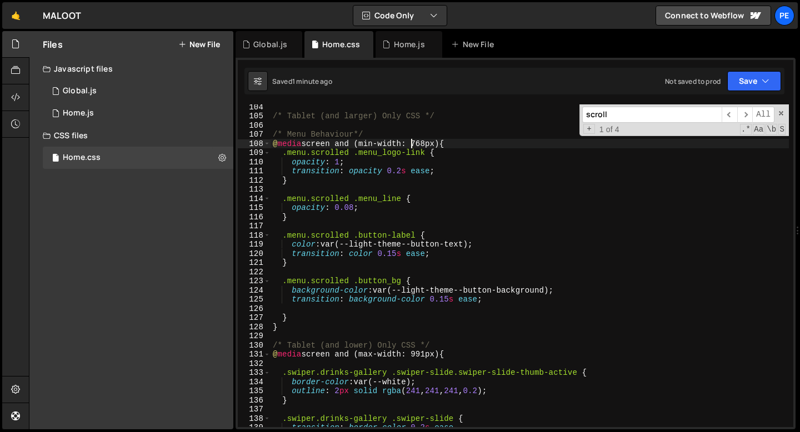
click at [315, 323] on div "/* Tablet (and larger) Only CSS */ /* Menu Behaviour*/ @ media screen and (min-…" at bounding box center [530, 272] width 519 height 341
type textarea "}"
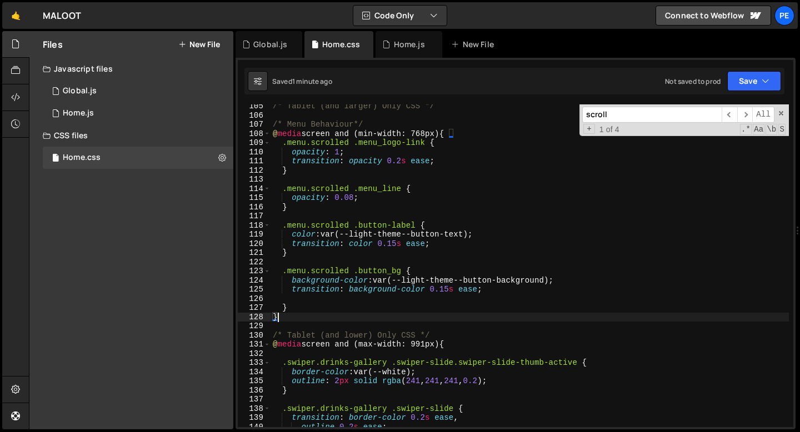
scroll to position [984, 0]
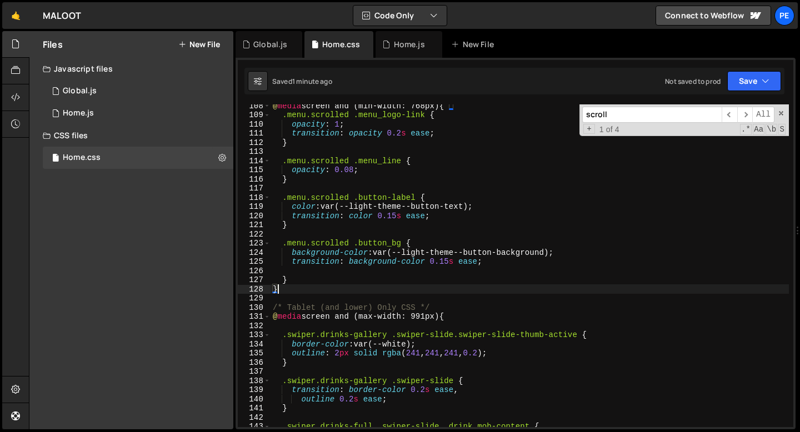
click at [629, 116] on input "scroll" at bounding box center [653, 115] width 140 height 16
type input "e"
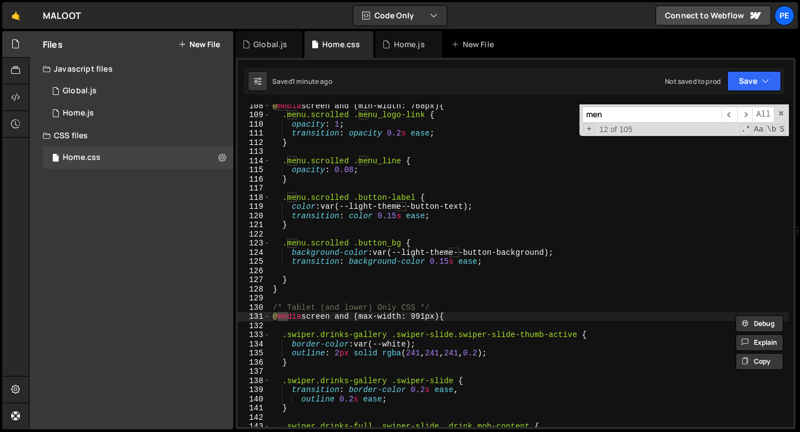
scroll to position [810, 0]
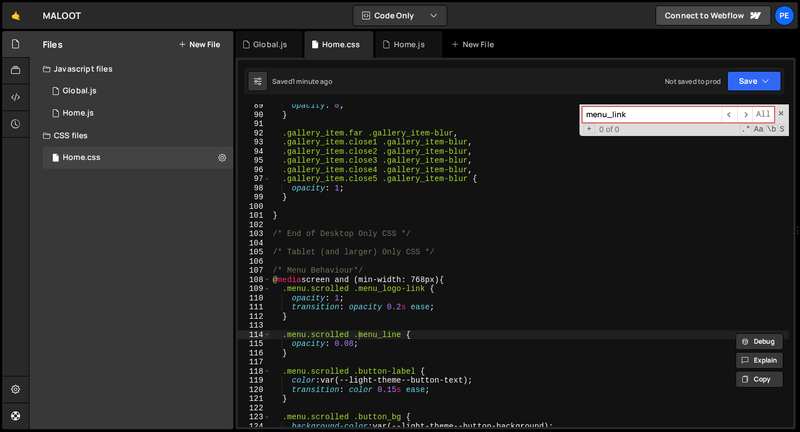
type input "menu_lin"
click at [634, 113] on input "menu_lin" at bounding box center [653, 115] width 140 height 16
click at [783, 115] on span at bounding box center [782, 114] width 8 height 8
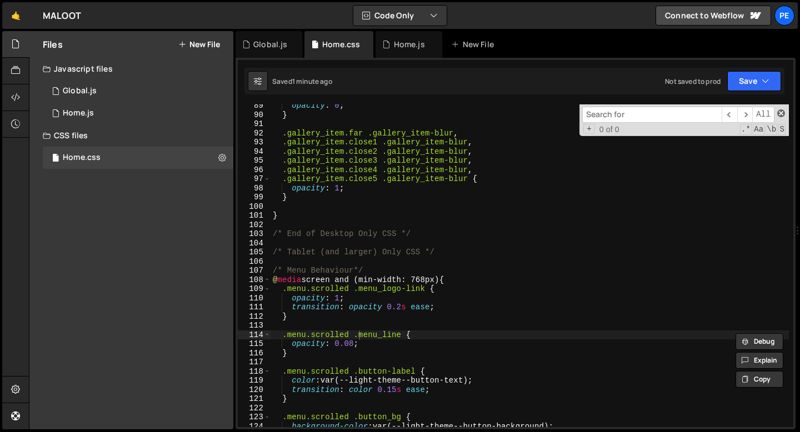
type textarea ".menu.scrolled .menu_line {"
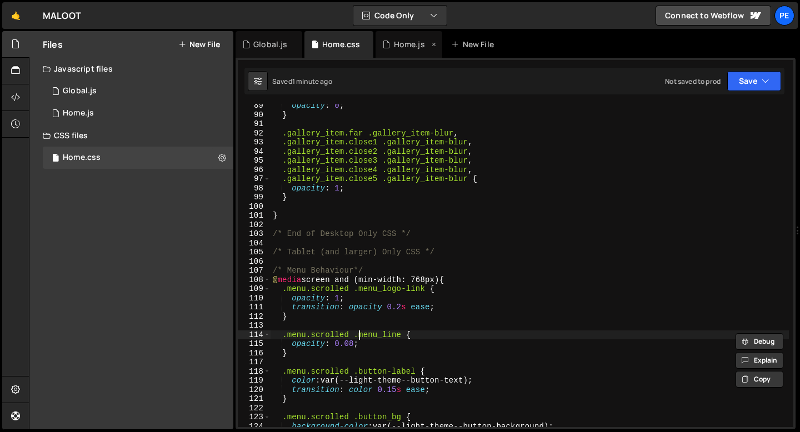
click at [406, 47] on div "Home.js" at bounding box center [409, 44] width 31 height 11
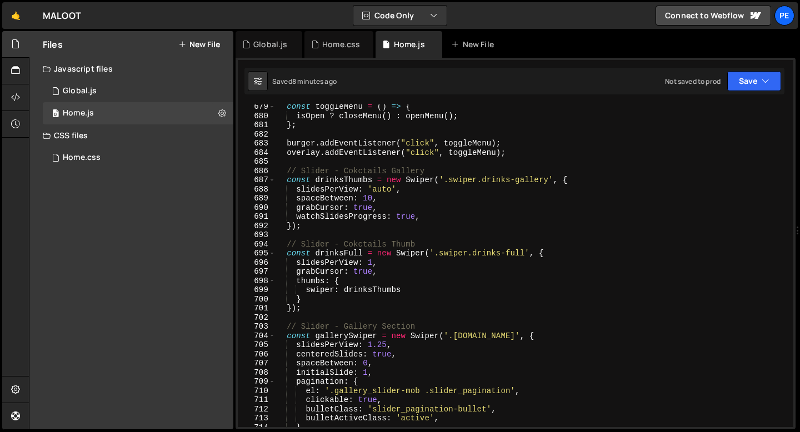
type textarea "spaceBetween: 10,"
click at [405, 202] on div "const toggleMenu = ( ) => { isOpen ? closeMenu ( ) : openMenu ( ) ; } ; burger …" at bounding box center [532, 272] width 514 height 341
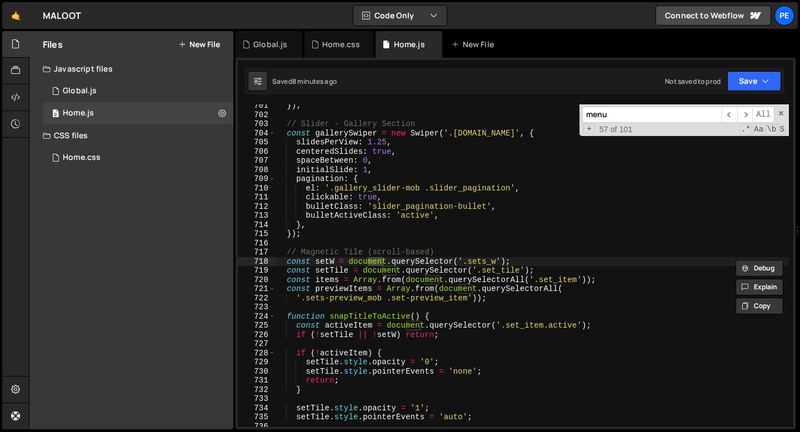
scroll to position [554, 0]
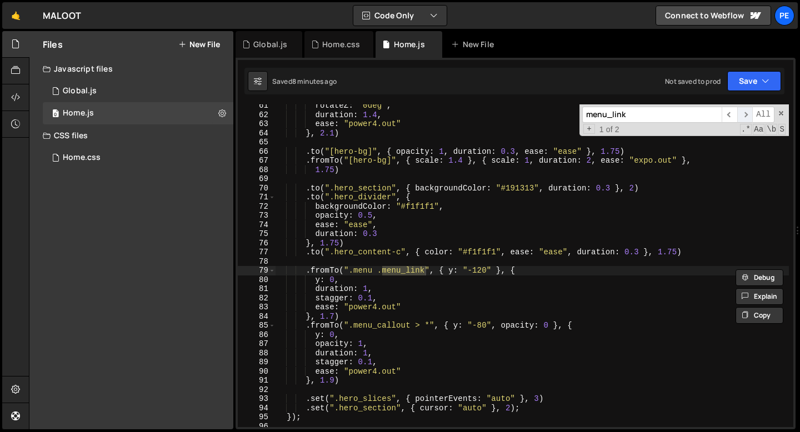
type input "menu_link"
click at [745, 113] on span "​" at bounding box center [746, 115] width 16 height 16
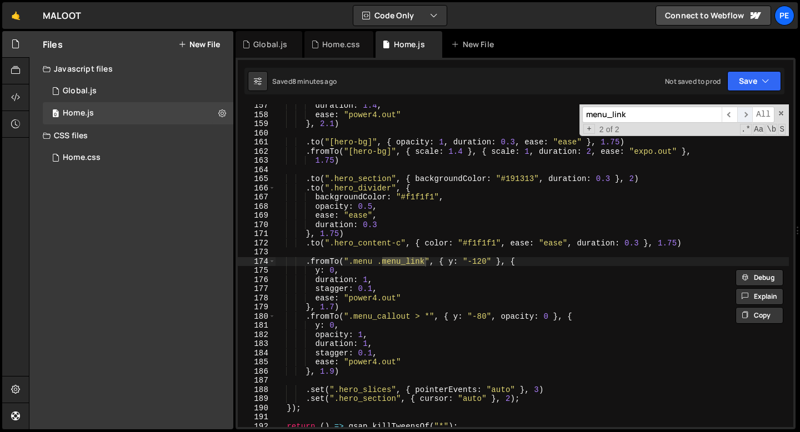
scroll to position [1434, 0]
click at [252, 58] on div "spaceBetween: 10, 157 158 159 160 161 162 163 164 165 166 167 168 169 170 171 1…" at bounding box center [516, 244] width 560 height 372
click at [255, 53] on div "Global.js" at bounding box center [269, 44] width 67 height 27
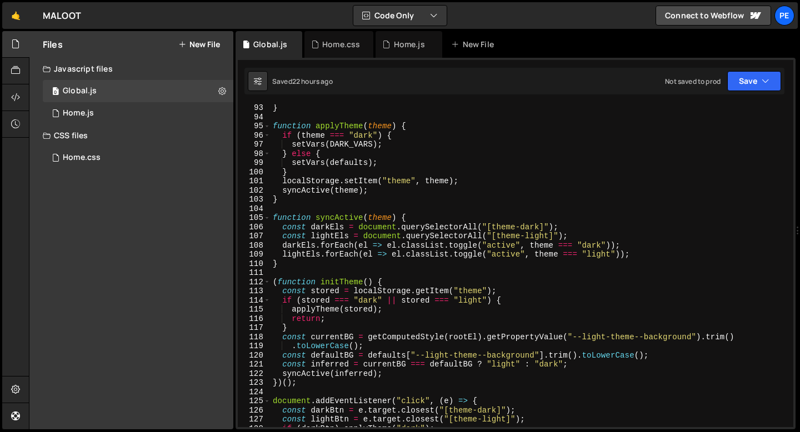
type textarea "}"
click at [376, 203] on div "} function applyTheme ( theme ) { if ( theme === "dark" ) { setVars ( DARK_VARS…" at bounding box center [530, 273] width 519 height 341
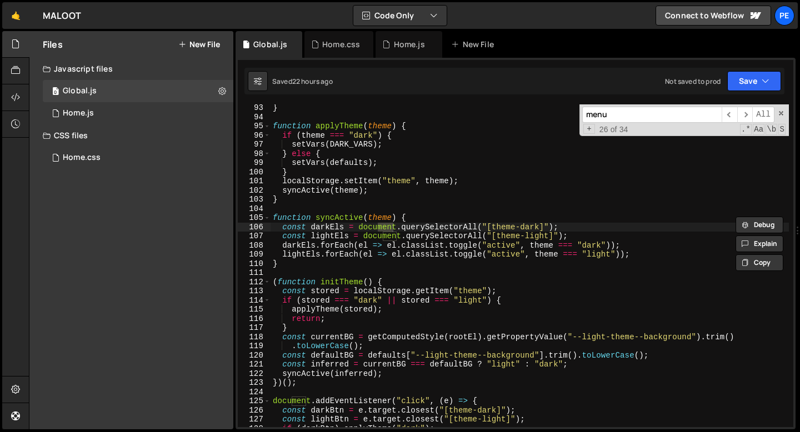
scroll to position [0, 0]
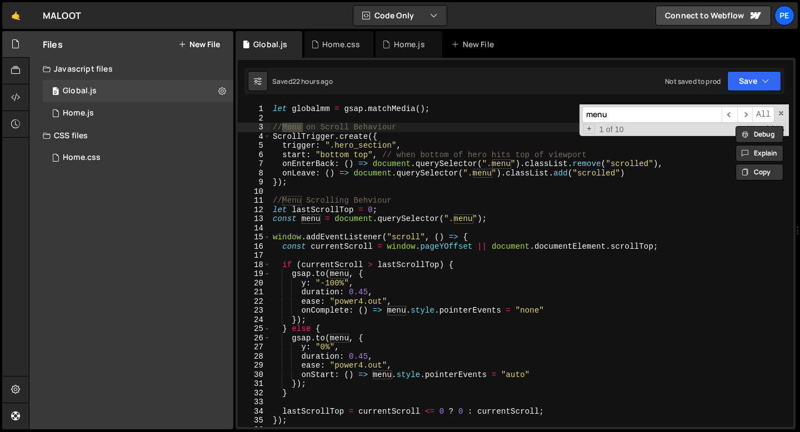
type input "menu"
click at [465, 193] on div "let globalmm = gsap . matchMedia ( ) ; //Menu on Scroll Behaviour ScrollTrigger…" at bounding box center [530, 274] width 519 height 341
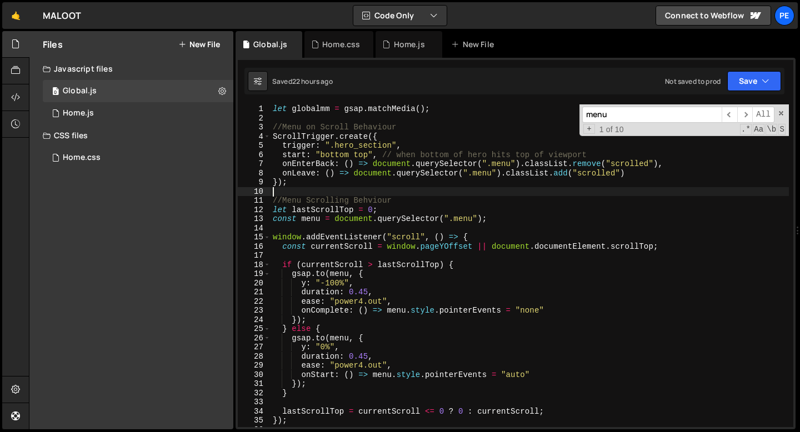
click at [584, 176] on div "let globalmm = gsap . matchMedia ( ) ; //Menu on Scroll Behaviour ScrollTrigger…" at bounding box center [530, 274] width 519 height 341
type textarea "onLeave: () => document.querySelector(".menu").classList.add("scrolled")"
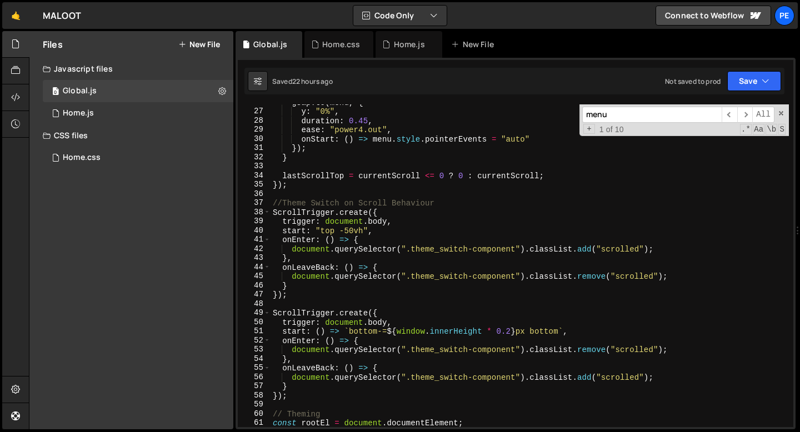
scroll to position [236, 0]
click at [453, 307] on div "gsap . to ( menu , { y : "0%" , duration : 0.45 , ease : "power4.out" , onStart…" at bounding box center [530, 268] width 519 height 341
click at [359, 287] on div "gsap . to ( menu , { y : "0%" , duration : 0.45 , ease : "power4.out" , onStart…" at bounding box center [530, 268] width 519 height 341
type textarea "}"
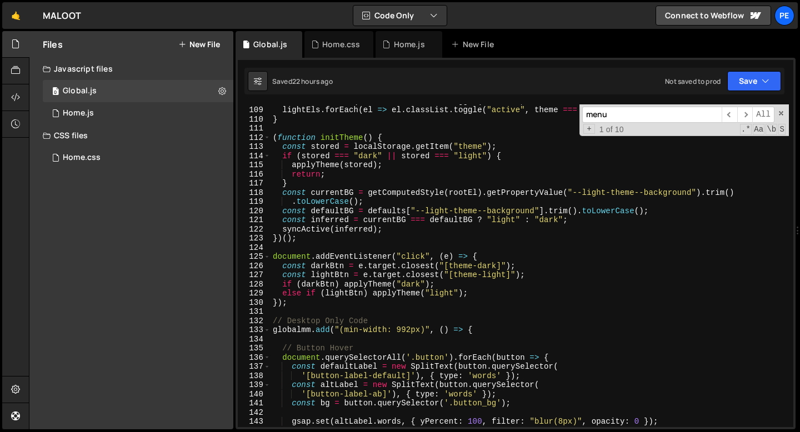
scroll to position [989, 0]
click at [317, 315] on div "darkEls . forEach ( el => el . classList . toggle ( "active" , theme === "dark"…" at bounding box center [530, 266] width 519 height 341
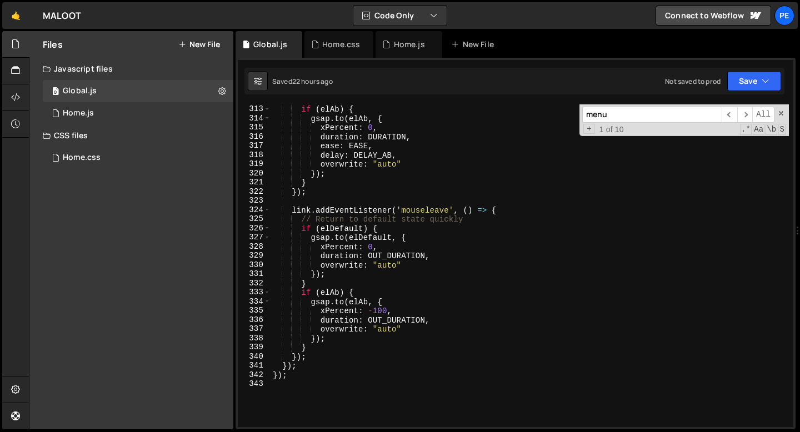
scroll to position [2980, 0]
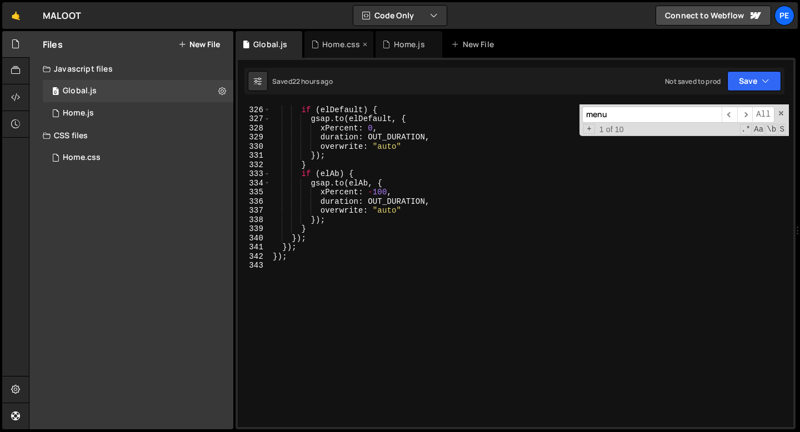
click at [342, 48] on div "Home.css" at bounding box center [341, 44] width 38 height 11
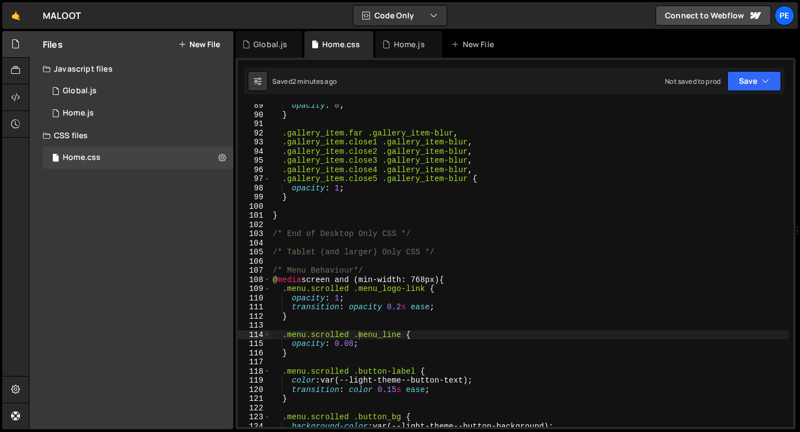
scroll to position [841, 0]
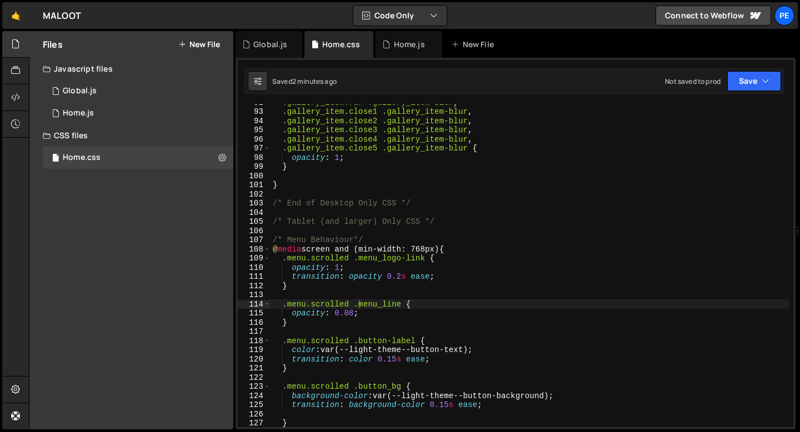
type textarea "/* Menu Behaviour*/"
click at [346, 237] on div ".gallery_item.far .gallery_item-blur , .gallery_item.close1 .gallery_item-blur …" at bounding box center [530, 268] width 519 height 341
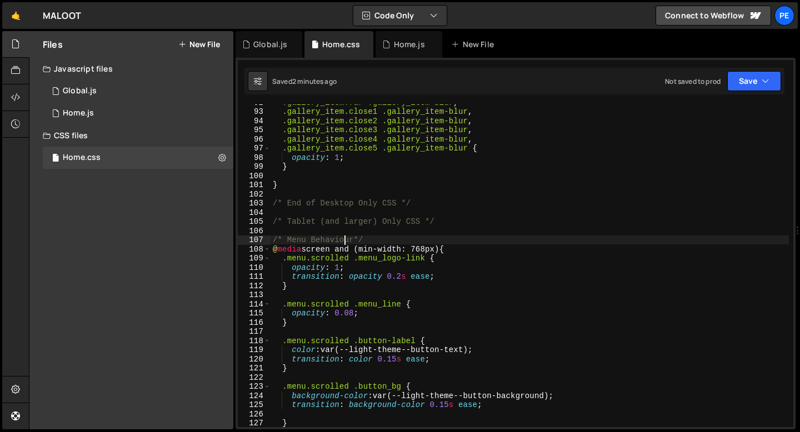
click at [334, 231] on div ".gallery_item.far .gallery_item-blur , .gallery_item.close1 .gallery_item-blur …" at bounding box center [530, 268] width 519 height 341
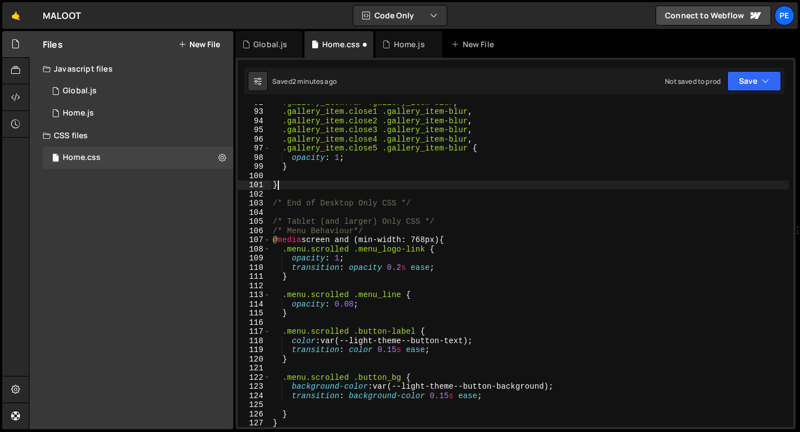
click at [306, 188] on div ".gallery_item.far .gallery_item-blur , .gallery_item.close1 .gallery_item-blur …" at bounding box center [530, 268] width 519 height 341
type textarea "}"
click at [282, 190] on div ".gallery_item.far .gallery_item-blur , .gallery_item.close1 .gallery_item-blur …" at bounding box center [530, 268] width 519 height 341
type textarea "}"
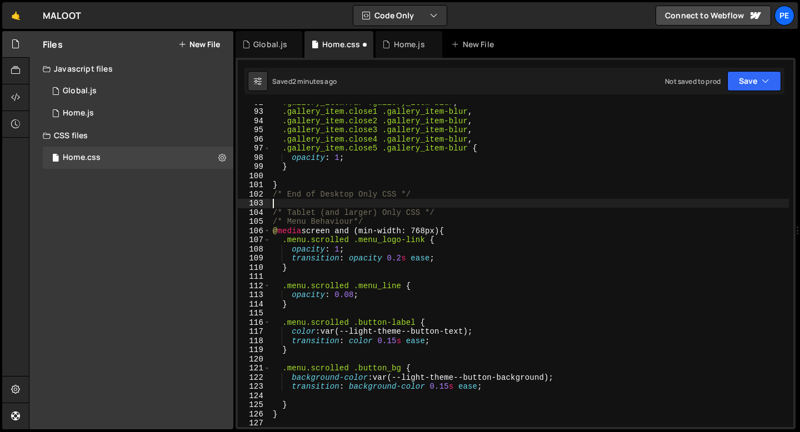
click at [432, 203] on div ".gallery_item.far .gallery_item-blur , .gallery_item.close1 .gallery_item-blur …" at bounding box center [530, 268] width 519 height 341
click at [379, 225] on div ".gallery_item.far .gallery_item-blur , .gallery_item.close1 .gallery_item-blur …" at bounding box center [530, 268] width 519 height 341
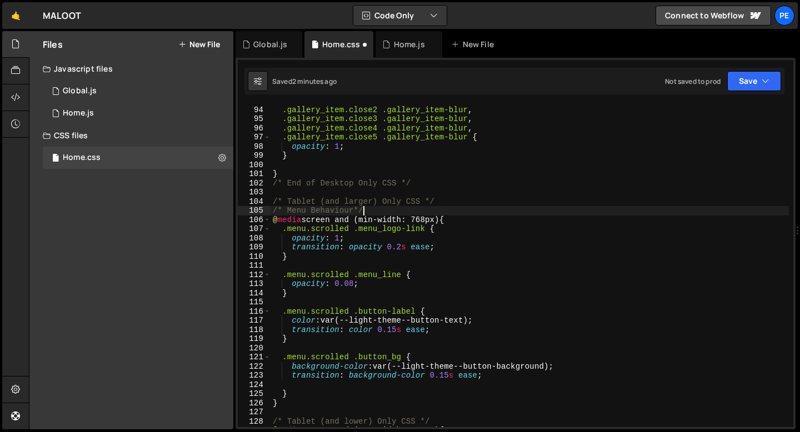
scroll to position [852, 0]
click at [368, 237] on div ".gallery_item.close1 .gallery_item-blur , .gallery_item.close2 .gallery_item-bl…" at bounding box center [530, 266] width 519 height 341
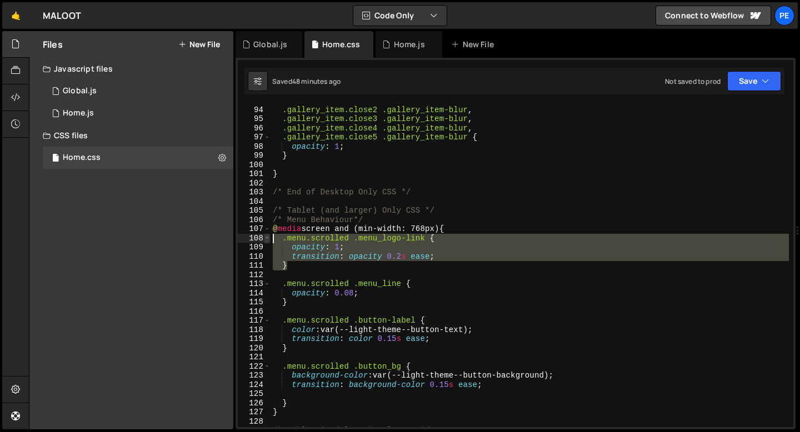
drag, startPoint x: 295, startPoint y: 267, endPoint x: 269, endPoint y: 241, distance: 37.0
click at [269, 241] on div ".menu.scrolled .menu_logo-link { 93 94 95 96 97 98 99 100 101 102 103 104 105 1…" at bounding box center [516, 265] width 556 height 323
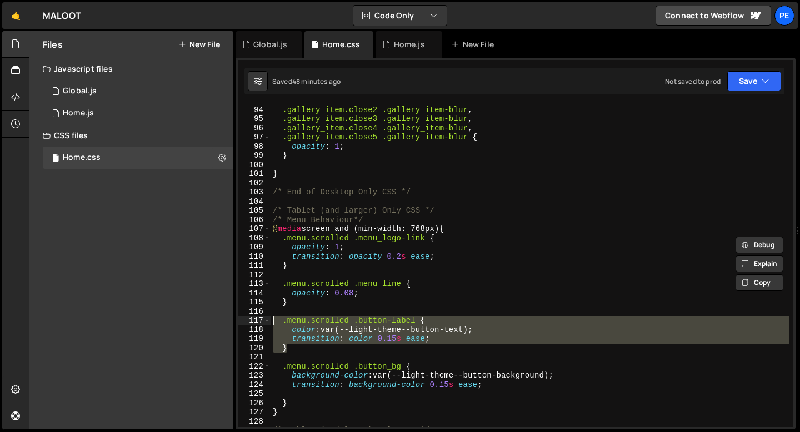
drag, startPoint x: 290, startPoint y: 350, endPoint x: 275, endPoint y: 320, distance: 32.8
click at [270, 320] on div ".menu.scrolled .menu_logo-link { opacity: 1; 93 94 95 96 97 98 99 100 101 102 1…" at bounding box center [516, 265] width 556 height 323
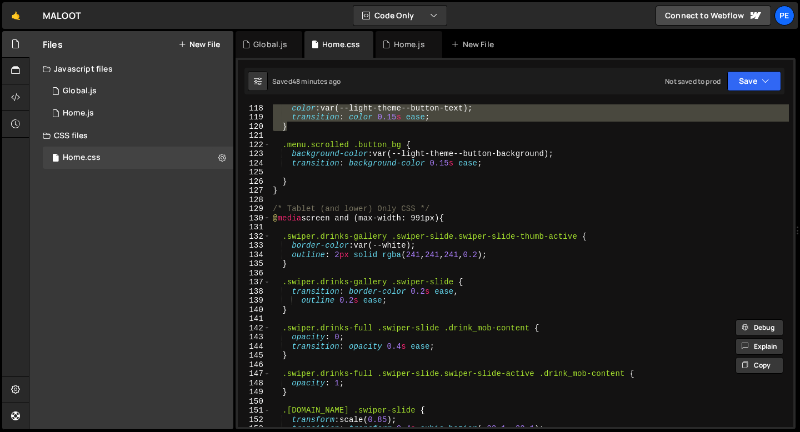
scroll to position [1074, 0]
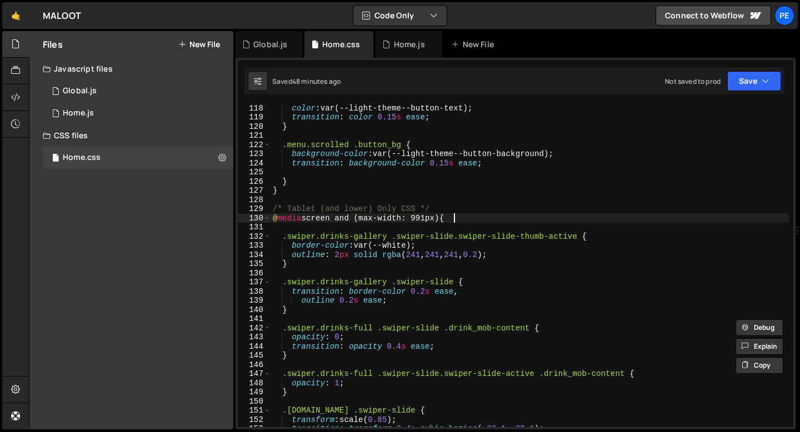
click at [473, 221] on div "color : var(--light-theme--button-text) ; transition : color 0.15 s ease ; } .m…" at bounding box center [530, 273] width 519 height 341
type textarea "@media screen and (max-width: 991px) {"
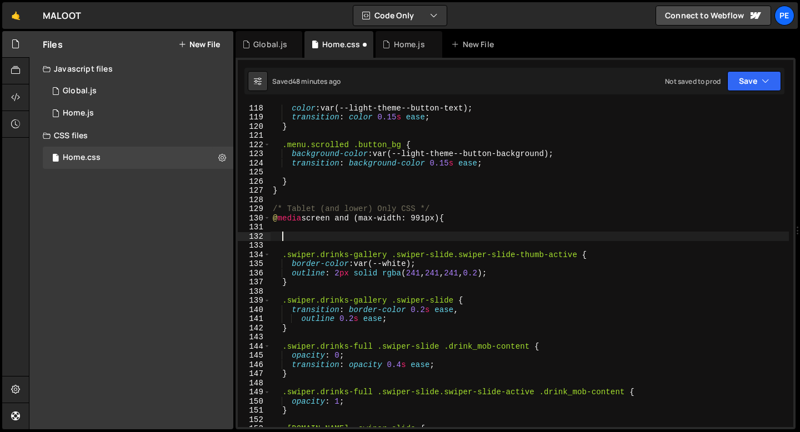
paste textarea "}"
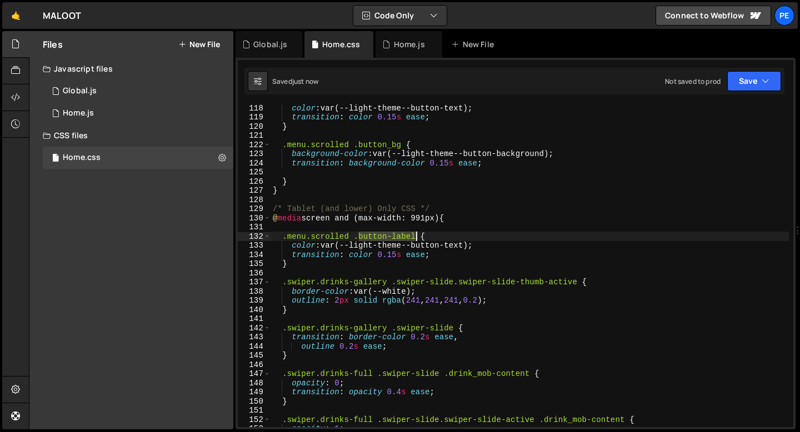
drag, startPoint x: 359, startPoint y: 234, endPoint x: 415, endPoint y: 237, distance: 55.7
click at [415, 237] on div "color : var(--light-theme--button-text) ; transition : color 0.15 s ease ; } .m…" at bounding box center [530, 273] width 519 height 341
paste textarea "menu_logo-link"
click at [459, 245] on div "color : var(--light-theme--button-text) ; transition : color 0.15 s ease ; } .m…" at bounding box center [530, 273] width 519 height 341
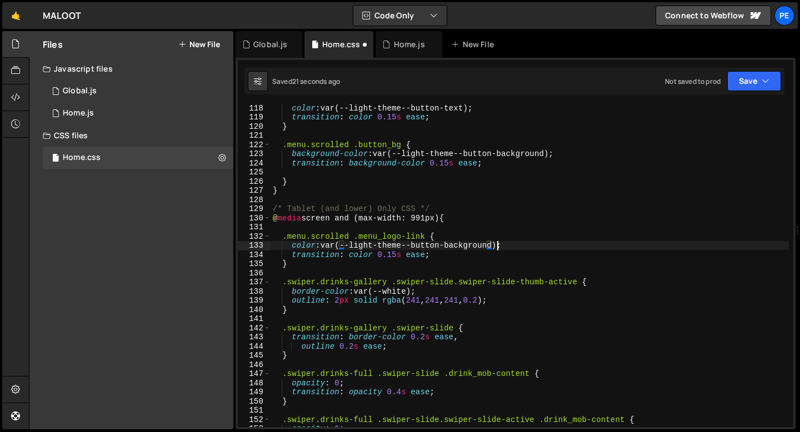
scroll to position [0, 16]
click at [435, 259] on div "color : var(--light-theme--button-text) ; transition : color 0.15 s ease ; } .m…" at bounding box center [530, 273] width 519 height 341
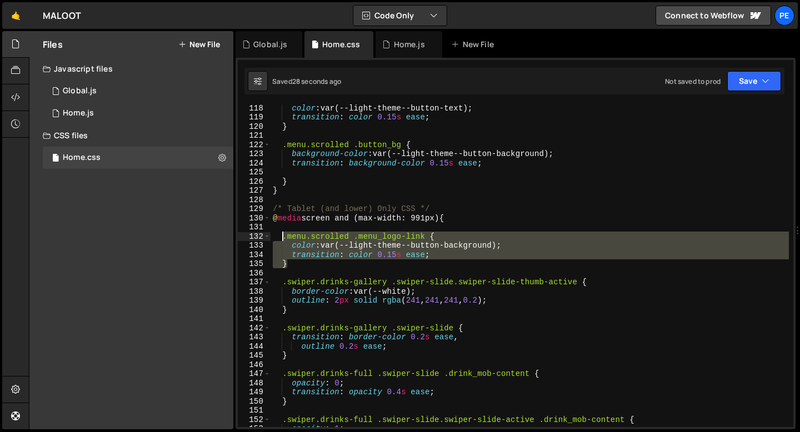
drag, startPoint x: 291, startPoint y: 264, endPoint x: 282, endPoint y: 240, distance: 25.8
click at [282, 240] on div "color : var(--light-theme--button-text) ; transition : color 0.15 s ease ; } .m…" at bounding box center [530, 273] width 519 height 341
click at [298, 266] on div "color : var(--light-theme--button-text) ; transition : color 0.15 s ease ; } .m…" at bounding box center [530, 265] width 519 height 323
type textarea "}"
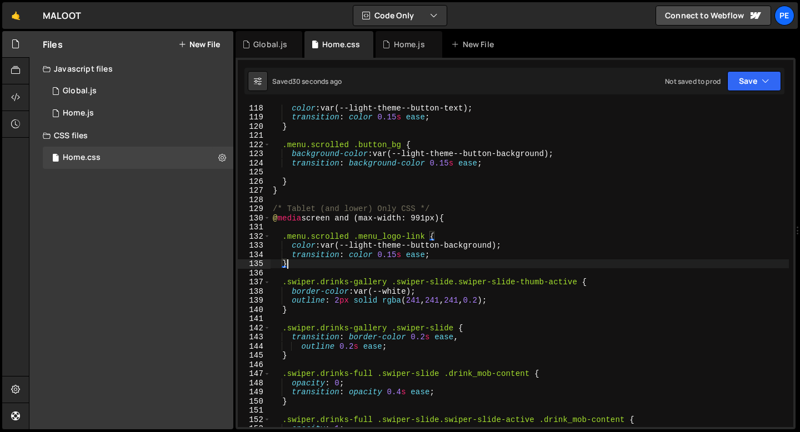
scroll to position [0, 0]
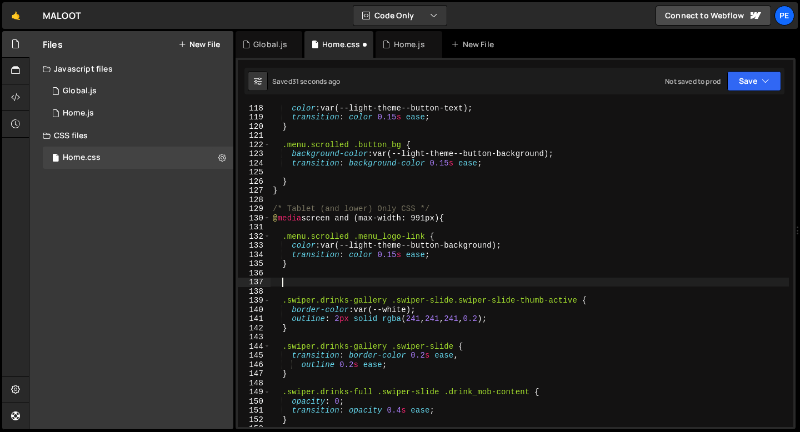
paste textarea "}"
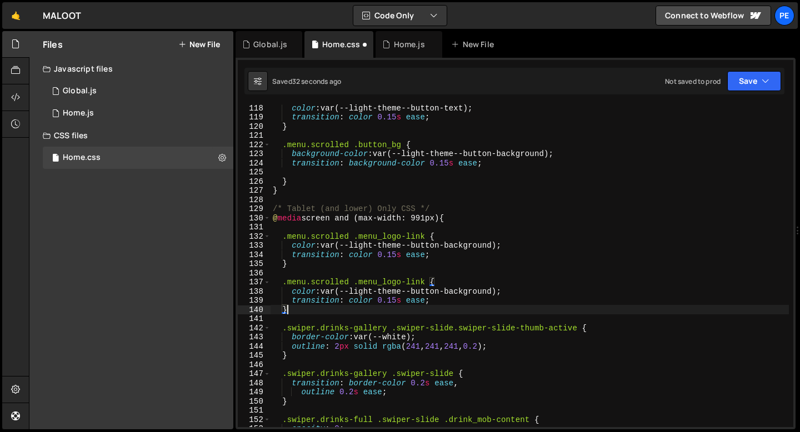
click at [294, 293] on div "color : var(--light-theme--button-text) ; transition : color 0.15 s ease ; } .m…" at bounding box center [530, 273] width 519 height 341
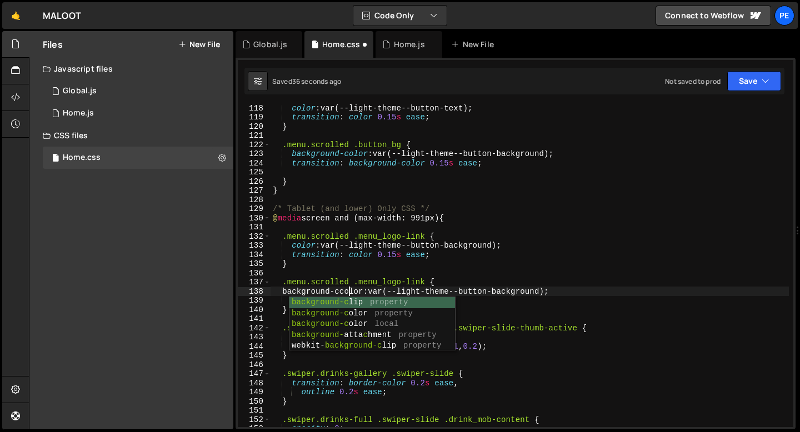
scroll to position [0, 5]
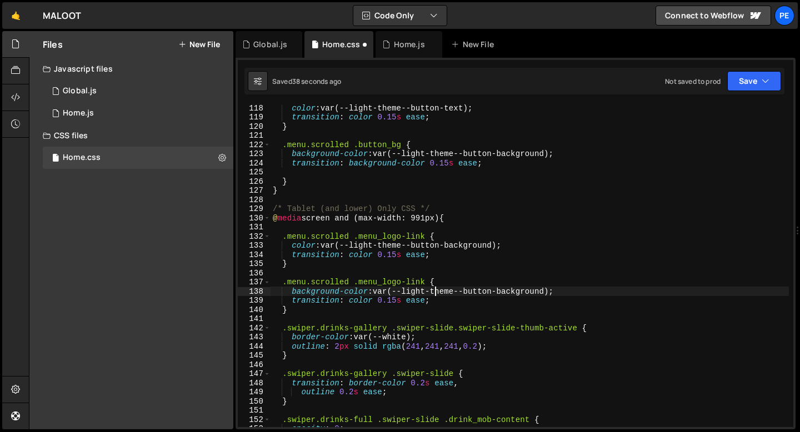
click at [437, 290] on div "color : var(--light-theme--button-text) ; transition : color 0.15 s ease ; } .m…" at bounding box center [530, 273] width 519 height 341
click at [449, 283] on div "color : var(--light-theme--button-text) ; transition : color 0.15 s ease ; } .m…" at bounding box center [530, 273] width 519 height 341
drag, startPoint x: 359, startPoint y: 285, endPoint x: 425, endPoint y: 282, distance: 65.6
click at [425, 282] on div "color : var(--light-theme--button-text) ; transition : color 0.15 s ease ; } .m…" at bounding box center [530, 273] width 519 height 341
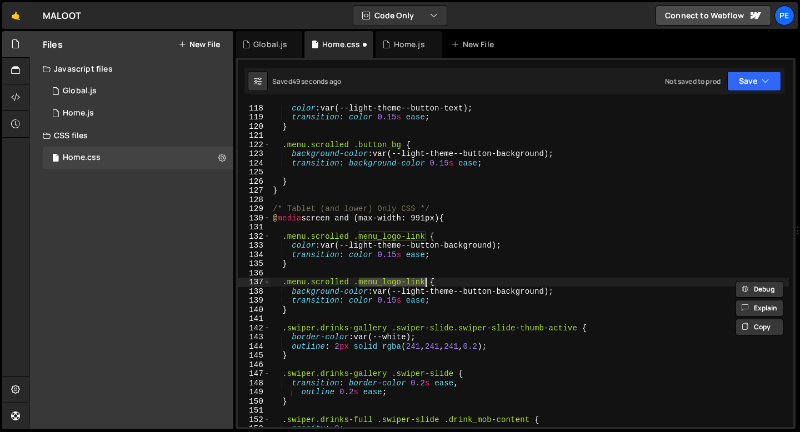
paste textarea "burger-line2"
click at [442, 281] on div "color : var(--light-theme--button-text) ; transition : color 0.15 s ease ; } .m…" at bounding box center [530, 273] width 519 height 341
drag, startPoint x: 446, startPoint y: 283, endPoint x: 285, endPoint y: 281, distance: 161.8
click at [285, 281] on div "color : var(--light-theme--button-text) ; transition : color 0.15 s ease ; } .m…" at bounding box center [530, 273] width 519 height 341
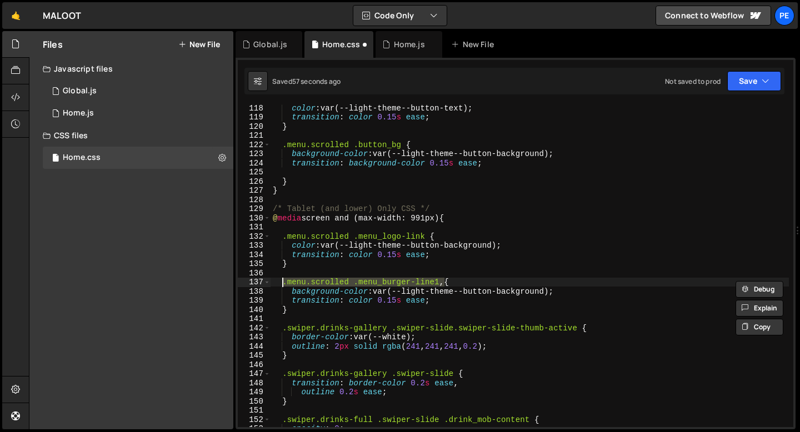
click at [446, 282] on div "color : var(--light-theme--button-text) ; transition : color 0.15 s ease ; } .m…" at bounding box center [530, 265] width 519 height 323
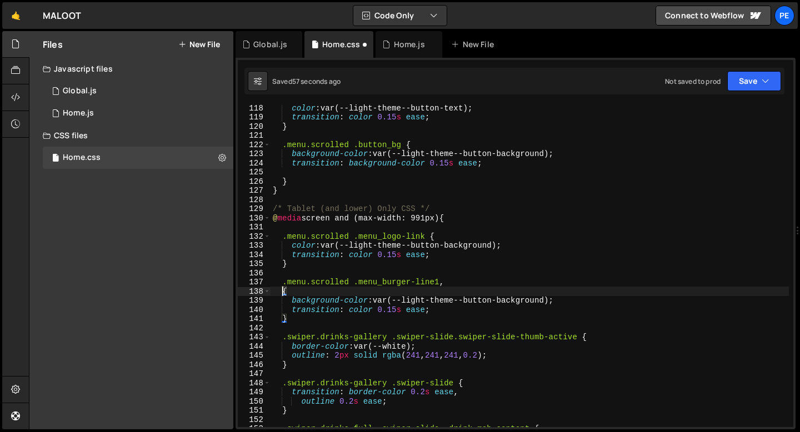
scroll to position [0, 1]
paste textarea ".menu.scrolled .menu_burger-line1,"
click at [439, 292] on div "color : var(--light-theme--button-text) ; transition : color 0.15 s ease ; } .m…" at bounding box center [530, 273] width 519 height 341
click at [442, 290] on div "color : var(--light-theme--button-text) ; transition : color 0.15 s ease ; } .m…" at bounding box center [530, 273] width 519 height 341
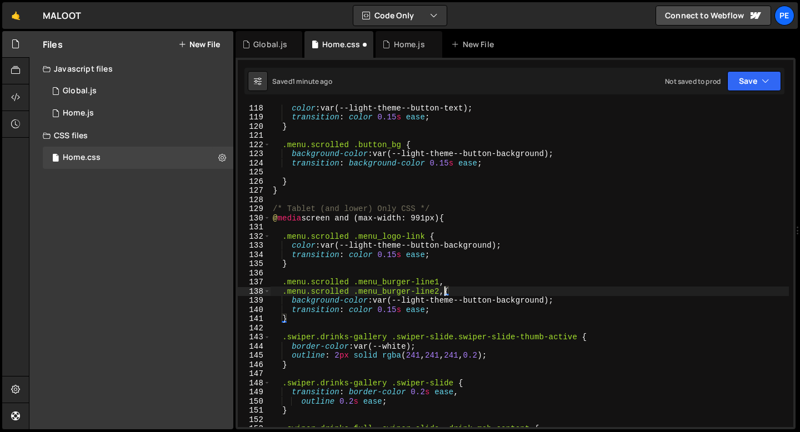
scroll to position [0, 1]
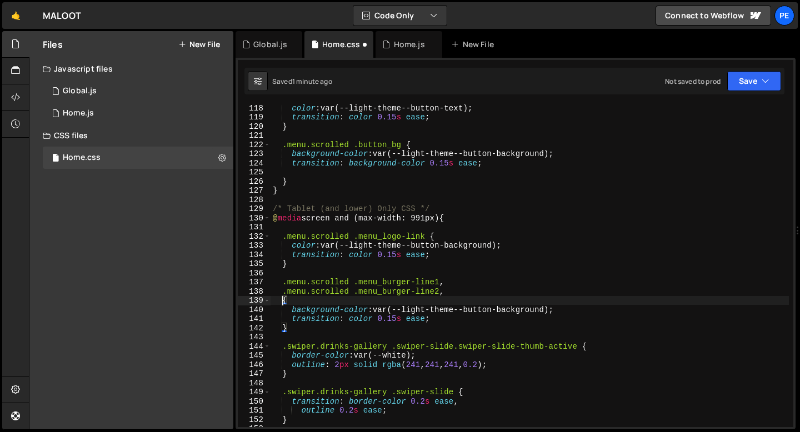
paste textarea ".menu.scrolled .menu_burger-line1,"
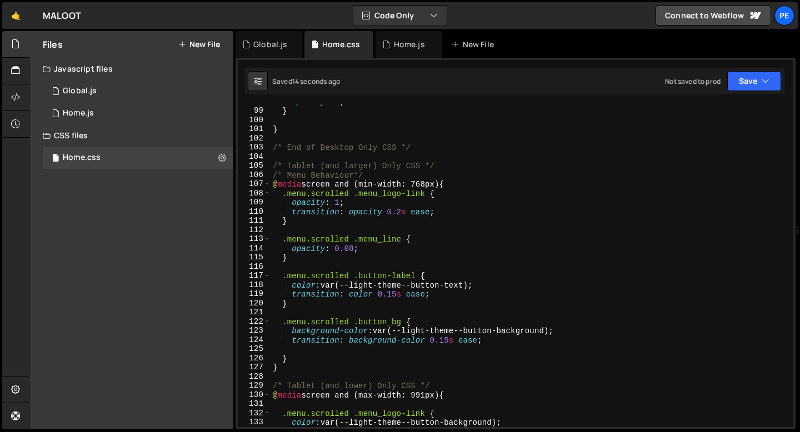
scroll to position [859, 0]
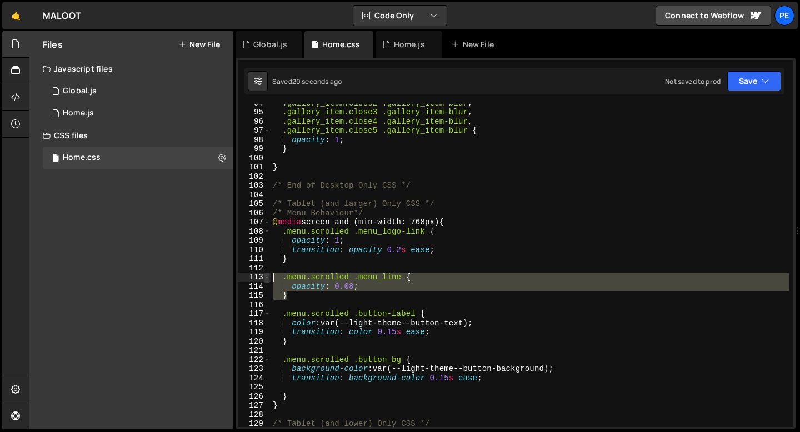
drag, startPoint x: 291, startPoint y: 296, endPoint x: 270, endPoint y: 279, distance: 27.7
click at [270, 279] on div ".menu.scrolled .menu_burger-line3 { 94 95 96 97 98 99 100 101 102 103 104 105 1…" at bounding box center [516, 265] width 556 height 323
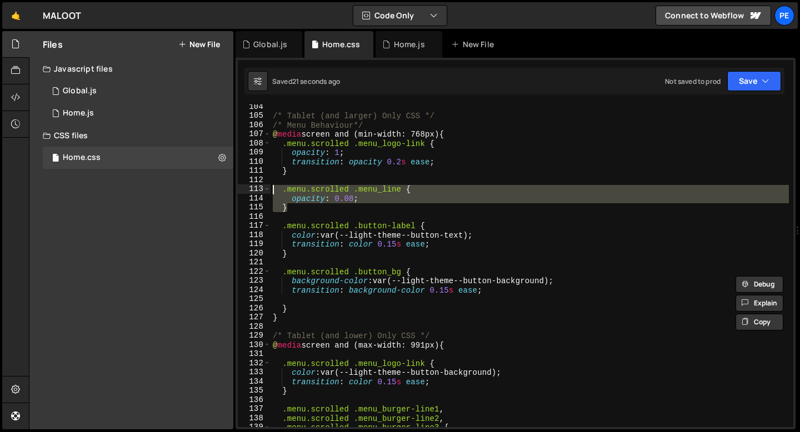
scroll to position [1099, 0]
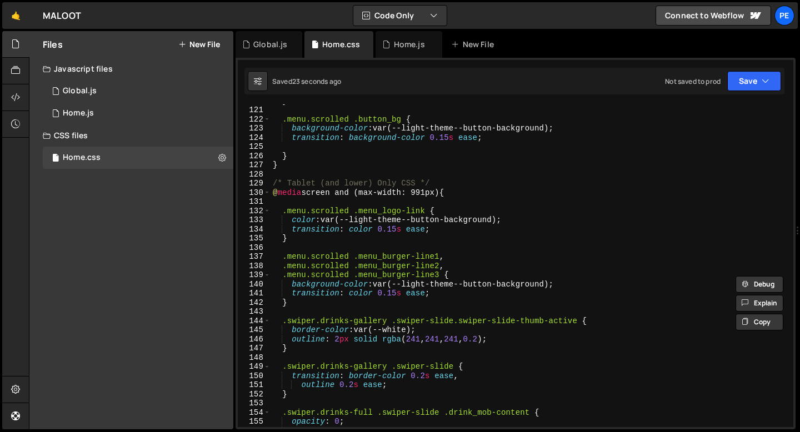
click at [295, 305] on div "} .menu.scrolled .button_bg { background-color : var(--light-theme--button-back…" at bounding box center [530, 266] width 519 height 341
type textarea "}"
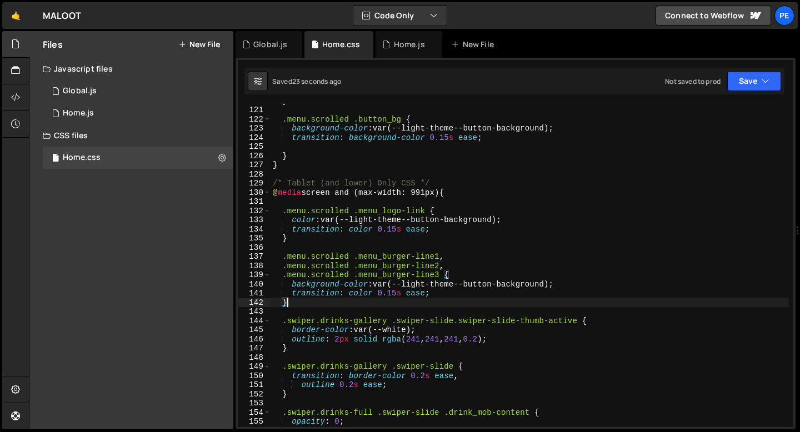
scroll to position [0, 0]
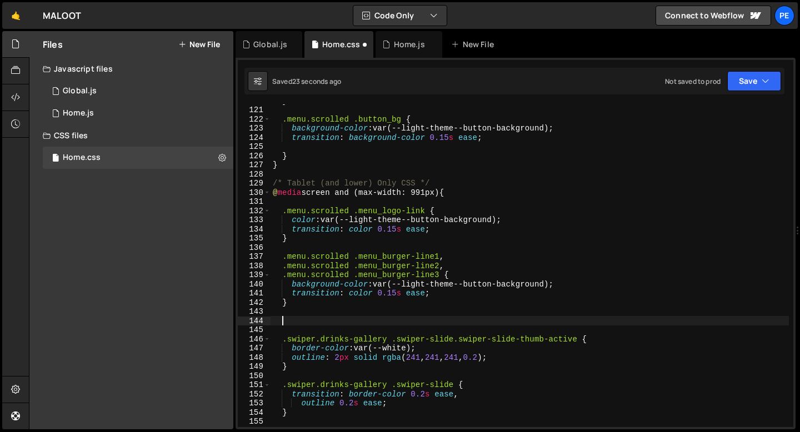
paste textarea "}"
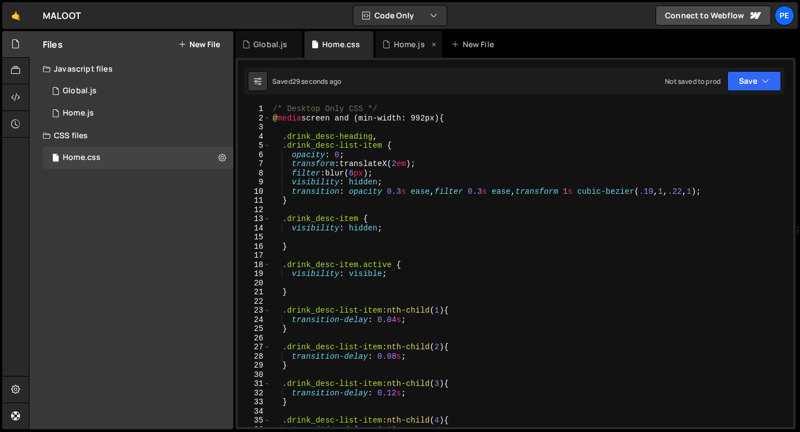
type textarea "}"
click at [414, 44] on div "Home.js" at bounding box center [409, 44] width 31 height 11
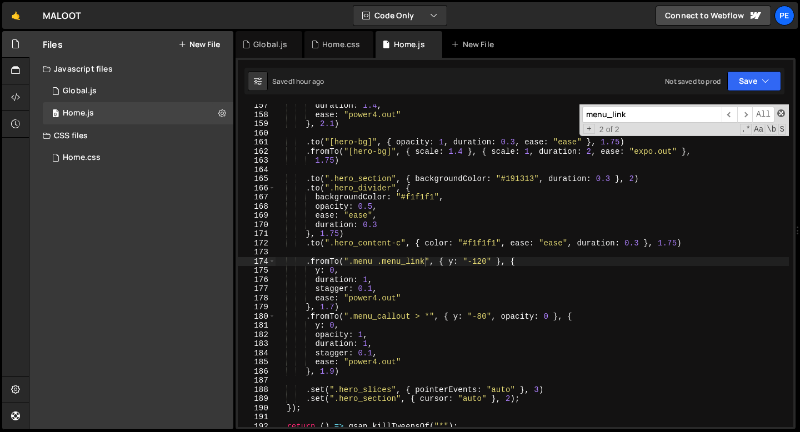
click at [782, 114] on span at bounding box center [782, 114] width 8 height 8
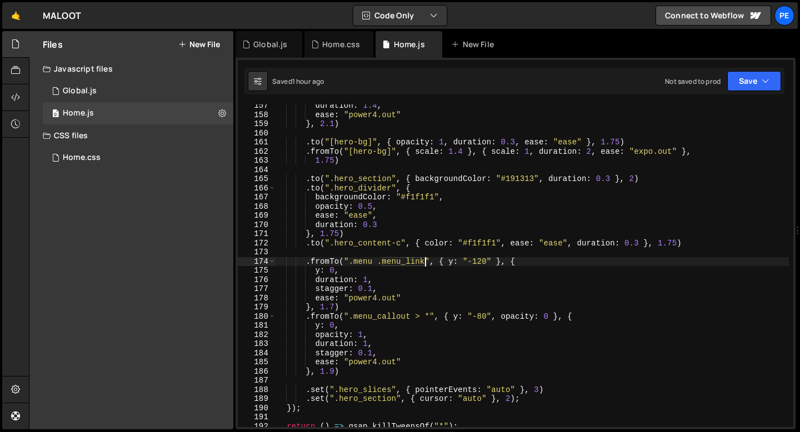
click at [500, 195] on div "duration : 1.4 , ease : "power4.out" } , 2.1 ) . to ( "[hero-bg]" , { opacity :…" at bounding box center [532, 271] width 514 height 341
type textarea "backgroundColor: "#f1f1f1","
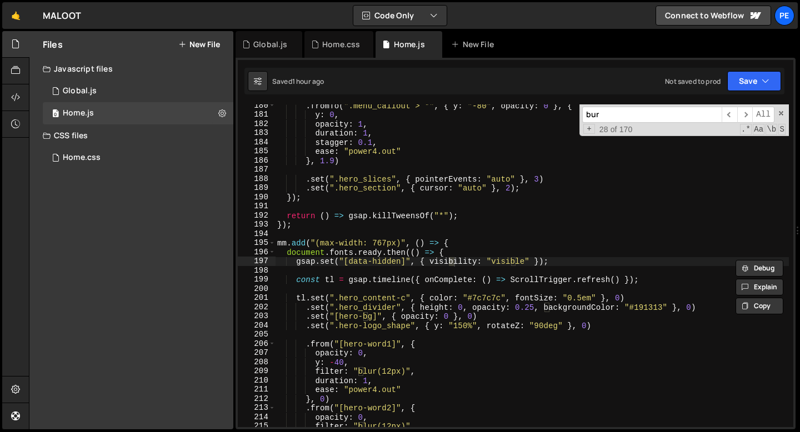
scroll to position [5075, 0]
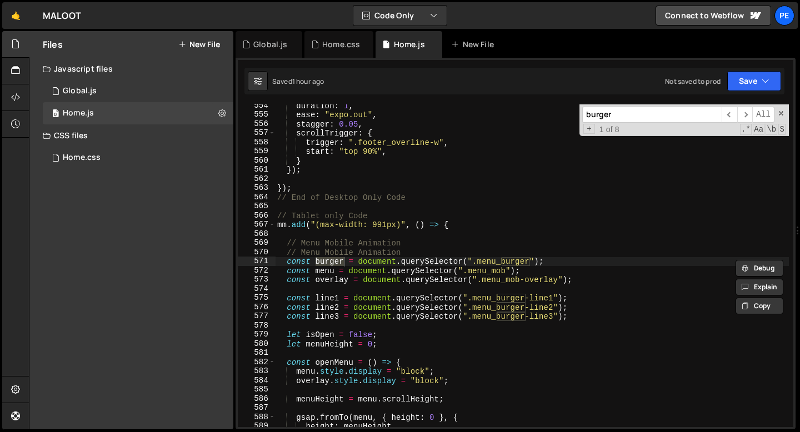
type input "burger"
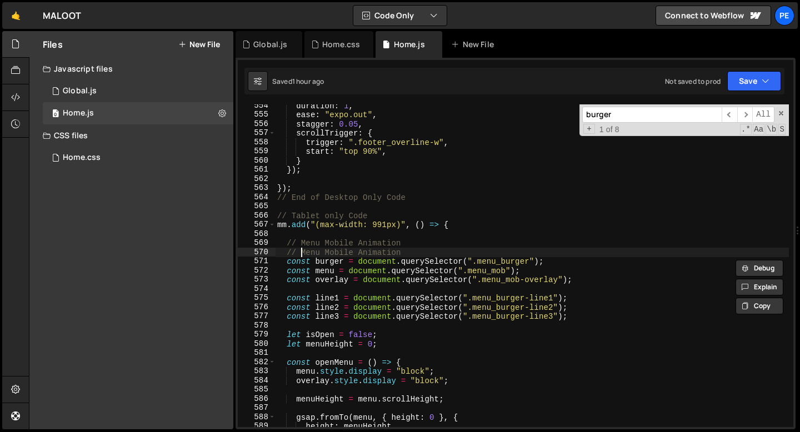
click at [301, 252] on div "duration : 1 , ease : "expo.out" , stagger : 0.05 , scrollTrigger : { trigger :…" at bounding box center [532, 271] width 514 height 341
click at [295, 253] on div "duration : 1 , ease : "expo.out" , stagger : 0.05 , scrollTrigger : { trigger :…" at bounding box center [532, 271] width 514 height 341
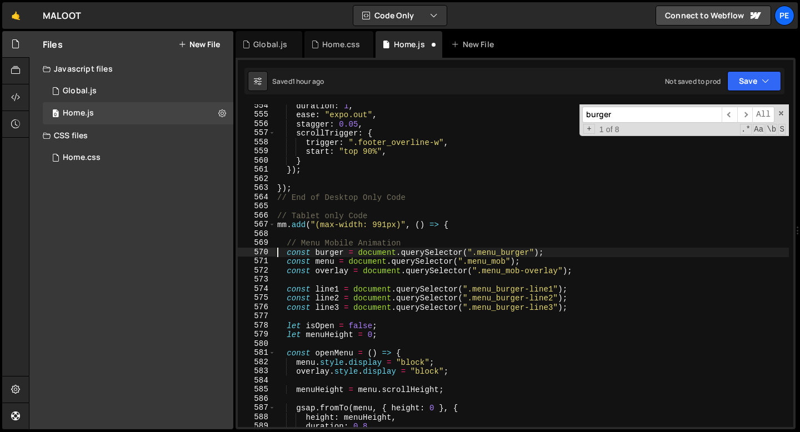
click at [281, 243] on div "duration : 1 , ease : "expo.out" , stagger : 0.05 , scrollTrigger : { trigger :…" at bounding box center [532, 271] width 514 height 341
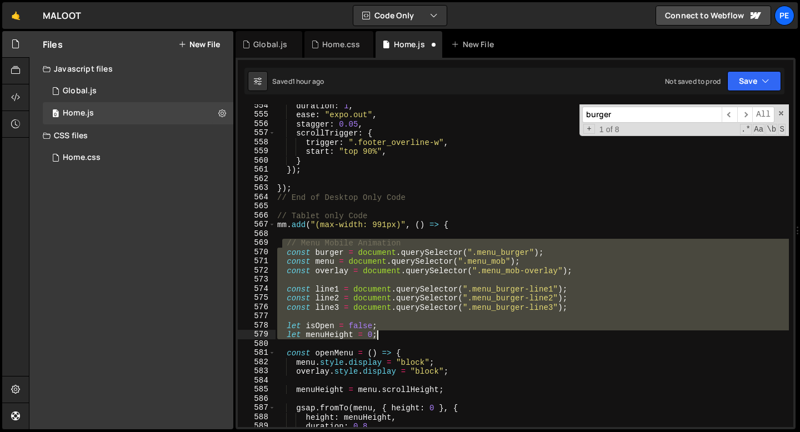
drag, startPoint x: 281, startPoint y: 243, endPoint x: 381, endPoint y: 336, distance: 136.9
click at [382, 337] on div "duration : 1 , ease : "expo.out" , stagger : 0.05 , scrollTrigger : { trigger :…" at bounding box center [532, 271] width 514 height 341
click at [286, 246] on div "duration : 1 , ease : "expo.out" , stagger : 0.05 , scrollTrigger : { trigger :…" at bounding box center [532, 265] width 514 height 323
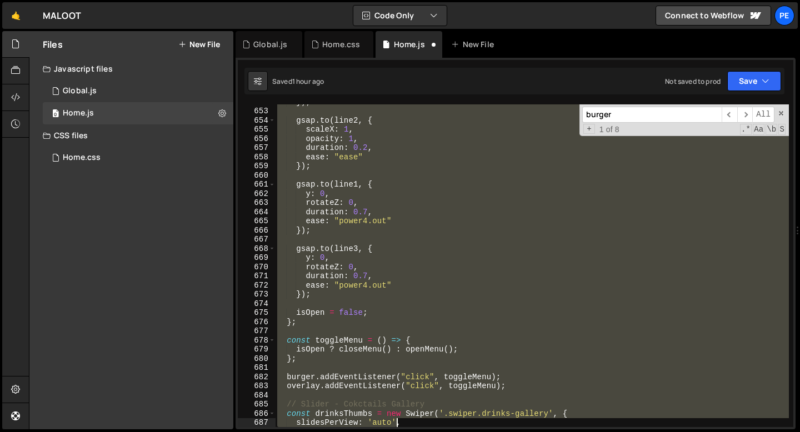
scroll to position [6051, 0]
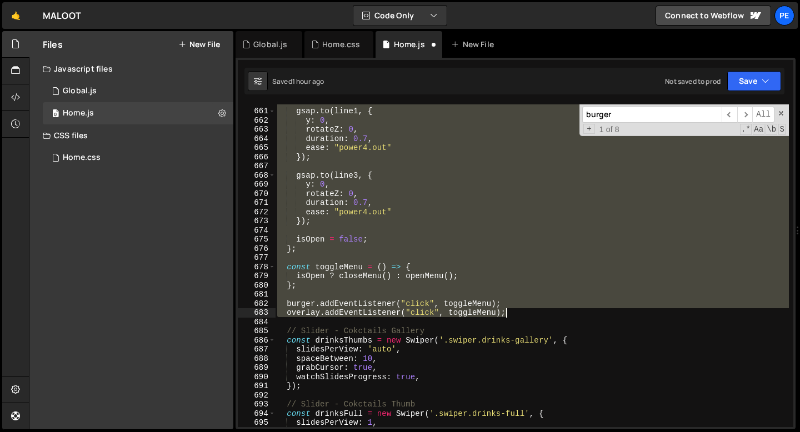
drag, startPoint x: 286, startPoint y: 243, endPoint x: 533, endPoint y: 309, distance: 255.4
click at [534, 310] on div "gsap . to ( line1 , { y : 0 , rotateZ : 0 , duration : 0.7 , ease : "power4.out…" at bounding box center [532, 267] width 514 height 341
type textarea "burger.addEventListener("click", toggleMenu); overlay.addEventListener("click",…"
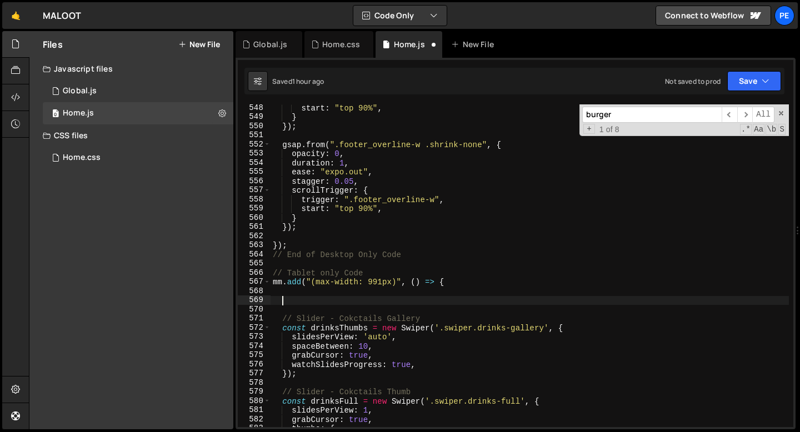
scroll to position [5018, 0]
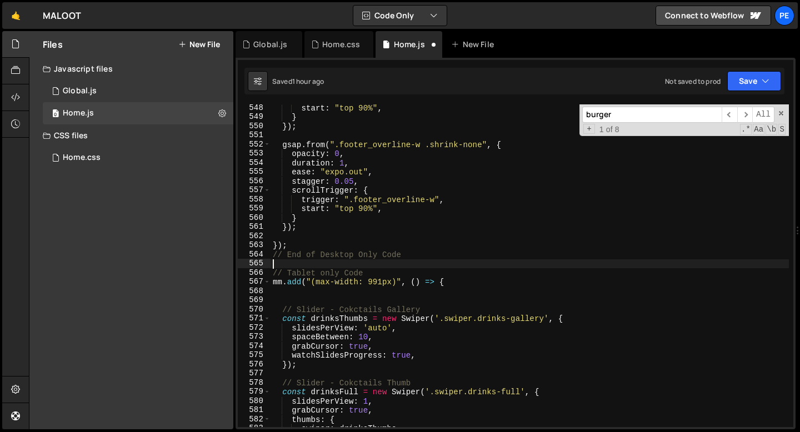
click at [335, 265] on div "start : "top 90%" , } }) ; gsap . from ( ".footer_overline-w .shrink-none" , { …" at bounding box center [530, 273] width 519 height 341
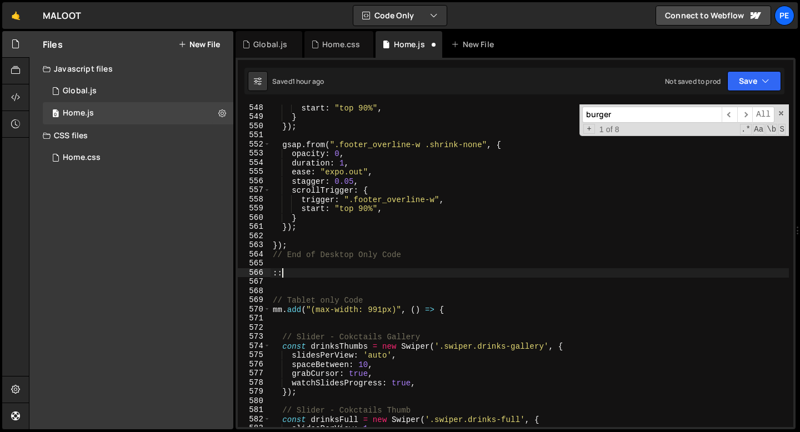
type textarea ":"
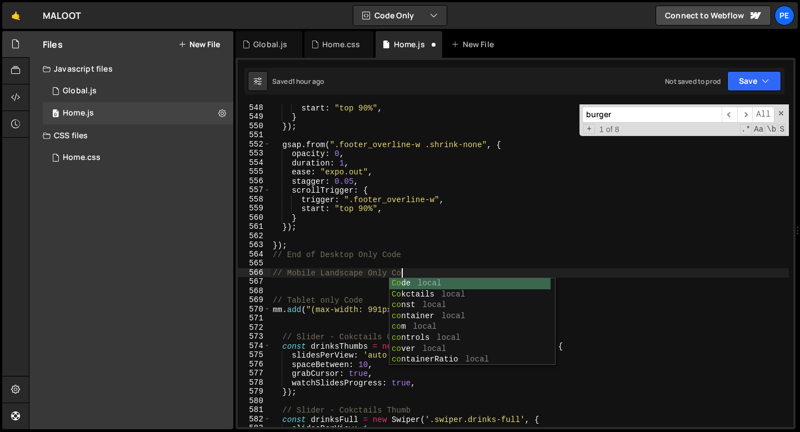
scroll to position [0, 9]
type textarea "// Mobile Landscape Only Code"
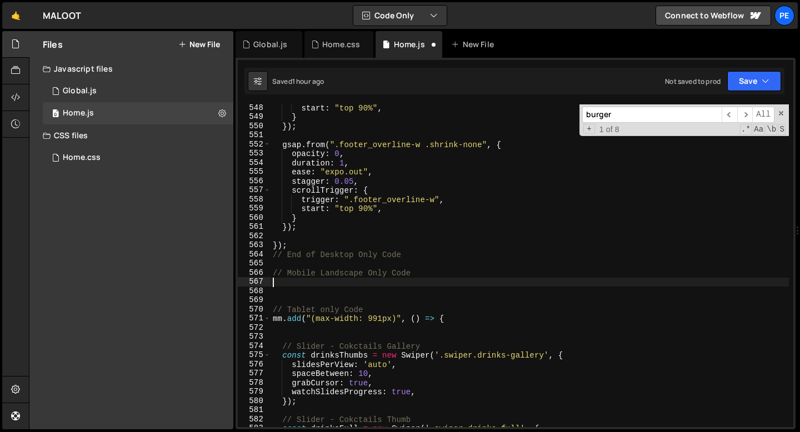
scroll to position [0, 0]
paste textarea "overlay.addEventListener("click", toggleMenu);"
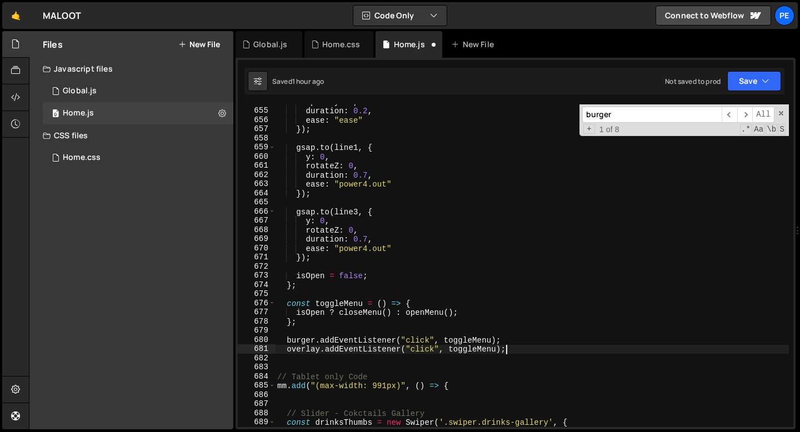
scroll to position [6113, 0]
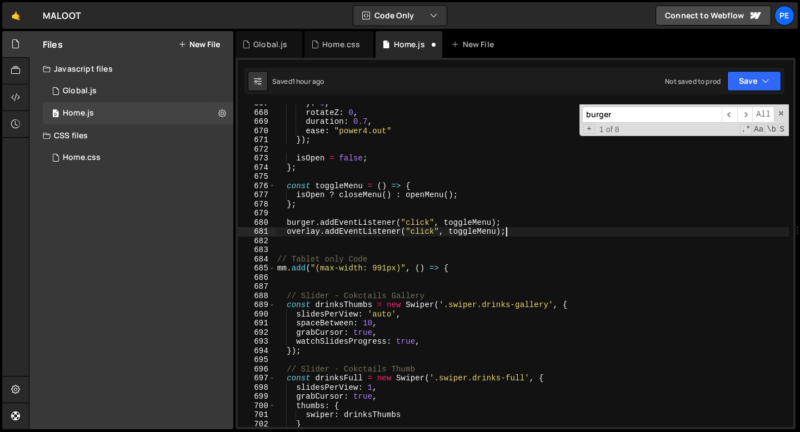
click at [329, 271] on div "y : 0 , rotateZ : 0 , duration : 0.7 , ease : "power4.out" }) ; isOpen = false …" at bounding box center [532, 269] width 514 height 341
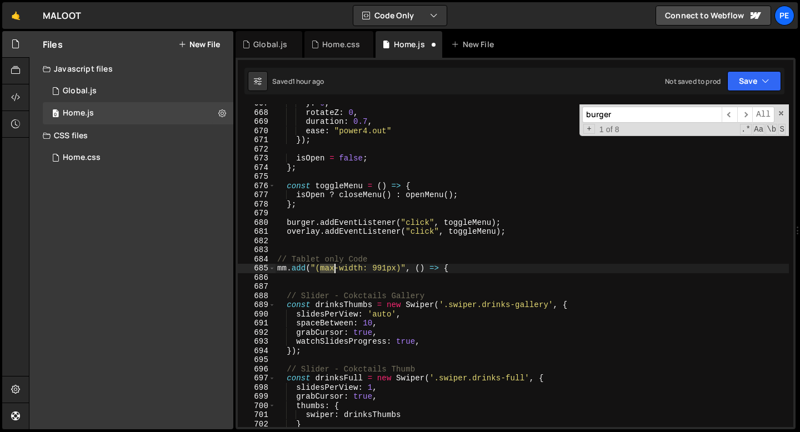
click at [329, 270] on div "y : 0 , rotateZ : 0 , duration : 0.7 , ease : "power4.out" }) ; isOpen = false …" at bounding box center [532, 269] width 514 height 341
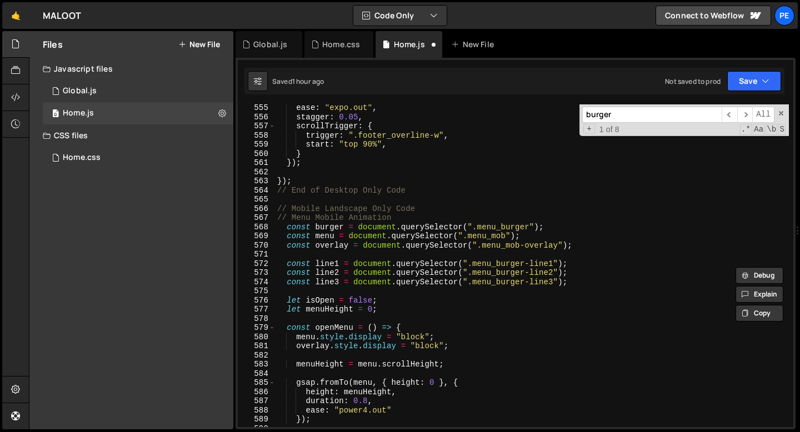
scroll to position [5082, 0]
click at [434, 216] on div "ease : "expo.out" , stagger : 0.05 , scrollTrigger : { trigger : ".footer_overl…" at bounding box center [532, 273] width 514 height 341
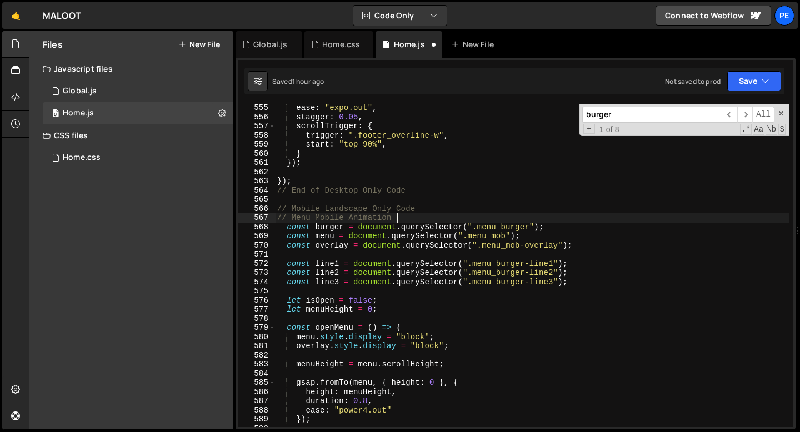
click at [435, 211] on div "ease : "expo.out" , stagger : 0.05 , scrollTrigger : { trigger : ".footer_overl…" at bounding box center [532, 273] width 514 height 341
type textarea "// Mobile Landscape Only Code"
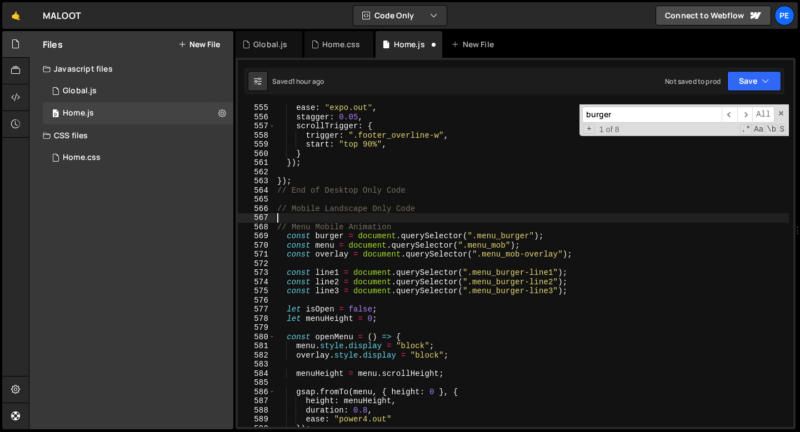
paste textarea "mm.add("(max-width: 991px)", () => {"
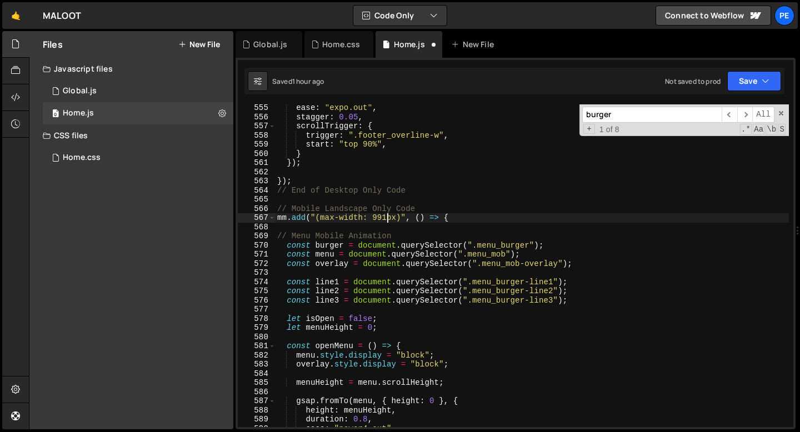
click at [386, 217] on div "ease : "expo.out" , stagger : 0.05 , scrollTrigger : { trigger : ".footer_overl…" at bounding box center [532, 273] width 514 height 341
type textarea "mm.add("(max-width: 767px)", () => {"
click at [455, 219] on div "ease : "expo.out" , stagger : 0.05 , scrollTrigger : { trigger : ".footer_overl…" at bounding box center [532, 273] width 514 height 341
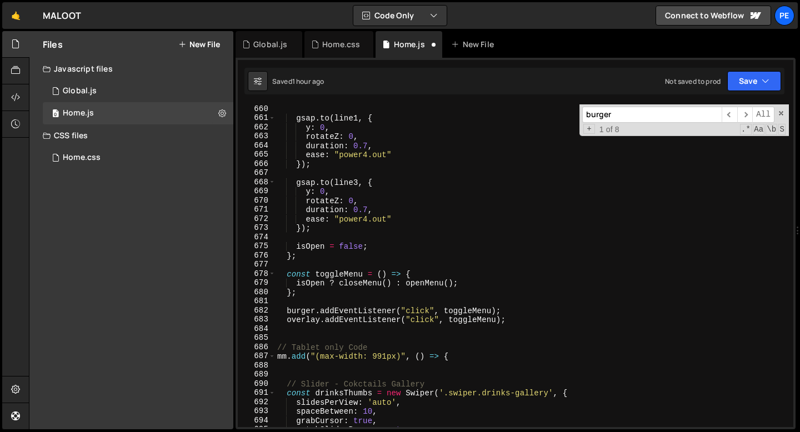
scroll to position [6084, 0]
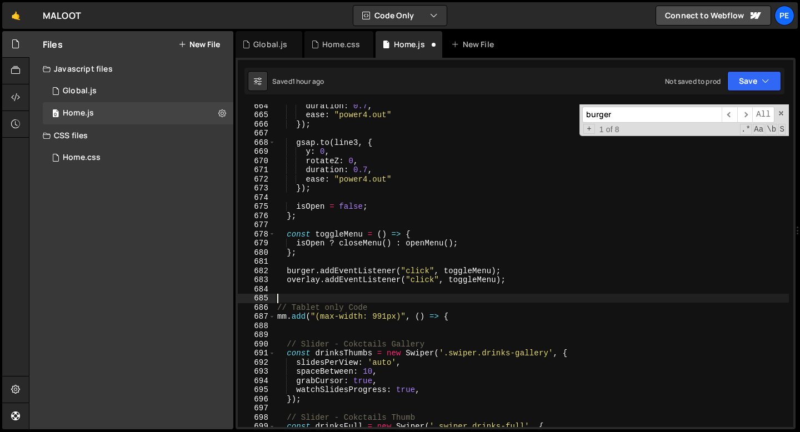
click at [298, 295] on div "duration : 0.7 , ease : "power4.out" }) ; gsap . to ( line3 , { y : 0 , rotateZ…" at bounding box center [532, 271] width 514 height 341
type textarea "});"
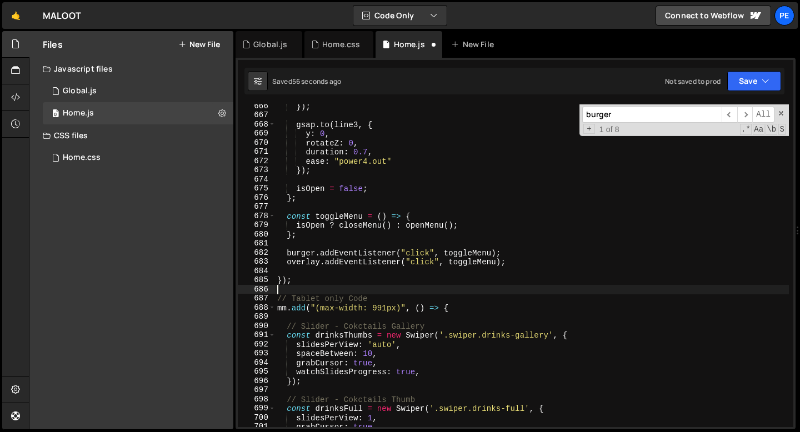
scroll to position [6102, 0]
click at [293, 278] on div "}) ; gsap . to ( line3 , { y : 0 , rotateZ : 0 , duration : 0.7 , ease : "power…" at bounding box center [532, 272] width 514 height 341
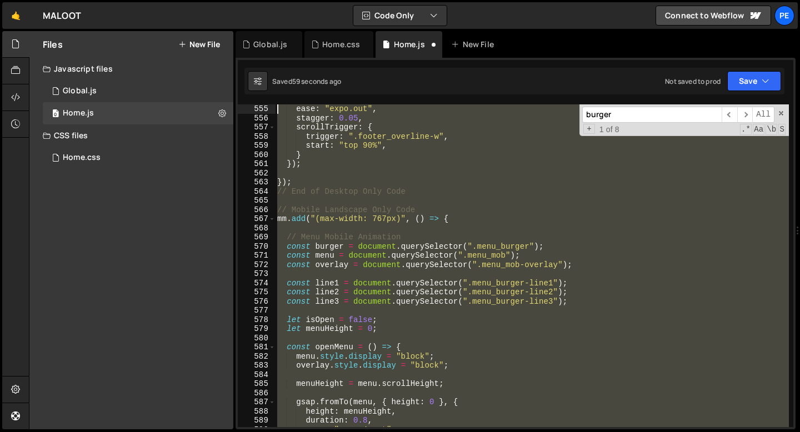
scroll to position [5035, 0]
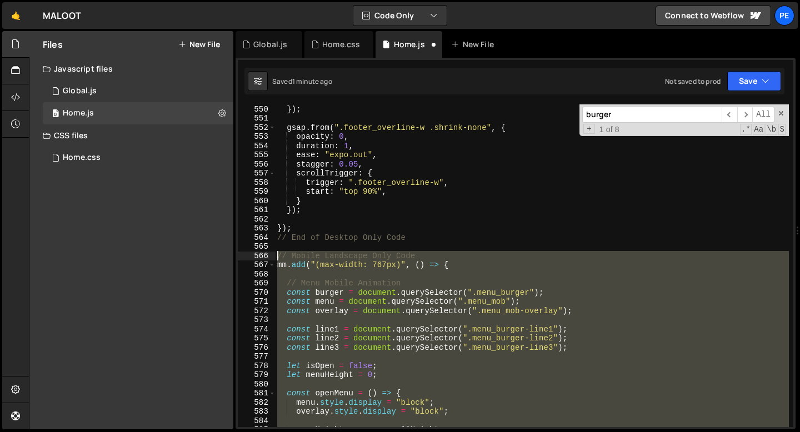
drag, startPoint x: 292, startPoint y: 280, endPoint x: 269, endPoint y: 251, distance: 36.4
click at [269, 251] on div "}); 550 551 552 553 554 555 556 557 558 559 560 561 562 563 564 565 566 567 568…" at bounding box center [516, 265] width 556 height 323
type textarea "// Mobile Landscape Only Code mm.add("(max-width: 767px)", () => {"
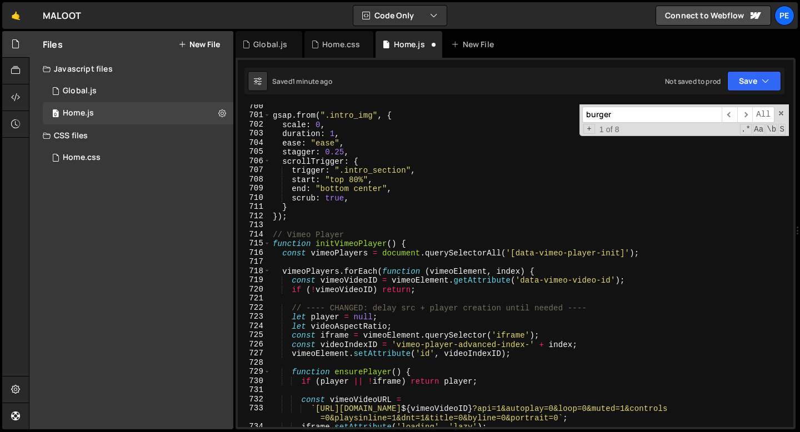
scroll to position [6408, 0]
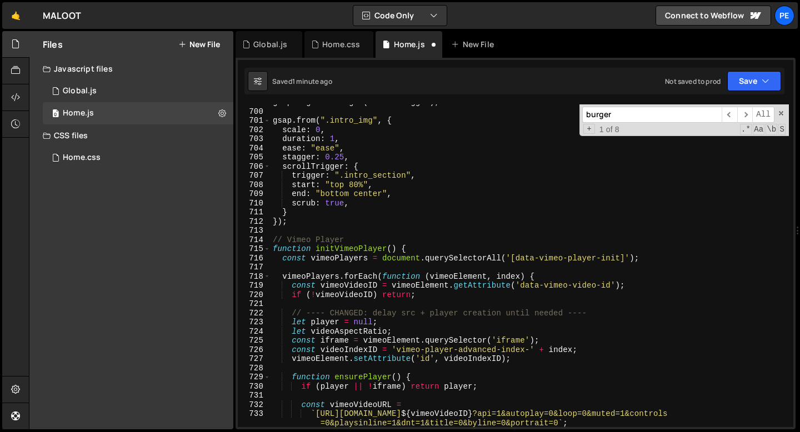
click at [293, 225] on div "gsap . registerPlugin ( ScrollTrigger ) ; gsap . from ( ".intro_img" , { scale …" at bounding box center [530, 268] width 519 height 341
type textarea "});"
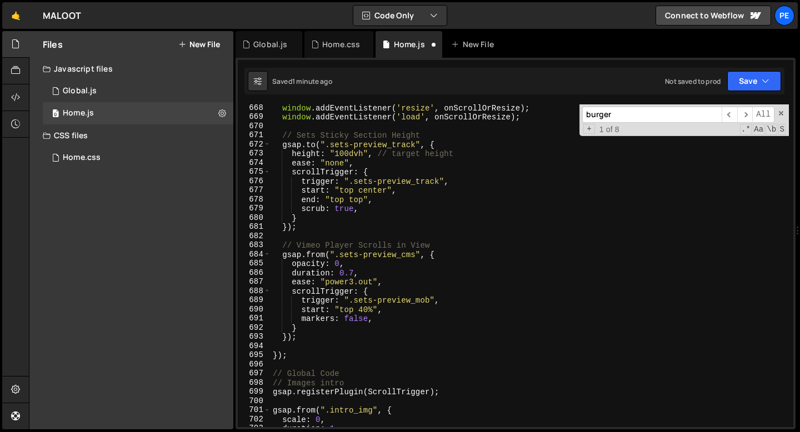
scroll to position [6119, 0]
click at [297, 354] on div "window . addEventListener ( 'resize' , onScrollOrResize ) ; window . addEventLi…" at bounding box center [530, 273] width 519 height 341
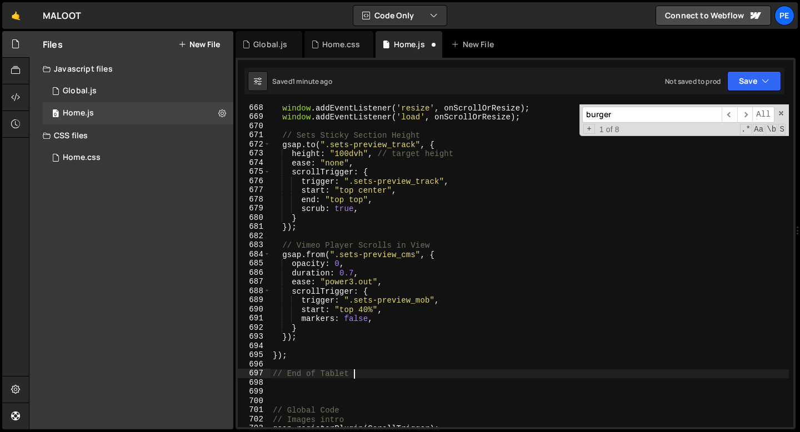
scroll to position [0, 5]
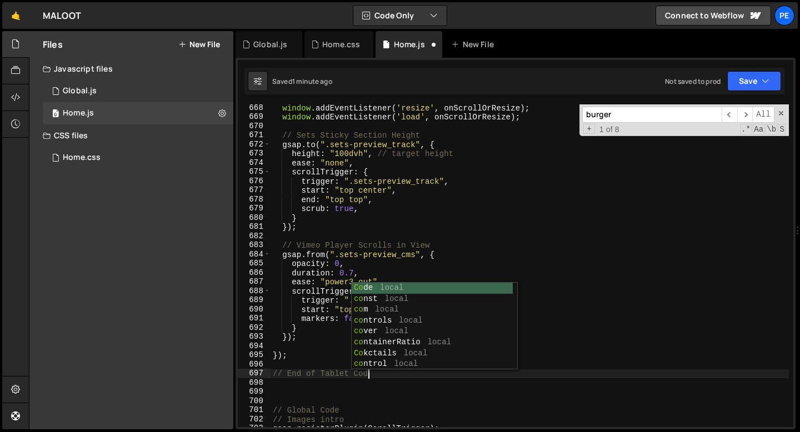
type textarea "// End of Tablet Code"
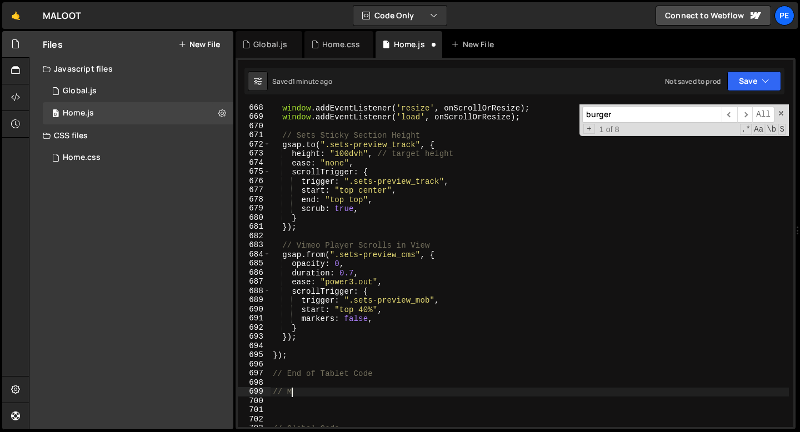
scroll to position [0, 0]
type textarea "/"
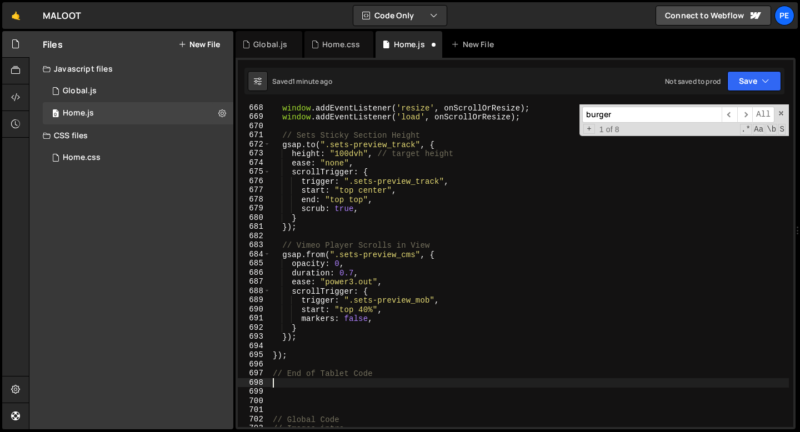
paste textarea "});"
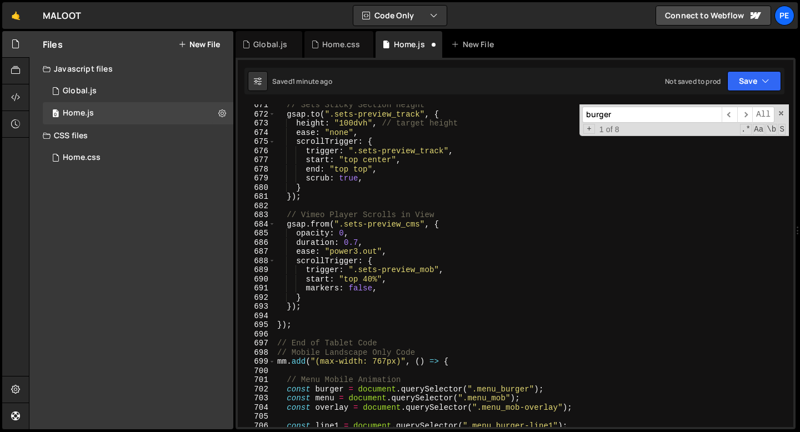
scroll to position [6148, 0]
click at [393, 344] on div "// Sets Sticky Section Height gsap . to ( ".sets-preview_track" , { height : "1…" at bounding box center [532, 271] width 514 height 341
type textarea "// End of Tablet Code"
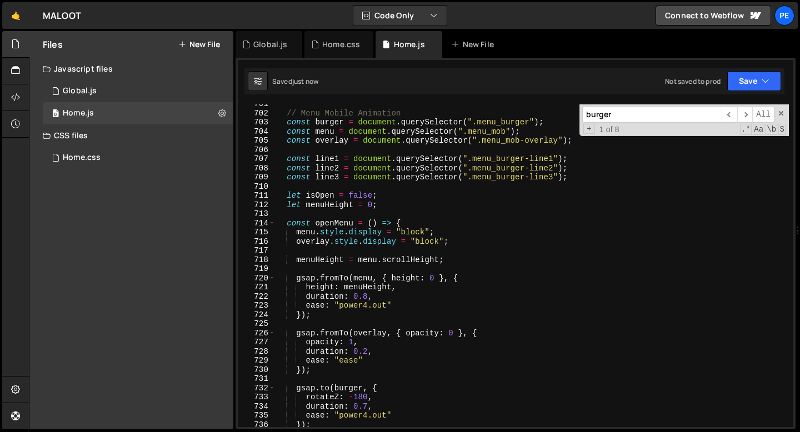
scroll to position [6425, 0]
click at [782, 115] on span at bounding box center [782, 114] width 8 height 8
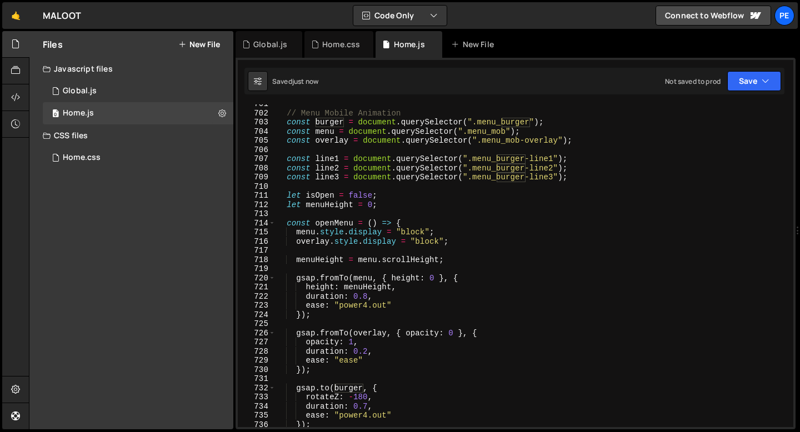
click at [452, 251] on div "// Menu Mobile Animation const burger = document . querySelector ( ".menu_burge…" at bounding box center [532, 269] width 514 height 341
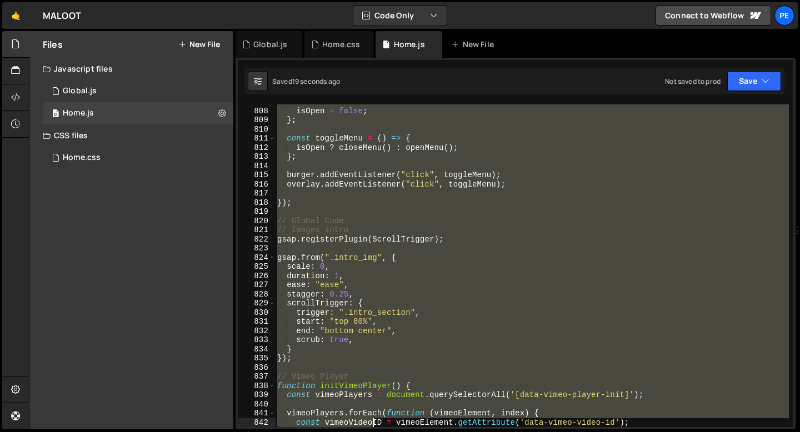
scroll to position [7408, 0]
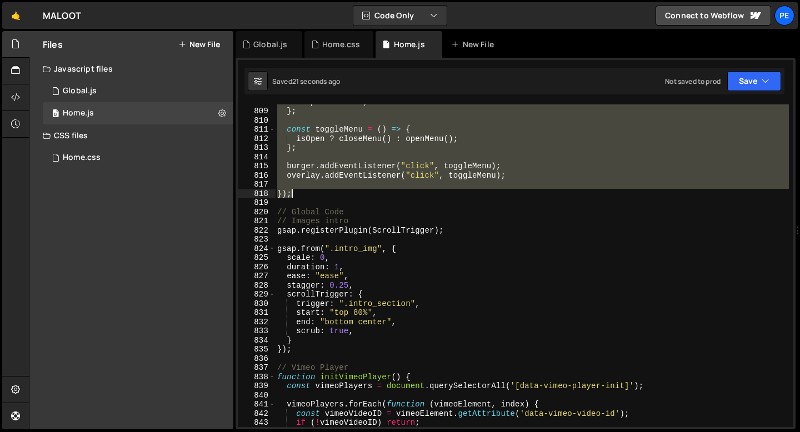
drag, startPoint x: 285, startPoint y: 138, endPoint x: 336, endPoint y: 196, distance: 76.8
click at [336, 197] on div "isOpen = false ; } ; const toggleMenu = ( ) => { isOpen ? closeMenu ( ) : openM…" at bounding box center [532, 267] width 514 height 341
type textarea "});"
click at [337, 45] on div "Home.css" at bounding box center [341, 44] width 38 height 11
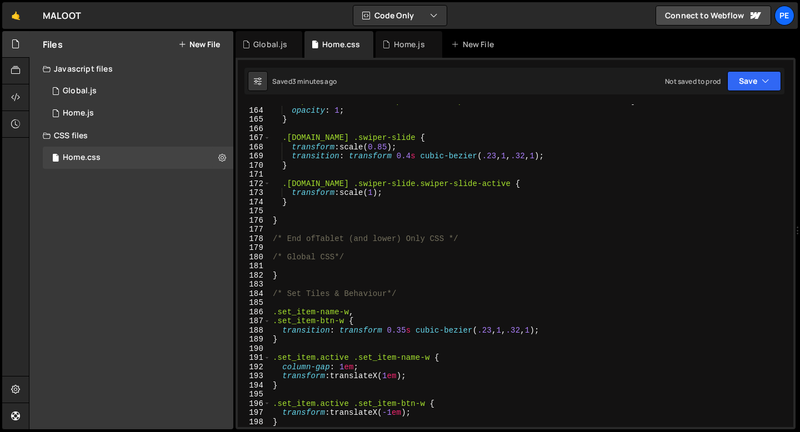
scroll to position [1513, 0]
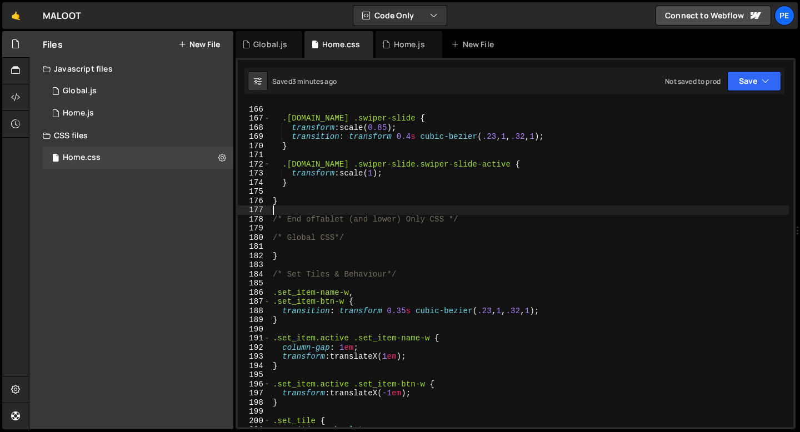
click at [323, 210] on div "} .swiper.gallery .swiper-slide { transform : scale( 0.85 ) ; transition : tran…" at bounding box center [530, 266] width 519 height 341
type textarea "}"
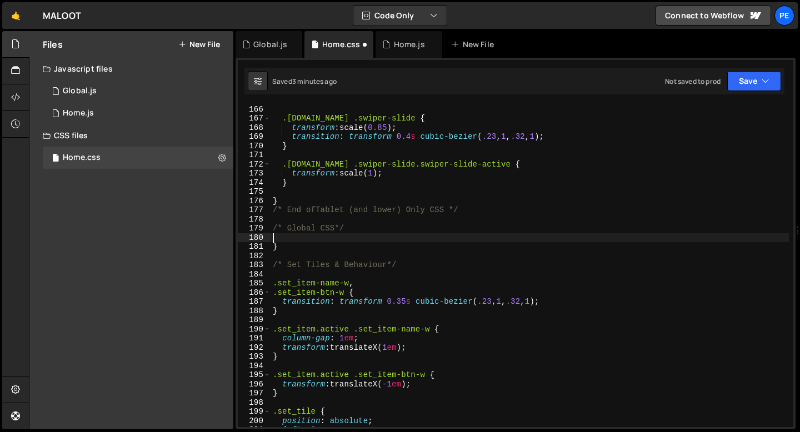
click at [285, 240] on div "} .swiper.gallery .swiper-slide { transform : scale( 0.85 ) ; transition : tran…" at bounding box center [530, 266] width 519 height 341
click at [281, 245] on div "} .swiper.gallery .swiper-slide { transform : scale( 0.85 ) ; transition : tran…" at bounding box center [530, 266] width 519 height 341
type textarea "}"
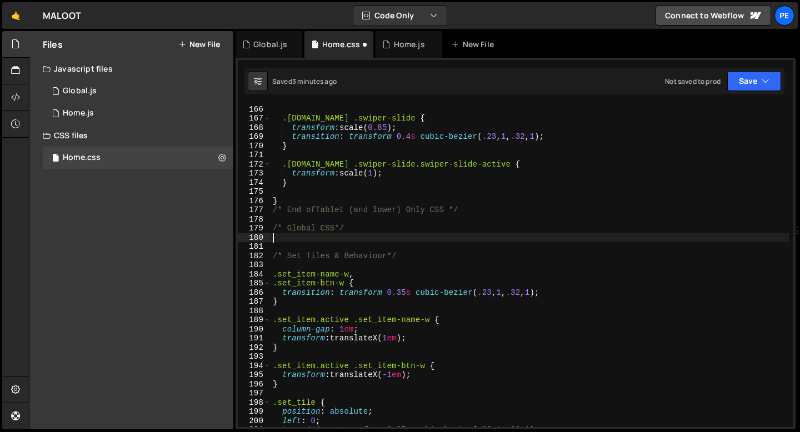
type textarea "/* Global CSS*/"
click at [286, 247] on div "} .swiper.gallery .swiper-slide { transform : scale( 0.85 ) ; transition : tran…" at bounding box center [530, 266] width 519 height 341
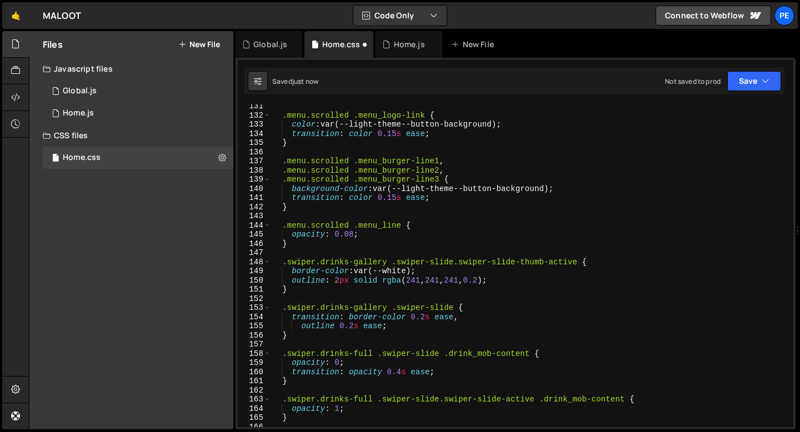
scroll to position [1064, 0]
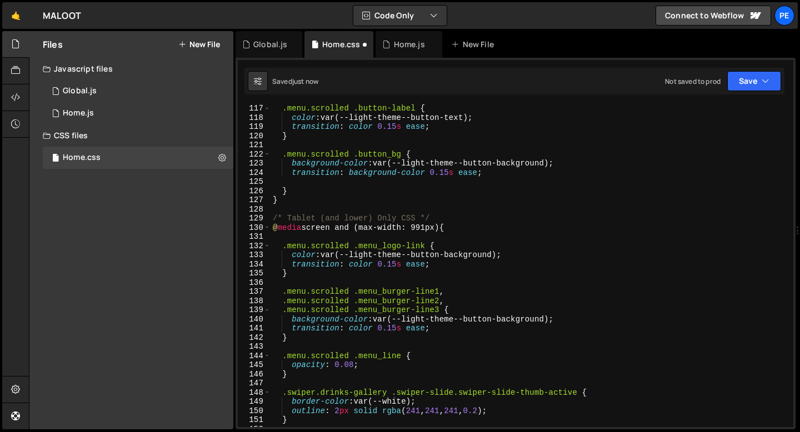
click at [306, 272] on div ".menu.scrolled .button-label { color : var(--light-theme--button-text) ; transi…" at bounding box center [530, 274] width 519 height 341
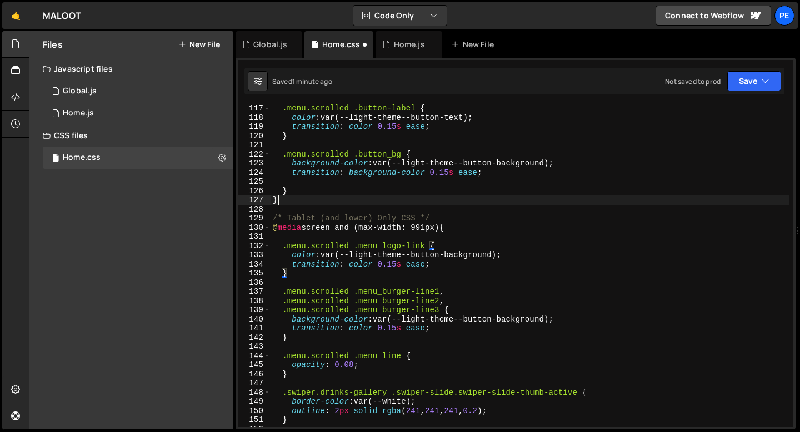
click at [356, 198] on div ".menu.scrolled .button-label { color : var(--light-theme--button-text) ; transi…" at bounding box center [530, 274] width 519 height 341
type textarea "}"
click at [407, 49] on div "Home.js" at bounding box center [409, 44] width 31 height 11
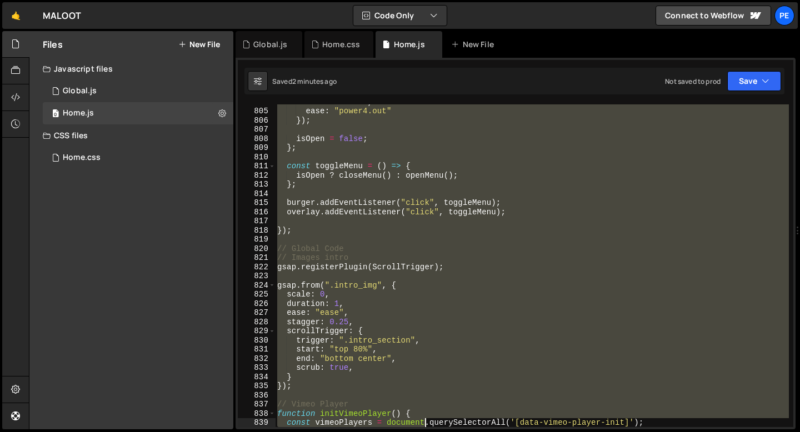
scroll to position [7372, 0]
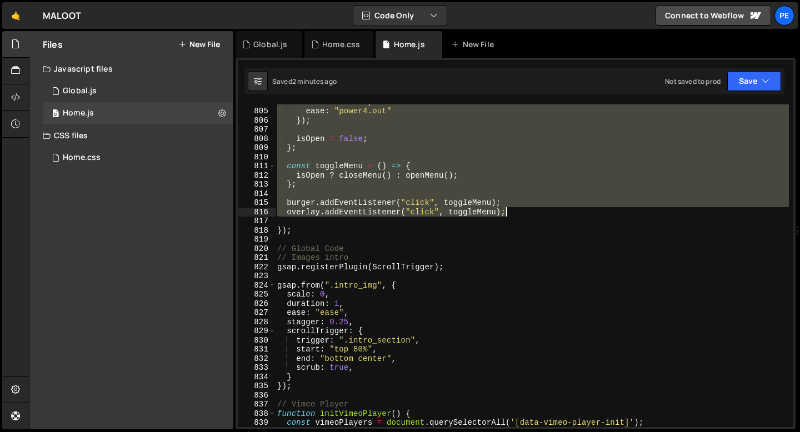
drag, startPoint x: 286, startPoint y: 239, endPoint x: 510, endPoint y: 209, distance: 226.0
click at [511, 209] on div "duration : 0.7 , ease : "power4.out" }) ; isOpen = false ; } ; const toggleMenu…" at bounding box center [532, 267] width 514 height 341
type textarea "burger.addEventListener("click", toggleMenu); overlay.addEventListener("click",…"
paste textarea
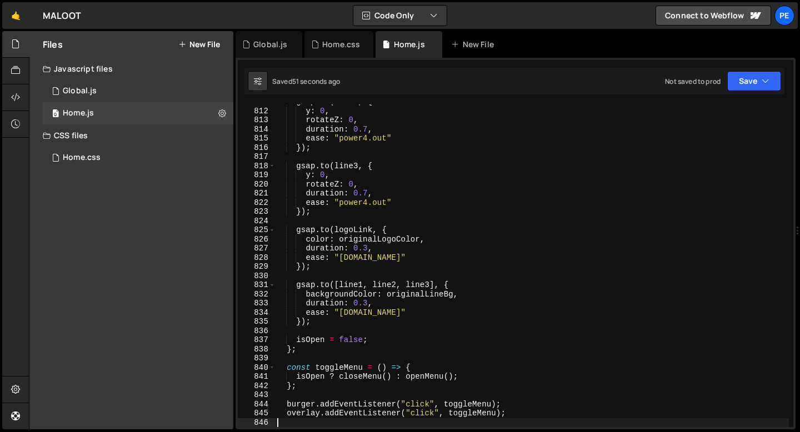
click at [363, 228] on div "gsap . to ( line1 , { y : 0 , rotateZ : 0 , duration : 0.7 , ease : "power4.out…" at bounding box center [532, 267] width 514 height 341
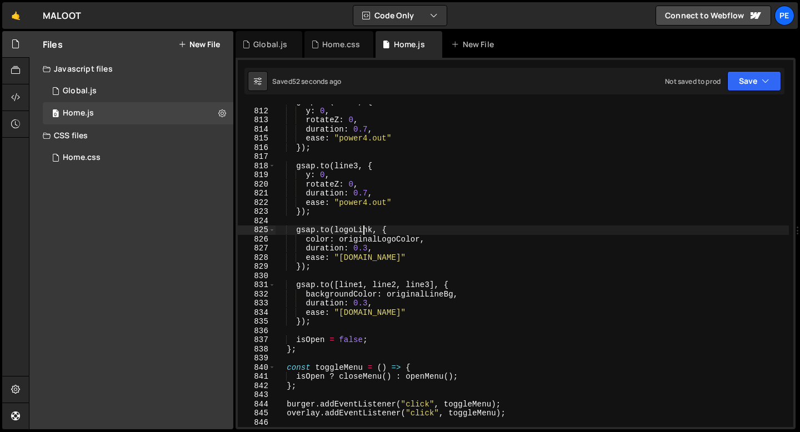
click at [354, 256] on div "gsap . to ( line1 , { y : 0 , rotateZ : 0 , duration : 0.7 , ease : "power4.out…" at bounding box center [532, 267] width 514 height 341
type textarea "ease: "power2.in""
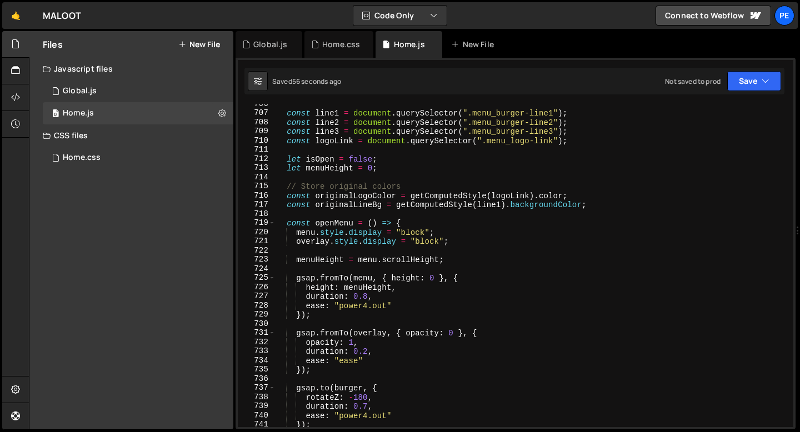
scroll to position [6413, 0]
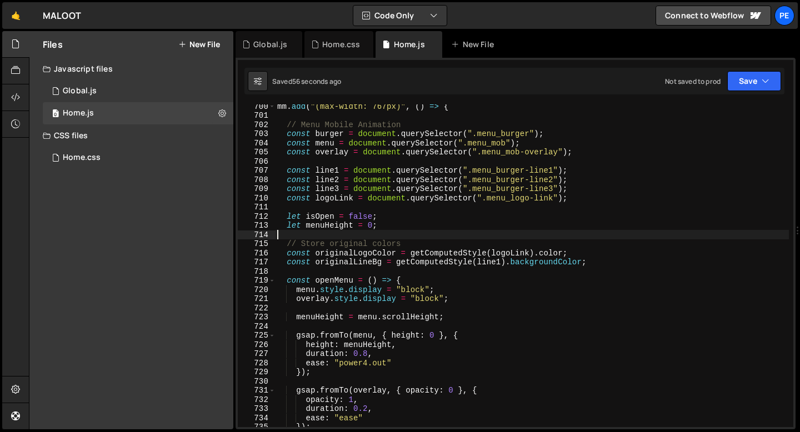
click at [409, 235] on div "mm . add ( "(max-width: 767px)" , ( ) => { // Menu Mobile Animation const burge…" at bounding box center [532, 272] width 514 height 341
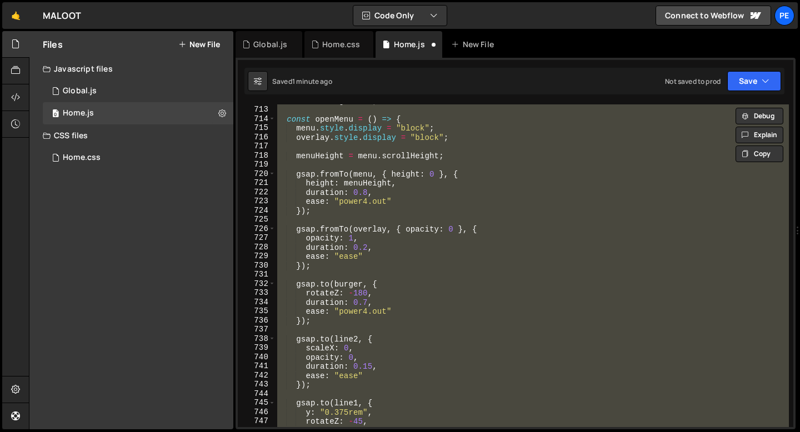
scroll to position [6558, 0]
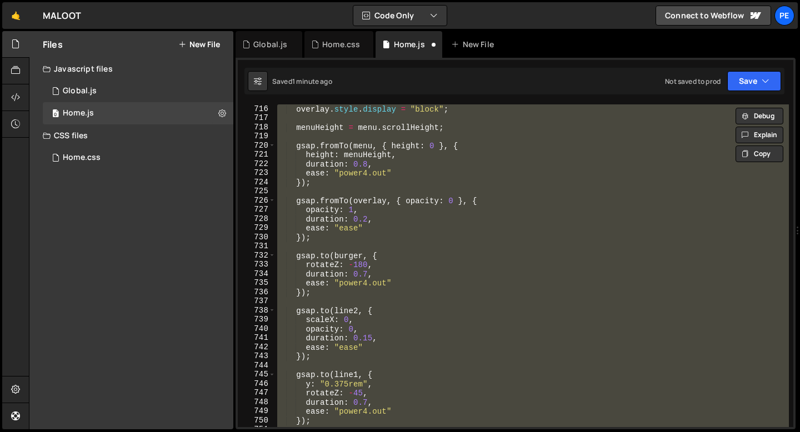
click at [400, 266] on div "overlay . style . display = "block" ; menuHeight = menu . scrollHeight ; gsap .…" at bounding box center [532, 265] width 514 height 323
type textarea "rotateZ: -180,"
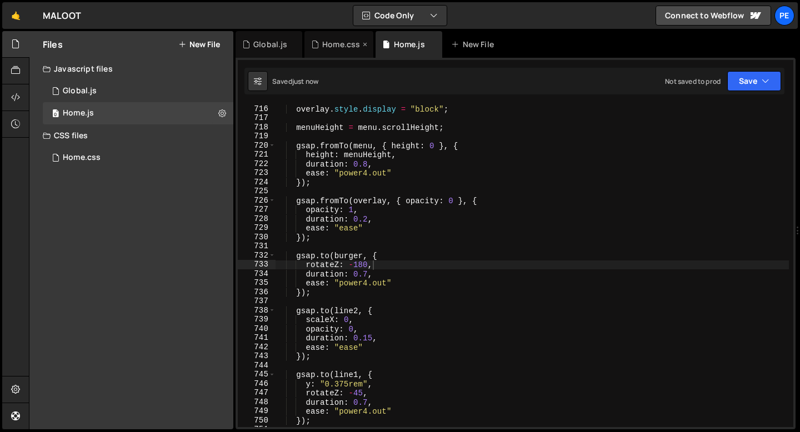
click at [330, 49] on div "Home.css" at bounding box center [341, 44] width 38 height 11
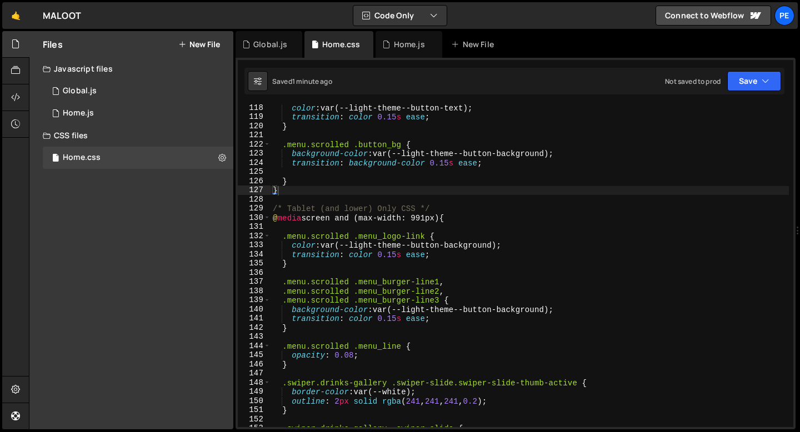
scroll to position [1076, 0]
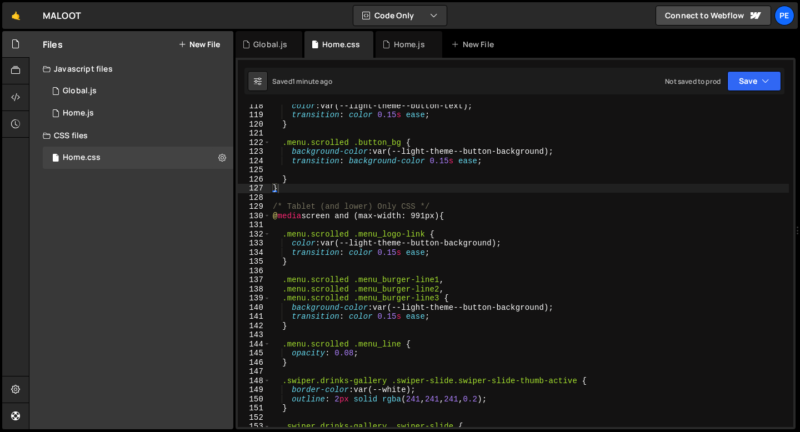
type textarea "}"
click at [317, 263] on div "color : var(--light-theme--button-text) ; transition : color 0.15 s ease ; } .m…" at bounding box center [530, 271] width 519 height 341
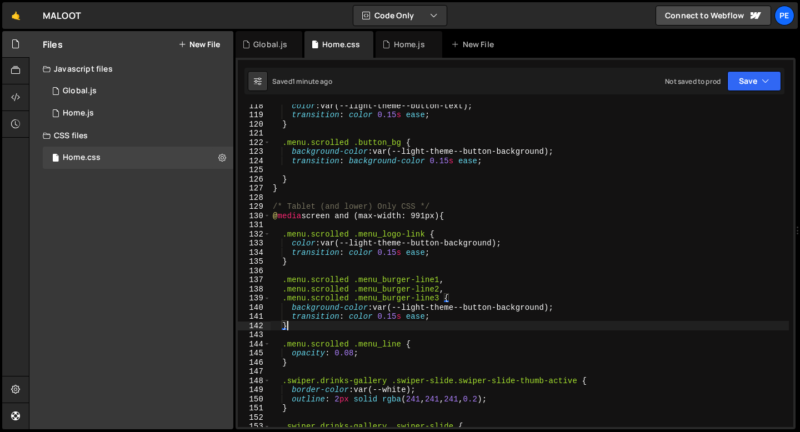
click at [305, 328] on div "color : var(--light-theme--button-text) ; transition : color 0.15 s ease ; } .m…" at bounding box center [530, 271] width 519 height 341
click at [390, 48] on div "Home.js" at bounding box center [405, 44] width 47 height 11
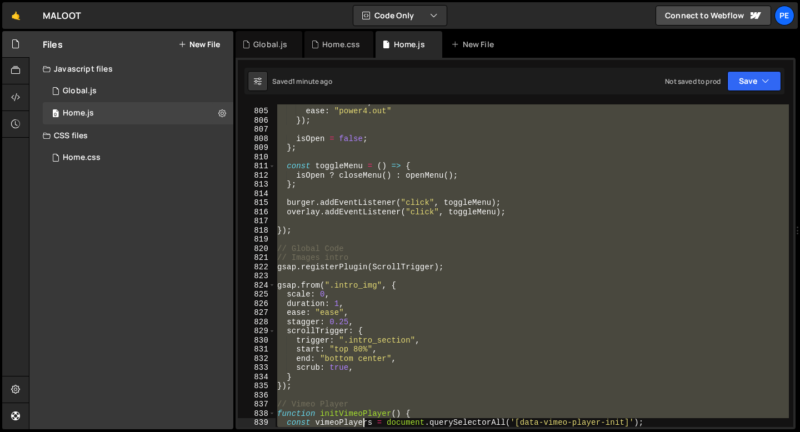
scroll to position [7372, 0]
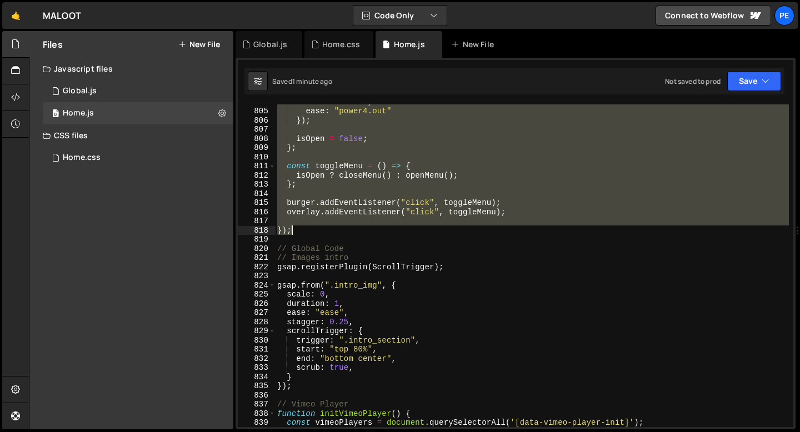
drag, startPoint x: 288, startPoint y: 189, endPoint x: 333, endPoint y: 230, distance: 60.2
click at [333, 230] on div "duration : 0.7 , ease : "power4.out" }) ; isOpen = false ; } ; const toggleMenu…" at bounding box center [532, 267] width 514 height 341
type textarea "});"
paste textarea
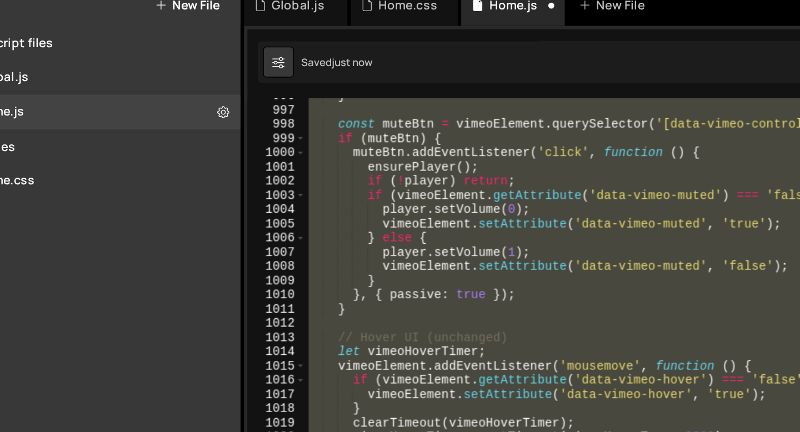
scroll to position [9140, 0]
click at [171, 173] on div "Files New File Javascript files 0 Global.js 0 0 Home.js 0 CSS files Home.css 0" at bounding box center [131, 230] width 204 height 399
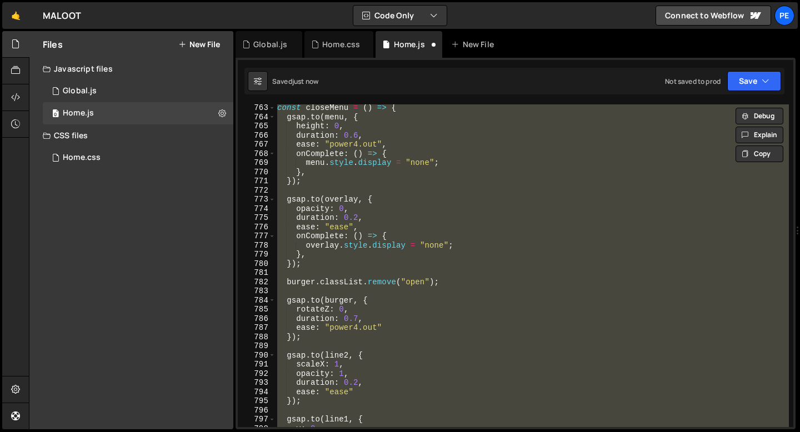
click at [387, 228] on div "const closeMenu = ( ) => { gsap . to ( menu , { height : 0 , duration : 0.6 , e…" at bounding box center [532, 265] width 514 height 323
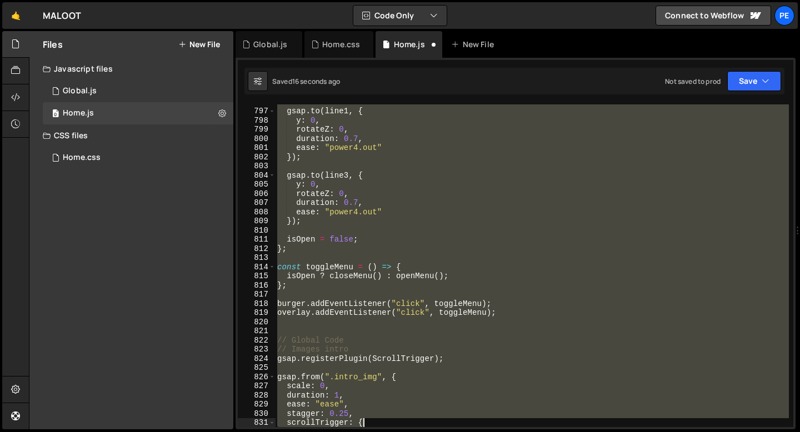
scroll to position [7363, 0]
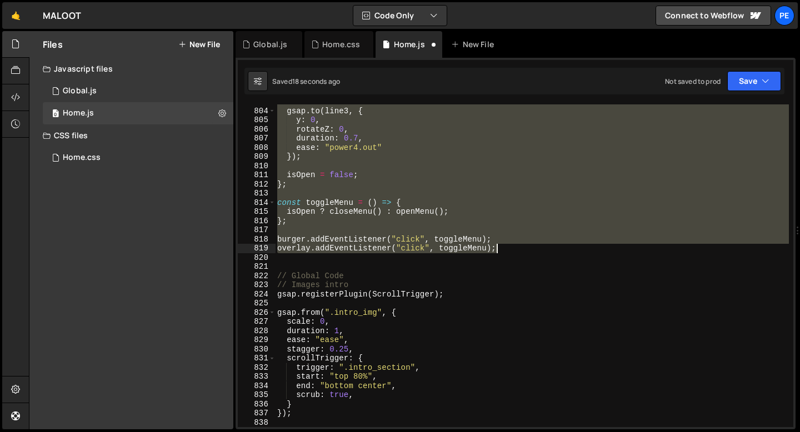
drag, startPoint x: 285, startPoint y: 141, endPoint x: 499, endPoint y: 251, distance: 240.9
click at [499, 251] on div "gsap . to ( line3 , { y : 0 , rotateZ : 0 , duration : 0.7 , ease : "power4.out…" at bounding box center [532, 267] width 514 height 341
type textarea "burger.addEventListener("click", toggleMenu); overlay.addEventListener("click",…"
paste textarea
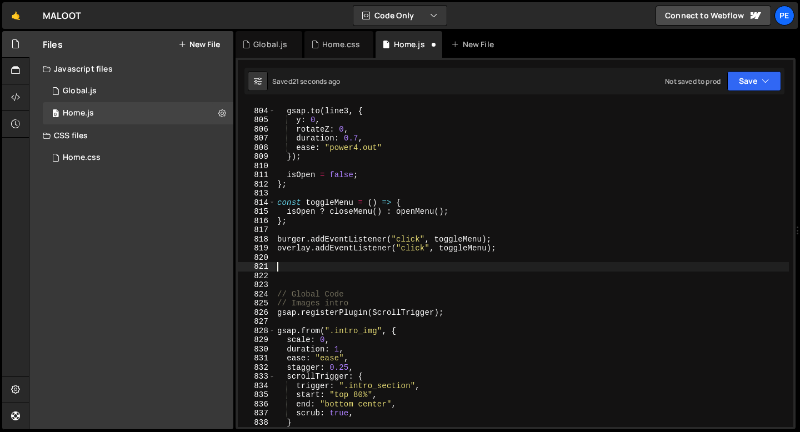
type textarea "}"
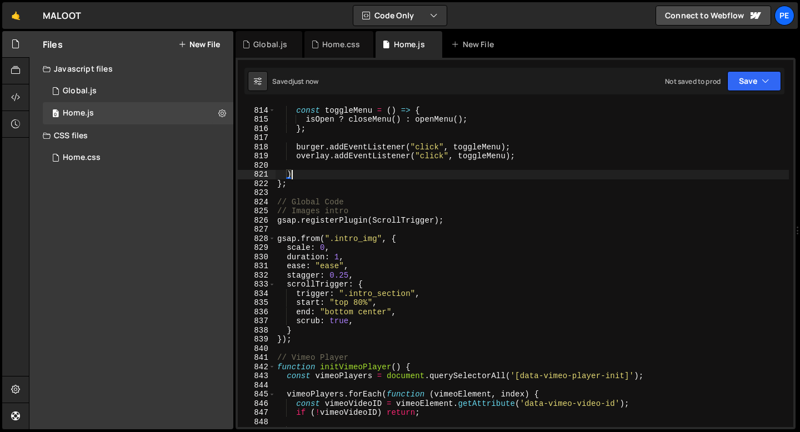
scroll to position [7448, 0]
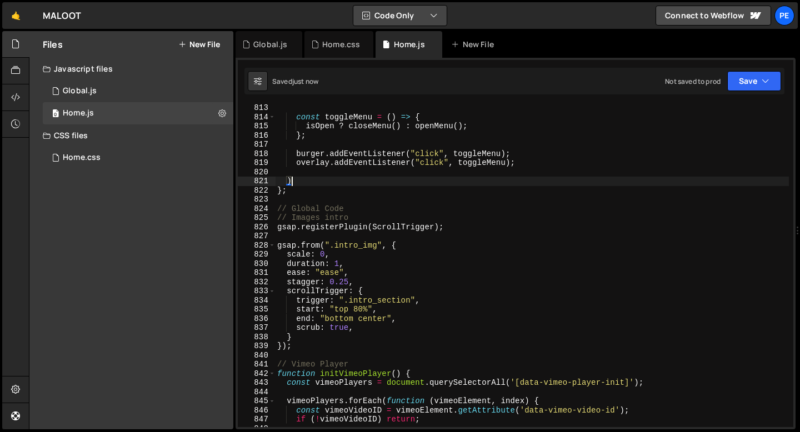
type textarea ")"
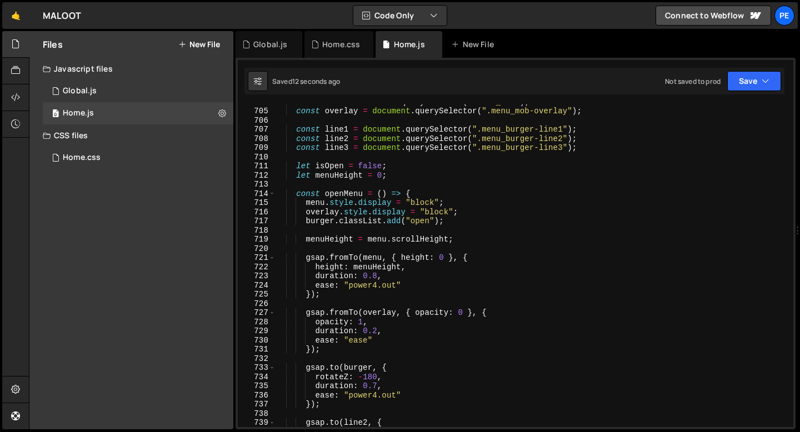
scroll to position [6354, 0]
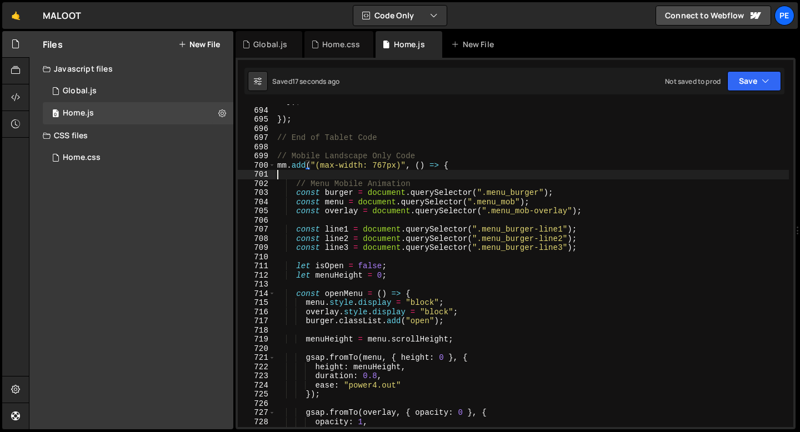
click at [363, 175] on div "}) ; }) ; // End of Tablet Code // Mobile Landscape Only Code mm . add ( "(max-…" at bounding box center [532, 267] width 514 height 341
click at [454, 168] on div "}) ; }) ; // End of Tablet Code // Mobile Landscape Only Code mm . add ( "(max-…" at bounding box center [532, 267] width 514 height 341
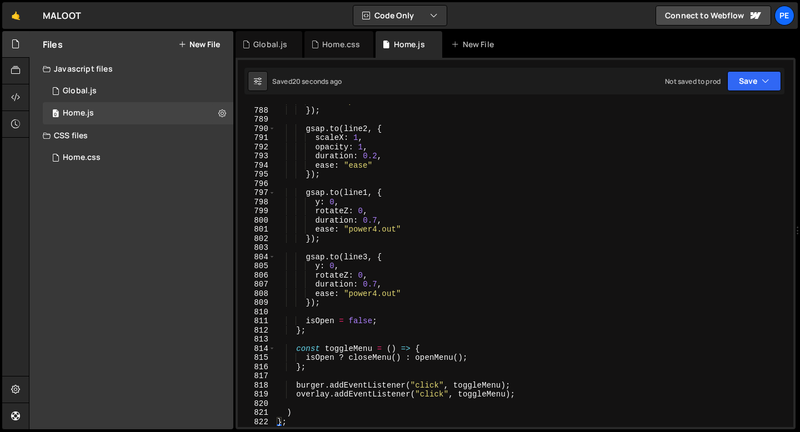
scroll to position [7326, 0]
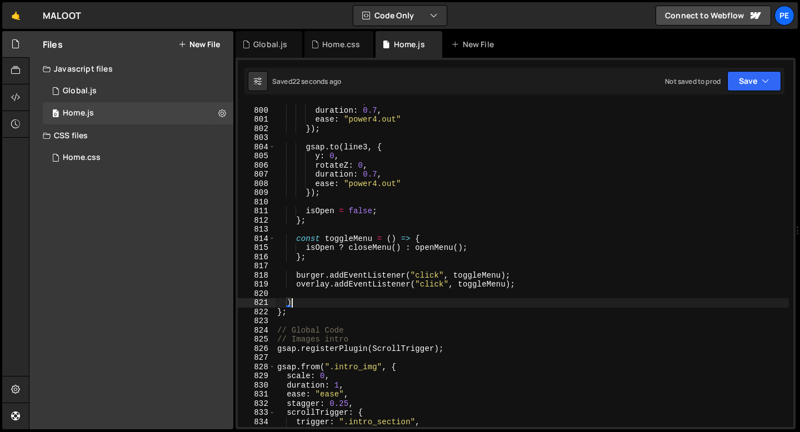
click at [297, 302] on div "rotateZ : 0 , duration : 0.7 , ease : "power4.out" }) ; gsap . to ( line3 , { y…" at bounding box center [532, 267] width 514 height 341
click at [294, 313] on div "rotateZ : 0 , duration : 0.7 , ease : "power4.out" }) ; gsap . to ( line3 , { y…" at bounding box center [532, 267] width 514 height 341
click at [293, 302] on div "rotateZ : 0 , duration : 0.7 , ease : "power4.out" }) ; gsap . to ( line3 , { y…" at bounding box center [532, 267] width 514 height 341
type textarea ")"
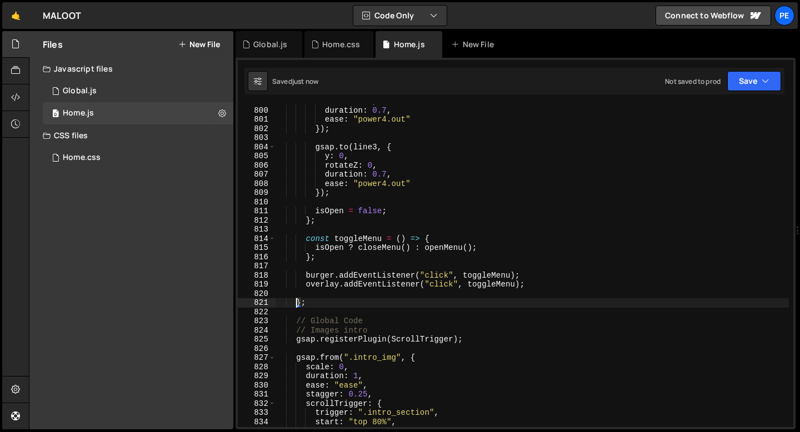
click at [297, 302] on div "rotateZ : 0 , duration : 0.7 , ease : "power4.out" }) ; gsap . to ( line3 , { y…" at bounding box center [532, 267] width 514 height 341
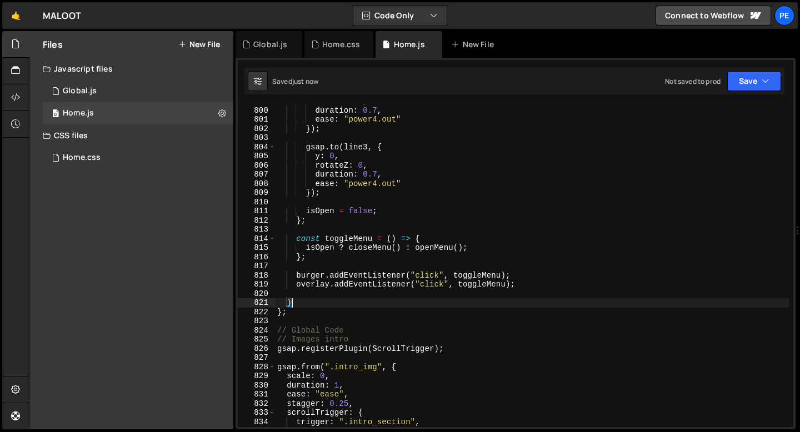
click at [291, 315] on div "rotateZ : 0 , duration : 0.7 , ease : "power4.out" }) ; gsap . to ( line3 , { y…" at bounding box center [532, 267] width 514 height 341
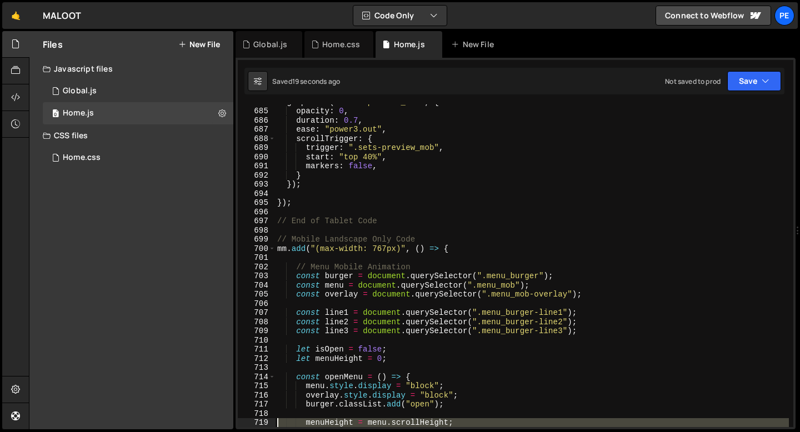
scroll to position [6271, 0]
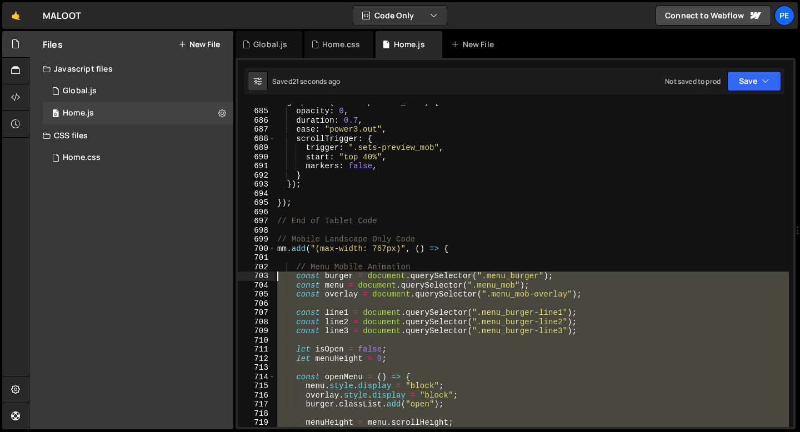
drag, startPoint x: 288, startPoint y: 313, endPoint x: 265, endPoint y: 275, distance: 45.4
click at [265, 275] on div "}; 684 685 686 687 688 689 690 691 692 693 694 695 696 697 698 699 700 701 702 …" at bounding box center [516, 265] width 556 height 323
type textarea "const burger = document.querySelector(".menu_burger"); const menu = document.qu…"
paste textarea
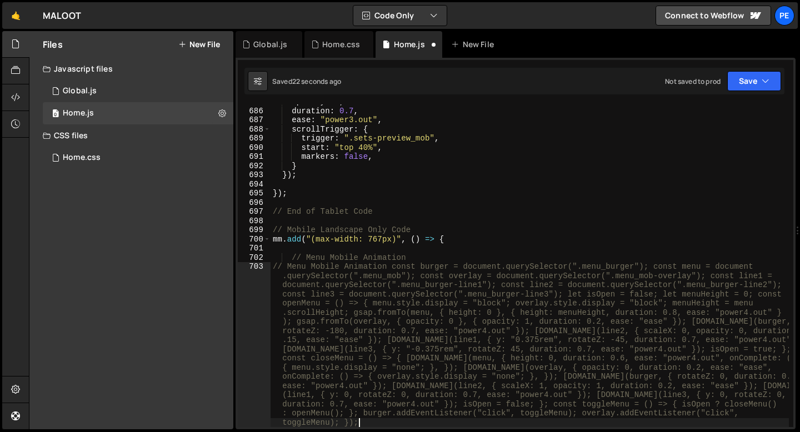
scroll to position [6280, 0]
type textarea ") };"
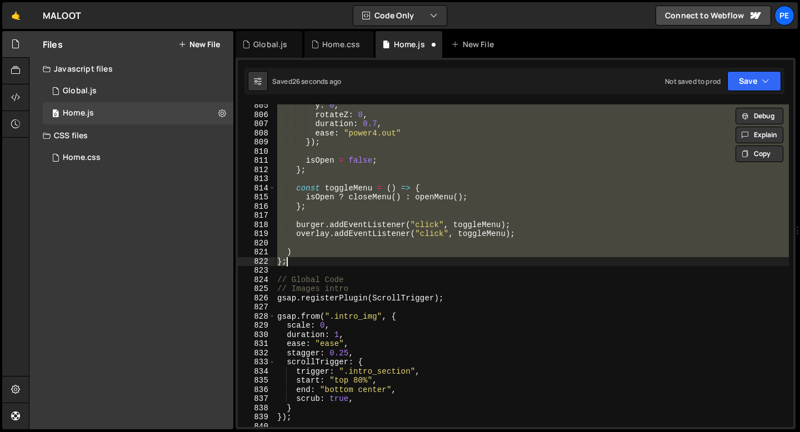
scroll to position [7377, 0]
paste textarea
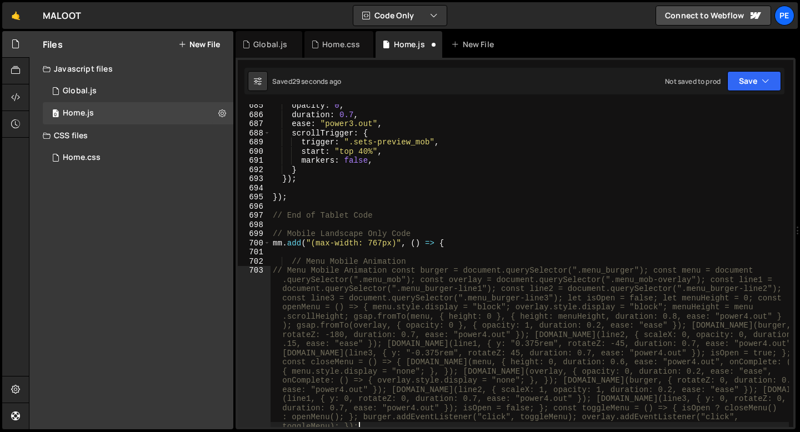
scroll to position [6276, 0]
click at [395, 271] on div "opacity : 0 , duration : 0.7 , ease : "power3.out" , scrollTrigger : { trigger …" at bounding box center [530, 271] width 519 height 341
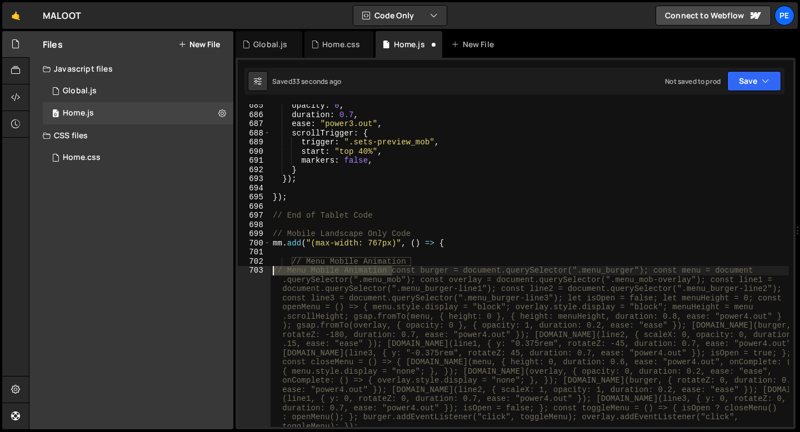
drag, startPoint x: 392, startPoint y: 272, endPoint x: 271, endPoint y: 272, distance: 120.6
click at [271, 273] on div "opacity : 0 , duration : 0.7 , ease : "power3.out" , scrollTrigger : { trigger …" at bounding box center [530, 271] width 519 height 341
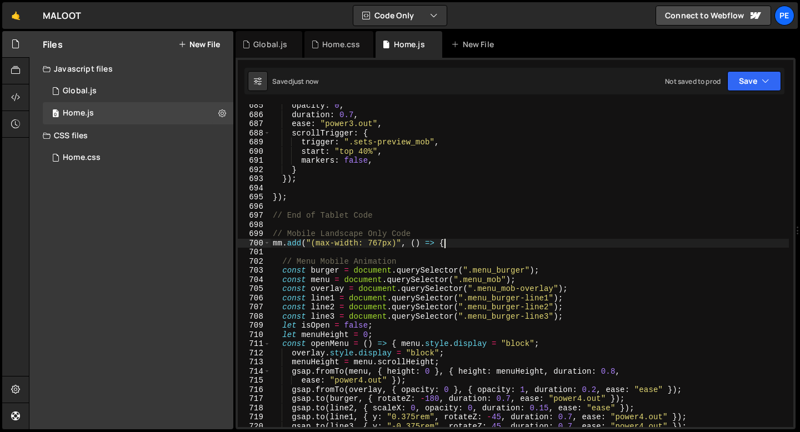
click at [450, 247] on div "opacity : 0 , duration : 0.7 , ease : "power3.out" , scrollTrigger : { trigger …" at bounding box center [530, 271] width 519 height 341
type textarea "mm.add("(max-width: 767px)", () => {"
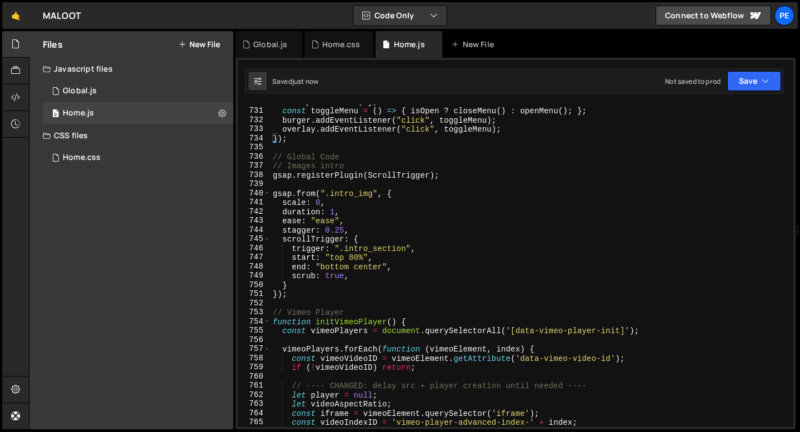
scroll to position [6577, 0]
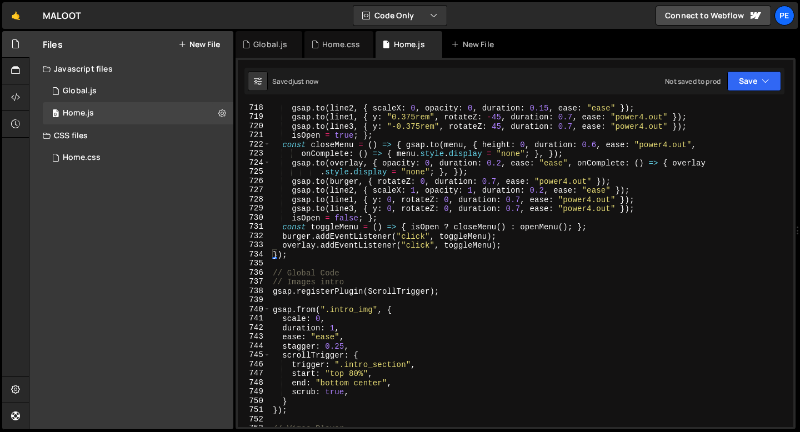
click at [305, 260] on div "gsap . to ( line2 , { scaleX : 0 , opacity : 0 , duration : 0.15 , ease : "ease…" at bounding box center [530, 273] width 519 height 341
click at [310, 256] on div "gsap . to ( line2 , { scaleX : 0 , opacity : 0 , duration : 0.15 , ease : "ease…" at bounding box center [530, 273] width 519 height 341
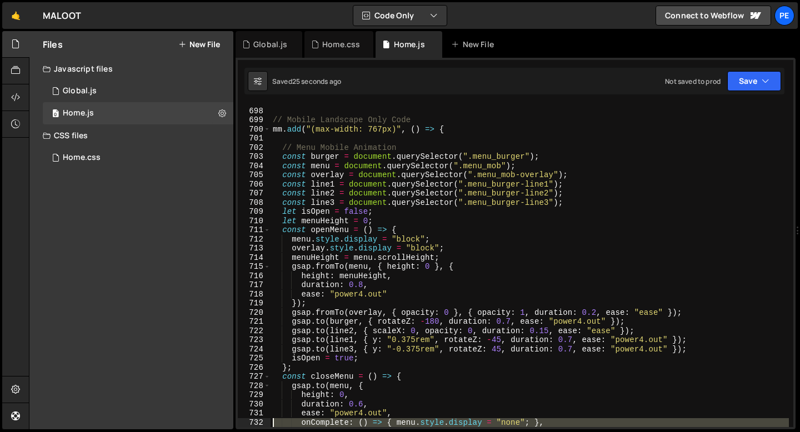
scroll to position [6409, 0]
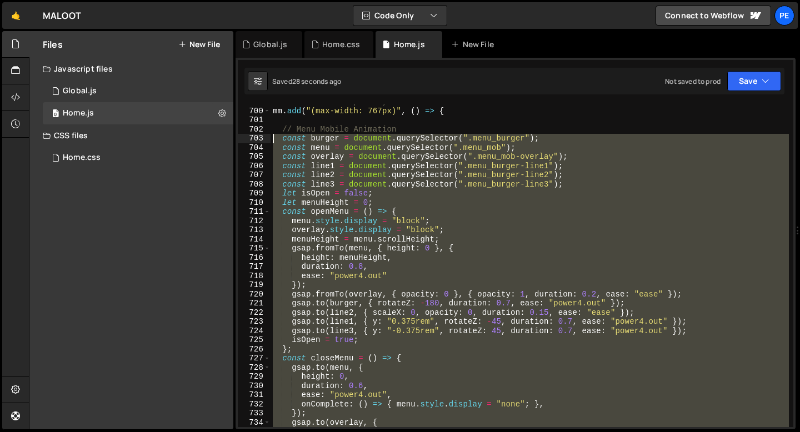
drag, startPoint x: 504, startPoint y: 286, endPoint x: 247, endPoint y: 142, distance: 294.1
click at [247, 142] on div "gsap.to(overlay, { 699 700 701 702 703 704 705 706 707 708 709 710 711 712 713 …" at bounding box center [516, 265] width 556 height 323
type textarea "const burger = document.querySelector(".menu_burger"); const menu = document.qu…"
paste textarea
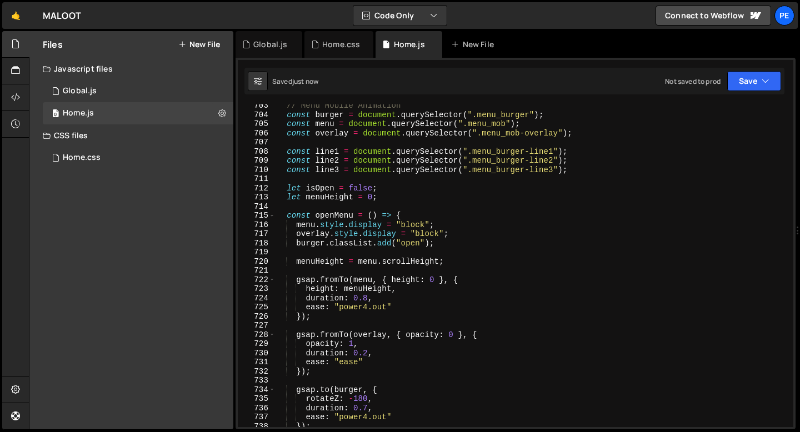
scroll to position [6300, 0]
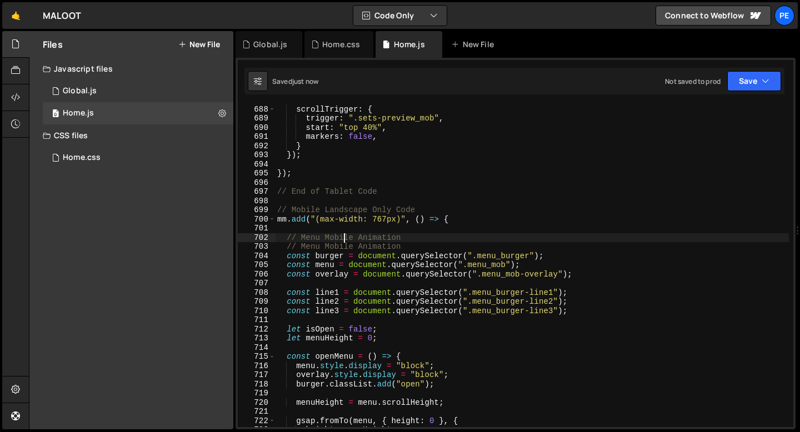
click at [342, 235] on div "ease : "power3.out" , scrollTrigger : { trigger : ".sets-preview_mob" , start :…" at bounding box center [532, 266] width 514 height 341
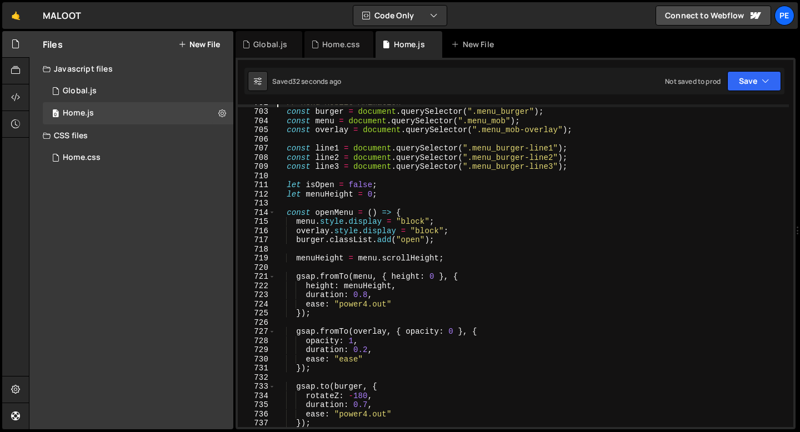
scroll to position [6408, 0]
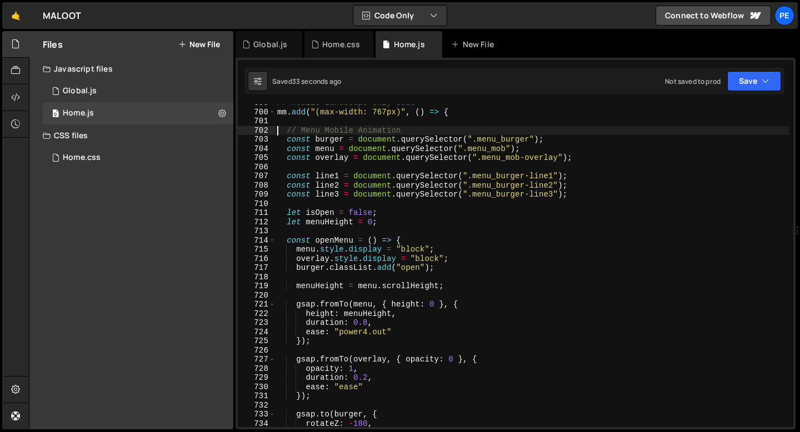
click at [394, 218] on div "// Mobile Landscape Only Code mm . add ( "(max-width: 767px)" , ( ) => { // Men…" at bounding box center [532, 268] width 514 height 341
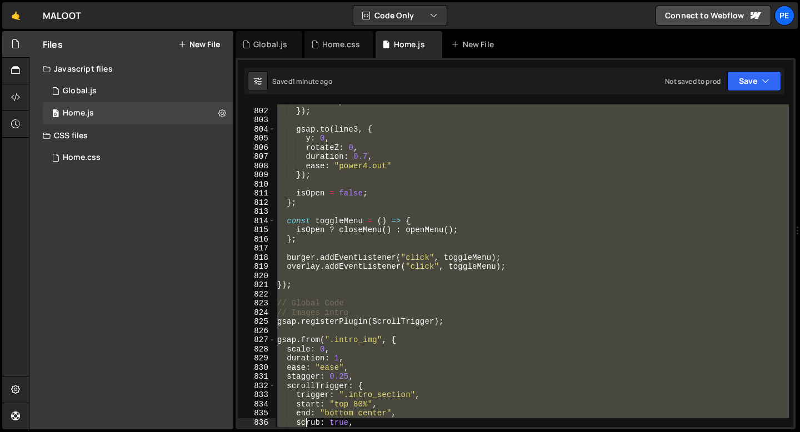
scroll to position [7363, 0]
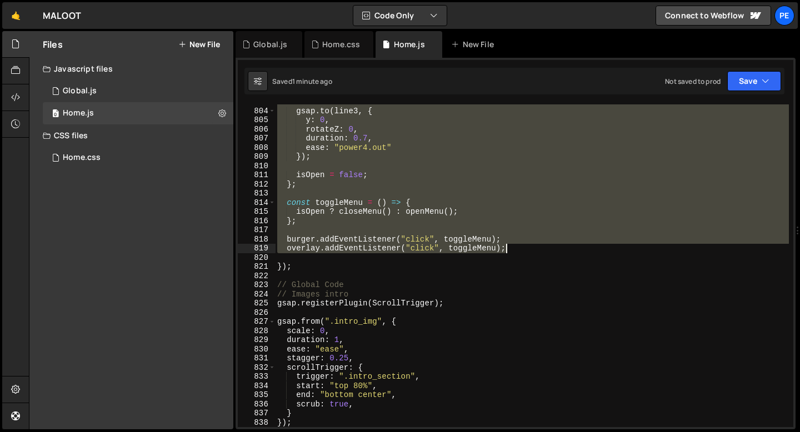
drag, startPoint x: 287, startPoint y: 150, endPoint x: 521, endPoint y: 251, distance: 254.7
click at [521, 251] on div "gsap . to ( line3 , { y : 0 , rotateZ : 0 , duration : 0.7 , ease : "power4.out…" at bounding box center [532, 267] width 514 height 341
type textarea "burger.addEventListener("click", toggleMenu); overlay.addEventListener("click",…"
paste textarea
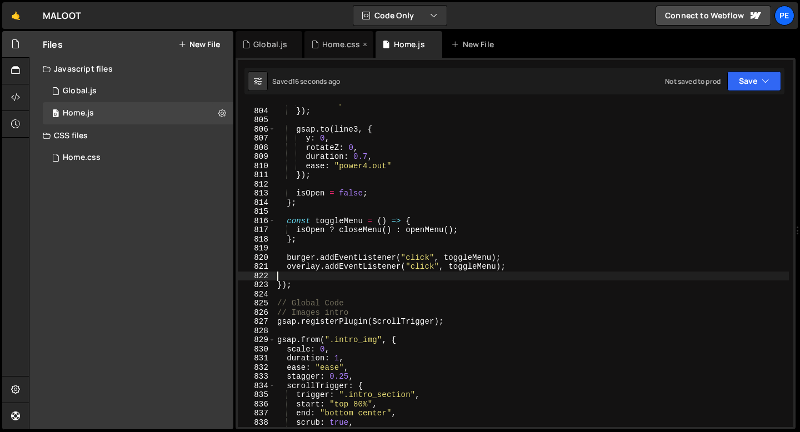
click at [331, 47] on div "Home.css" at bounding box center [341, 44] width 38 height 11
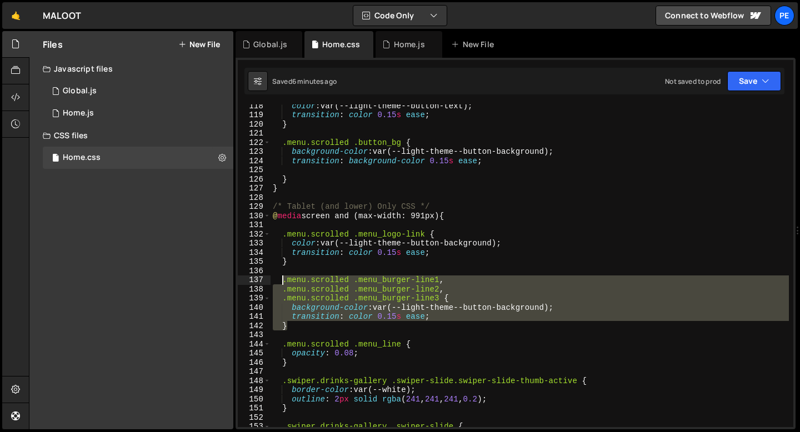
drag, startPoint x: 297, startPoint y: 326, endPoint x: 285, endPoint y: 282, distance: 46.1
click at [285, 282] on div "color : var(--light-theme--button-text) ; transition : color 0.15 s ease ; } .m…" at bounding box center [530, 271] width 519 height 341
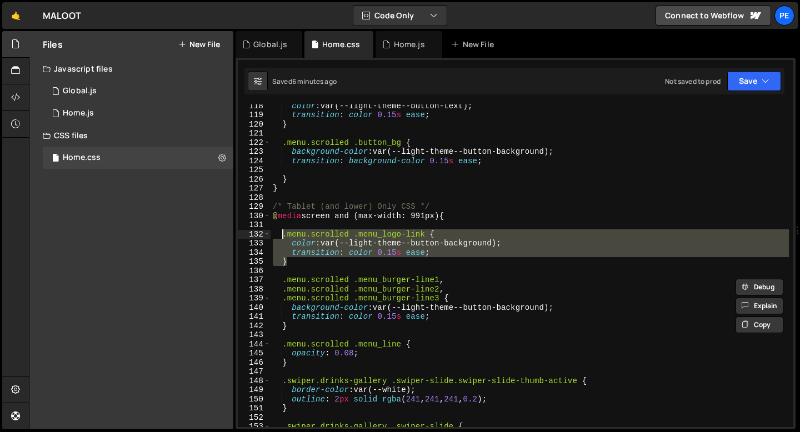
drag, startPoint x: 291, startPoint y: 262, endPoint x: 281, endPoint y: 232, distance: 31.6
click at [281, 232] on div "color : var(--light-theme--button-text) ; transition : color 0.15 s ease ; } .m…" at bounding box center [530, 271] width 519 height 341
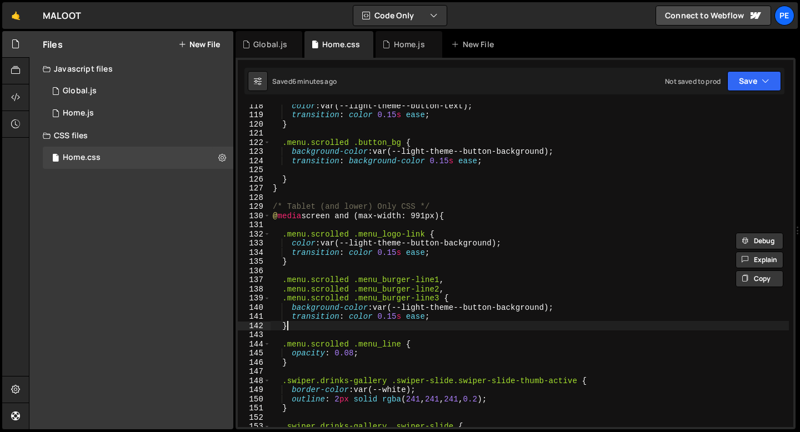
click at [303, 329] on div "color : var(--light-theme--button-text) ; transition : color 0.15 s ease ; } .m…" at bounding box center [530, 271] width 519 height 341
type textarea "}"
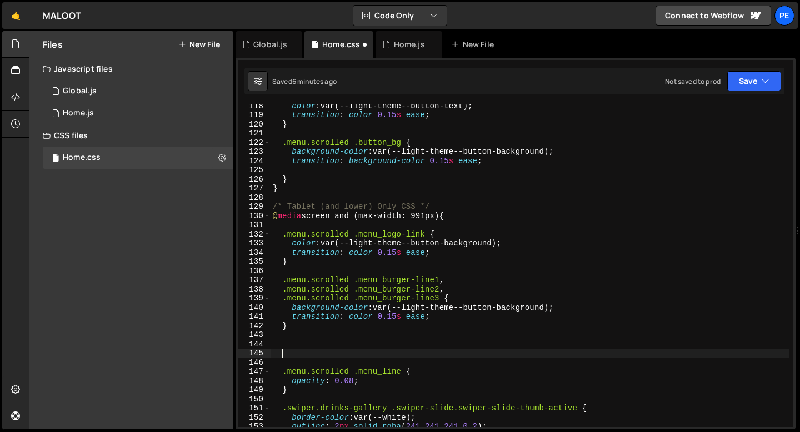
paste textarea "}"
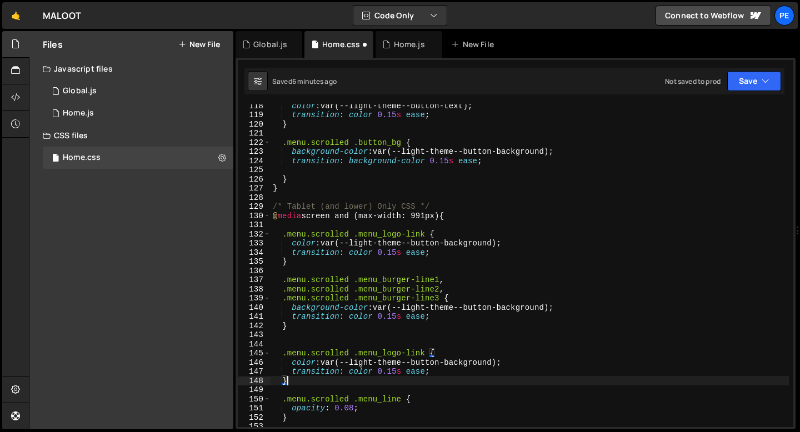
click at [427, 353] on div "color : var(--light-theme--button-text) ; transition : color 0.15 s ease ; } .m…" at bounding box center [530, 271] width 519 height 341
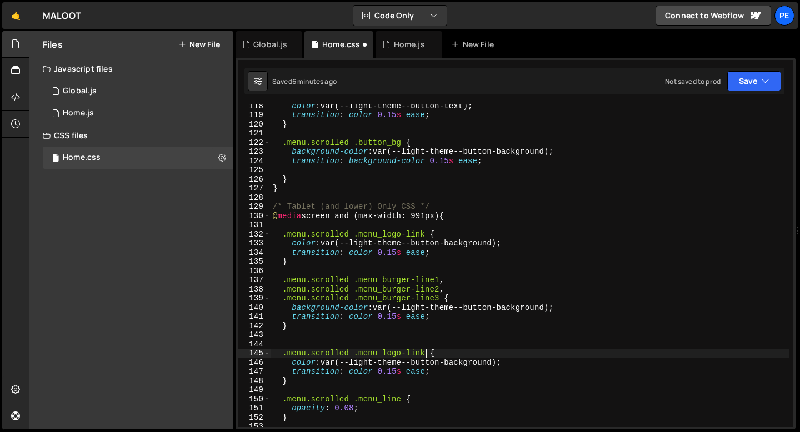
click at [350, 351] on div "color : var(--light-theme--button-text) ; transition : color 0.15 s ease ; } .m…" at bounding box center [530, 271] width 519 height 341
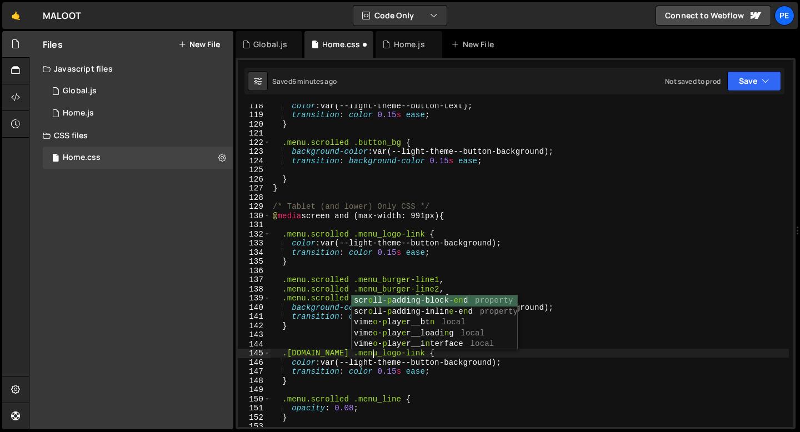
scroll to position [0, 7]
click at [359, 382] on div "color : var(--light-theme--button-text) ; transition : color 0.15 s ease ; } .m…" at bounding box center [530, 271] width 519 height 341
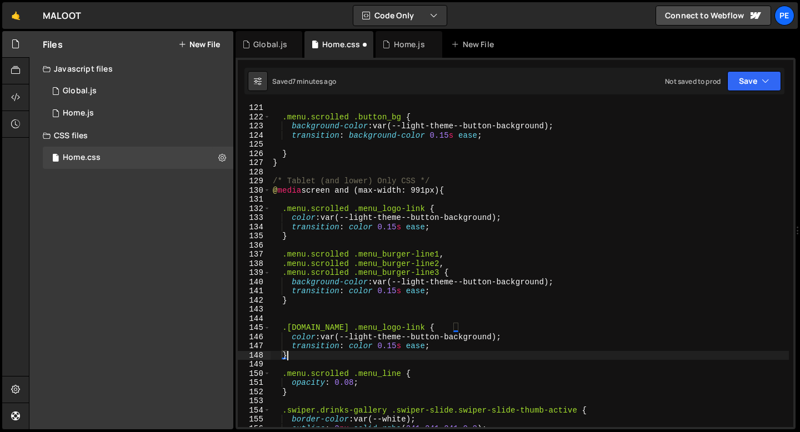
scroll to position [1102, 0]
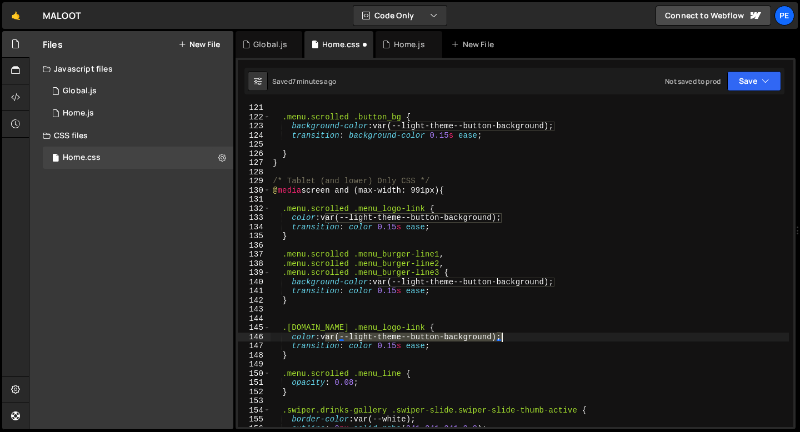
drag, startPoint x: 325, startPoint y: 337, endPoint x: 500, endPoint y: 336, distance: 175.1
click at [500, 336] on div ".menu.scrolled .button_bg { background-color : var(--light-theme--button-backgr…" at bounding box center [530, 273] width 519 height 341
paste textarea "white"
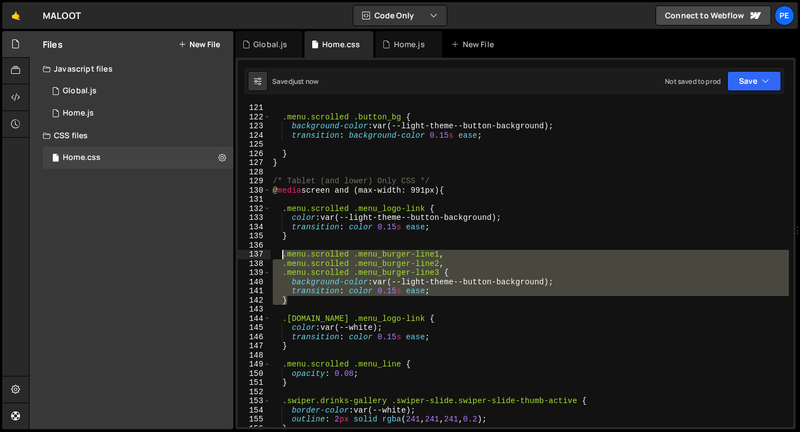
drag, startPoint x: 291, startPoint y: 302, endPoint x: 282, endPoint y: 258, distance: 45.5
click at [282, 258] on div ".menu.scrolled .button_bg { background-color : var(--light-theme--button-backgr…" at bounding box center [530, 273] width 519 height 341
click at [292, 347] on div ".menu.scrolled .button_bg { background-color : var(--light-theme--button-backgr…" at bounding box center [530, 273] width 519 height 341
type textarea "}"
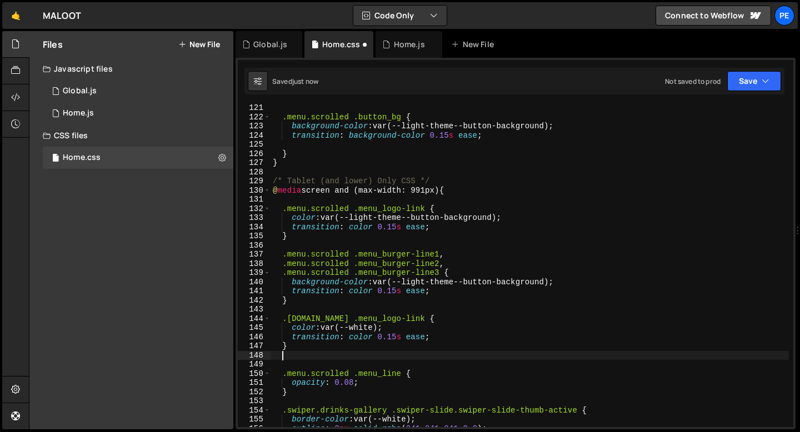
scroll to position [0, 0]
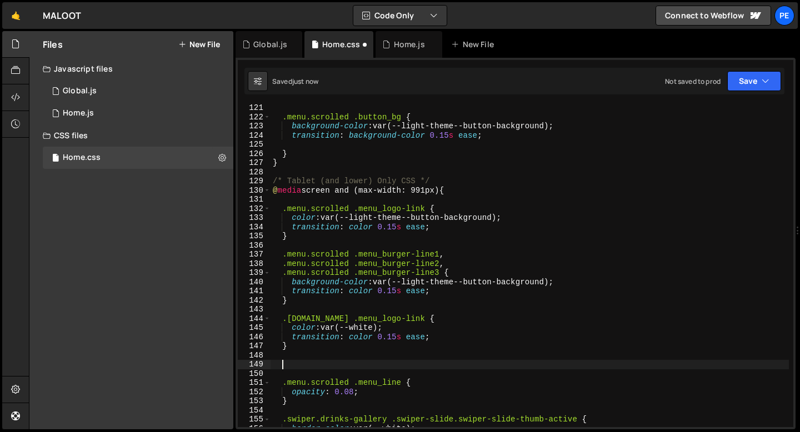
paste textarea "}"
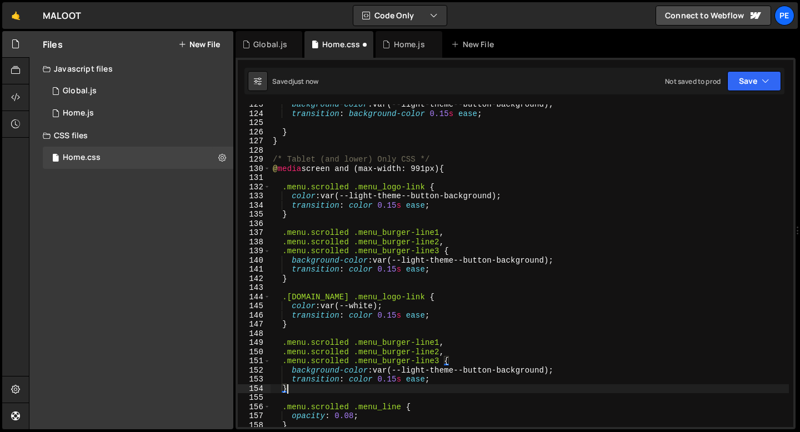
scroll to position [1123, 0]
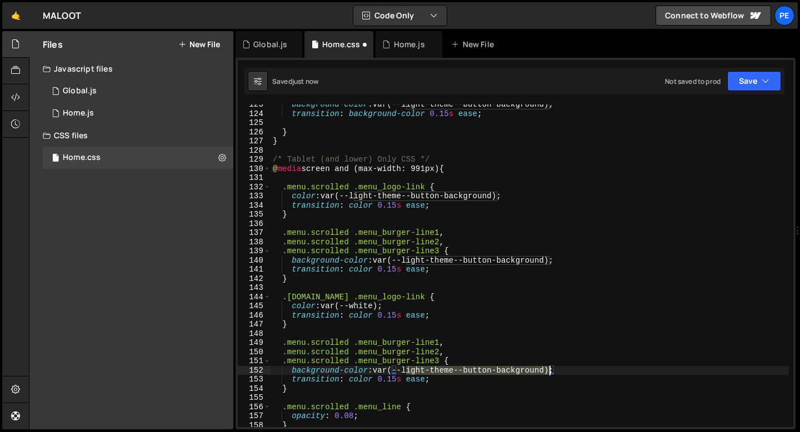
drag, startPoint x: 409, startPoint y: 371, endPoint x: 551, endPoint y: 370, distance: 142.9
click at [551, 370] on div "background-color : var(--light-theme--button-background) ; transition : backgro…" at bounding box center [530, 270] width 519 height 341
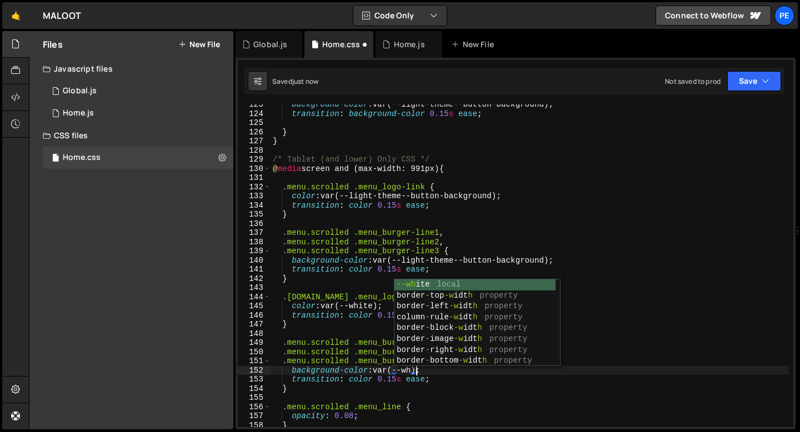
scroll to position [0, 11]
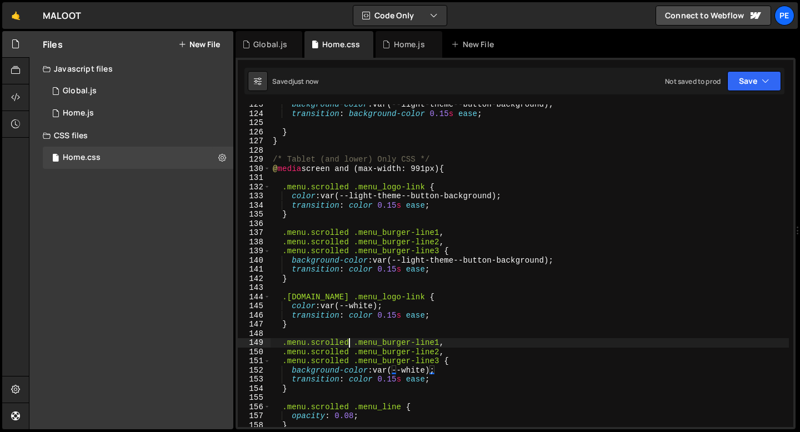
click at [351, 342] on div "background-color : var(--light-theme--button-background) ; transition : backgro…" at bounding box center [530, 270] width 519 height 341
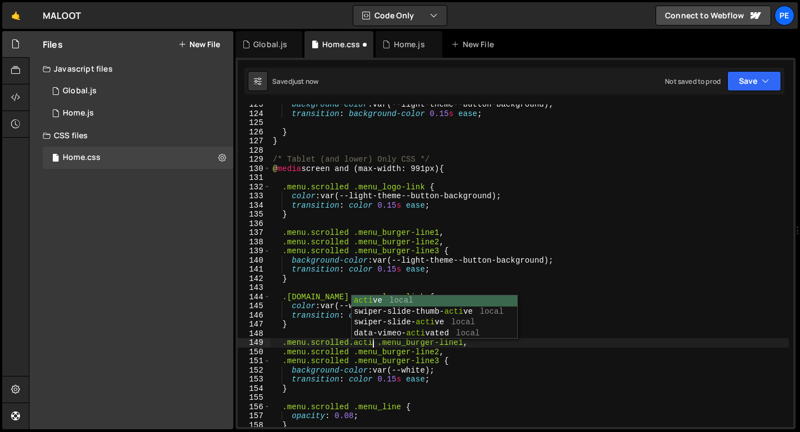
scroll to position [0, 7]
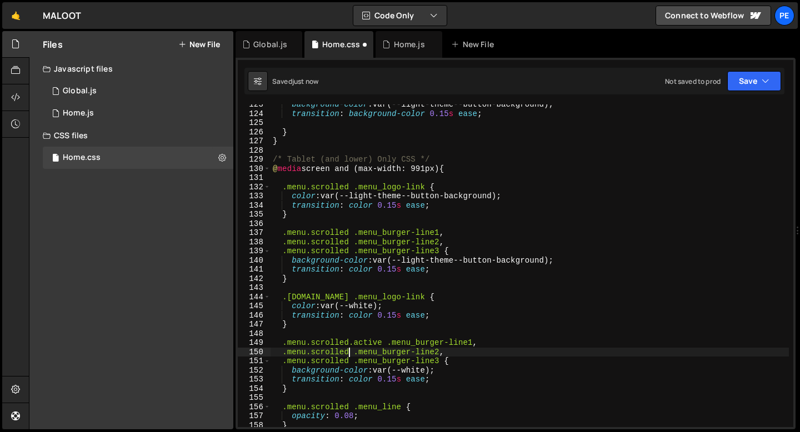
click at [351, 351] on div "background-color : var(--light-theme--button-background) ; transition : backgro…" at bounding box center [530, 270] width 519 height 341
click at [350, 361] on div "background-color : var(--light-theme--button-background) ; transition : backgro…" at bounding box center [530, 270] width 519 height 341
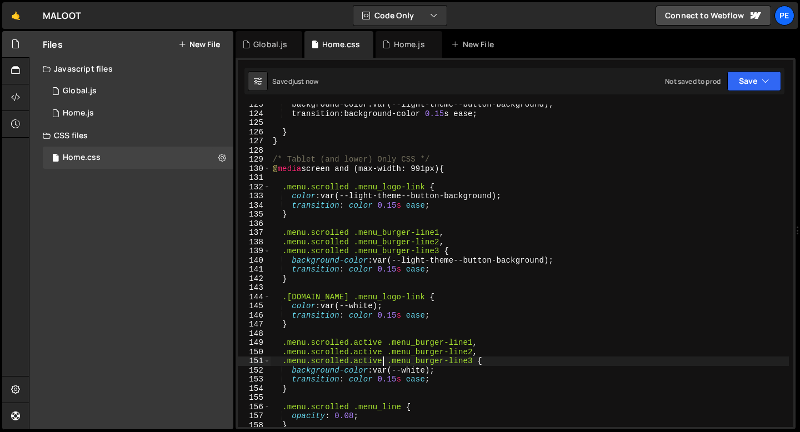
click at [451, 383] on div "background-color : var ( --light-theme--button-background ); transition : backg…" at bounding box center [530, 270] width 519 height 341
type textarea "transition: color 0.15s ease;"
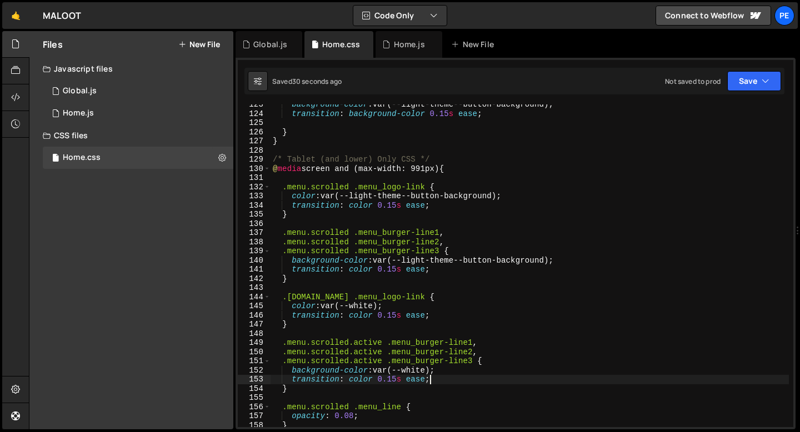
click at [330, 289] on div "background-color : var(--light-theme--button-background) ; transition : backgro…" at bounding box center [530, 270] width 519 height 341
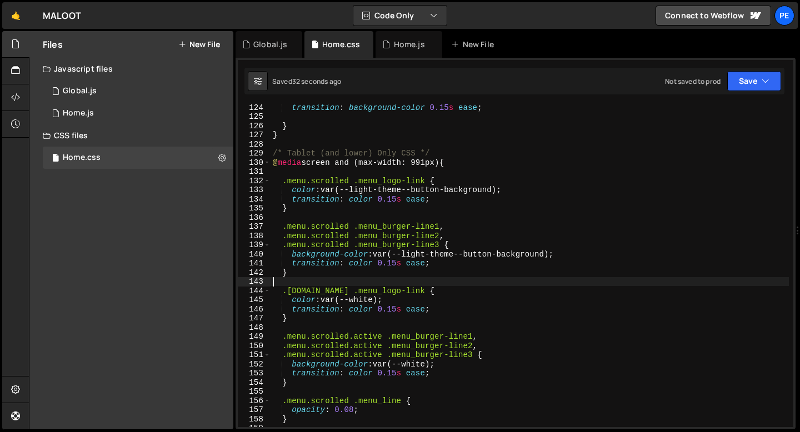
scroll to position [1129, 0]
click at [362, 335] on div "transition : background-color 0.15 s ease ; } } /* Tablet (and lower) Only CSS …" at bounding box center [530, 273] width 519 height 341
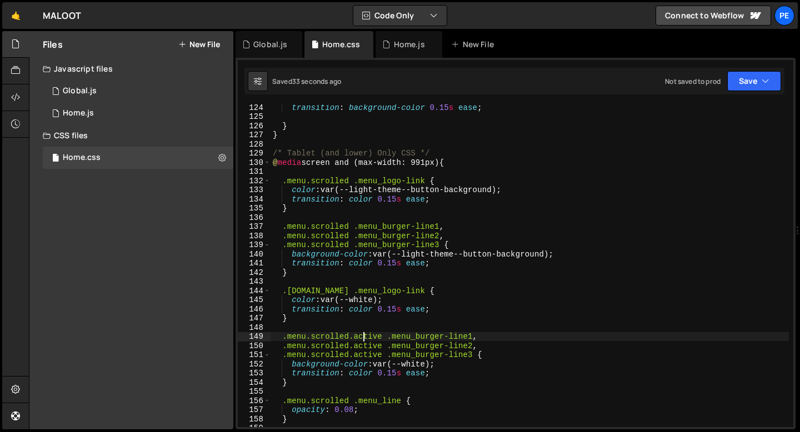
click at [362, 335] on div "transition : background-color 0.15 s ease ; } } /* Tablet (and lower) Only CSS …" at bounding box center [530, 273] width 519 height 341
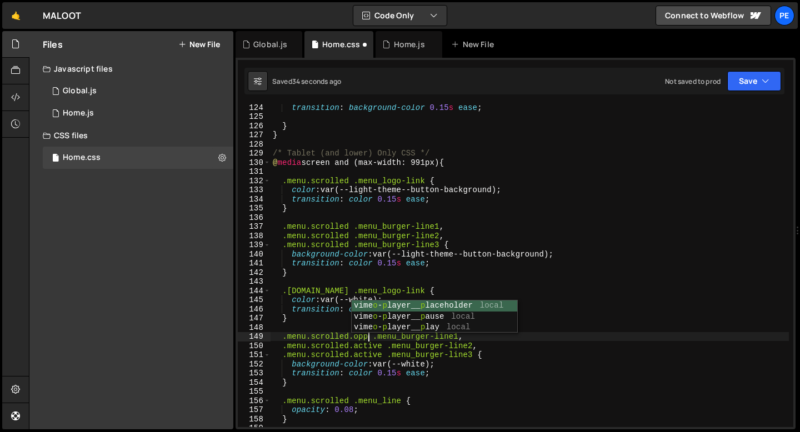
scroll to position [0, 7]
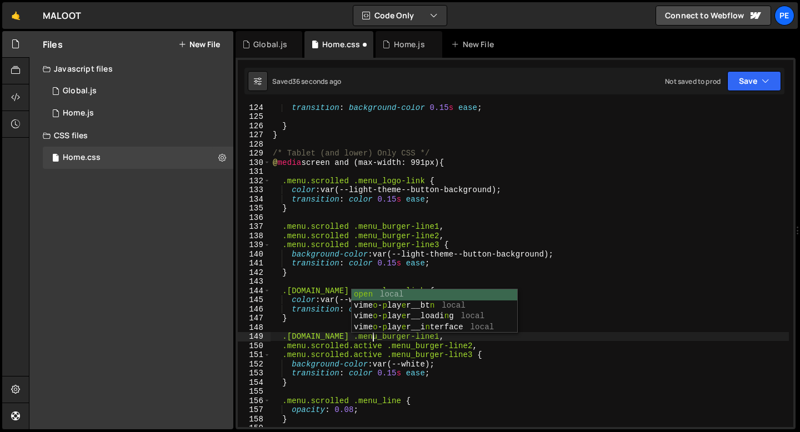
click at [362, 343] on div "transition : background-color 0.15 s ease ; } } /* Tablet (and lower) Only CSS …" at bounding box center [530, 273] width 519 height 341
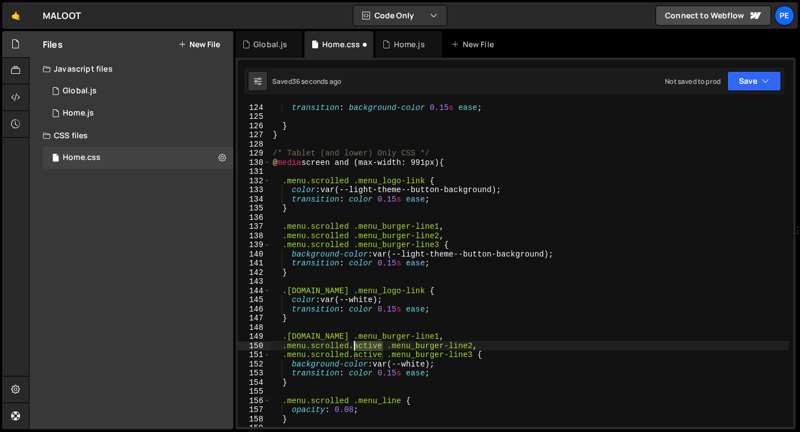
click at [362, 344] on div "transition : background-color 0.15 s ease ; } } /* Tablet (and lower) Only CSS …" at bounding box center [530, 273] width 519 height 341
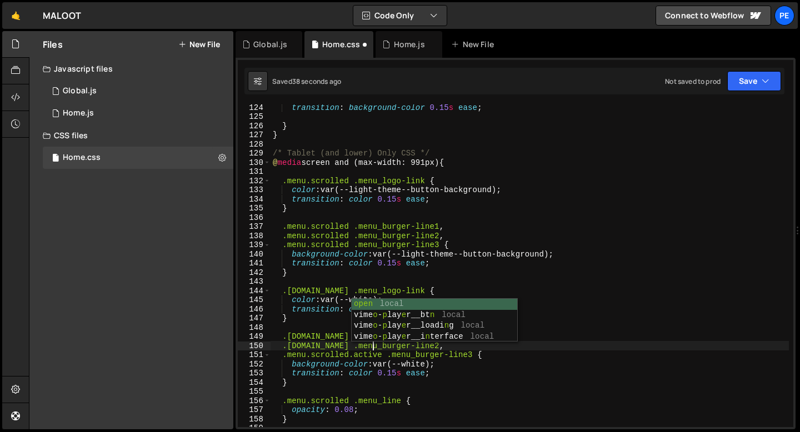
click at [361, 355] on div "transition : background-color 0.15 s ease ; } } /* Tablet (and lower) Only CSS …" at bounding box center [530, 273] width 519 height 341
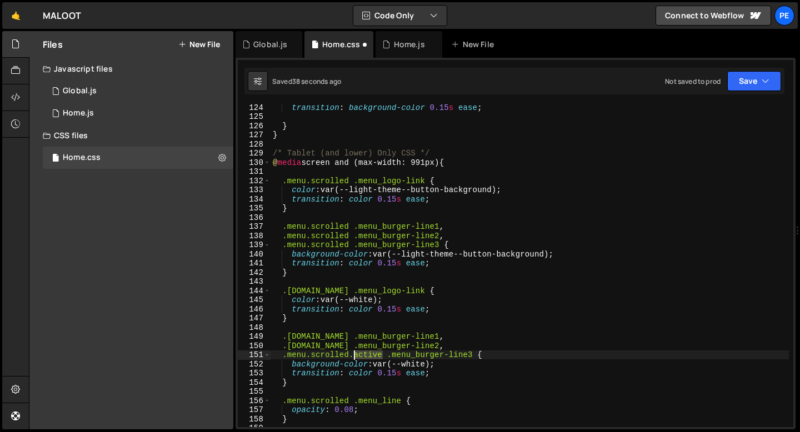
click at [361, 355] on div "transition : background-color 0.15 s ease ; } } /* Tablet (and lower) Only CSS …" at bounding box center [530, 273] width 519 height 341
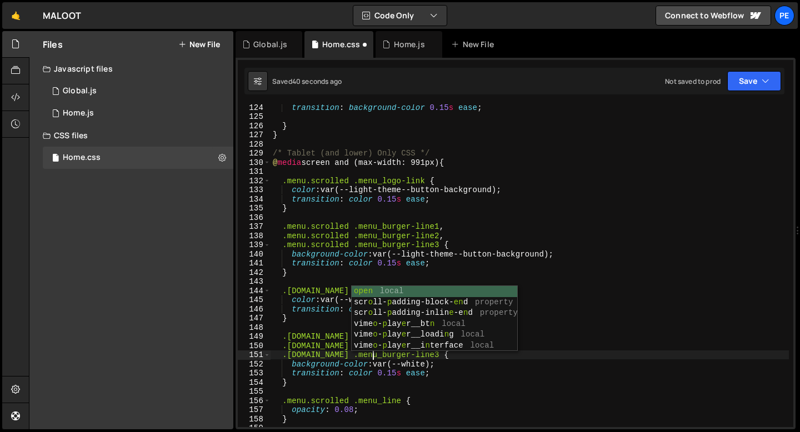
click at [305, 352] on div "transition : background-color 0.15 s ease ; } } /* Tablet (and lower) Only CSS …" at bounding box center [530, 273] width 519 height 341
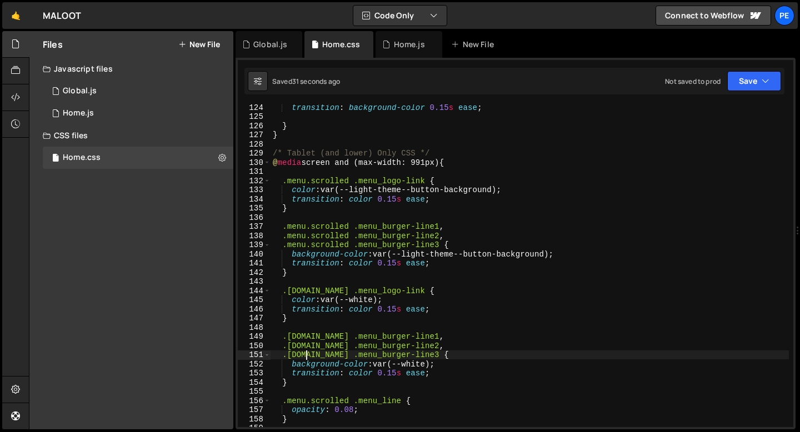
type textarea ".menu.scrolled.open .menu_burger-line3 {"
click at [20, 15] on link "🤙" at bounding box center [15, 15] width 27 height 27
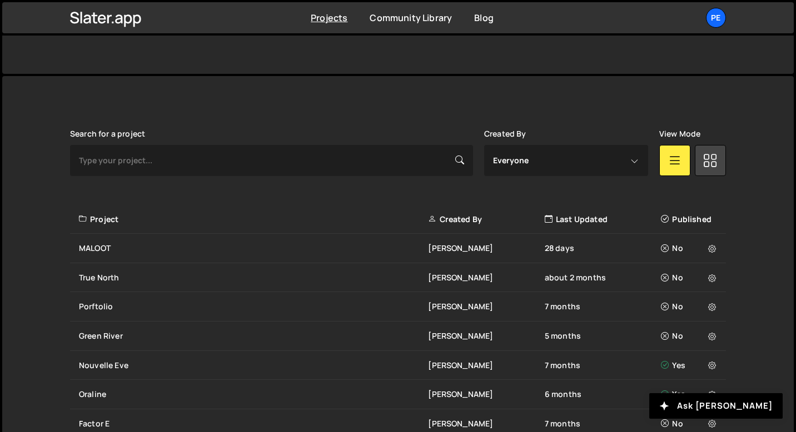
scroll to position [273, 0]
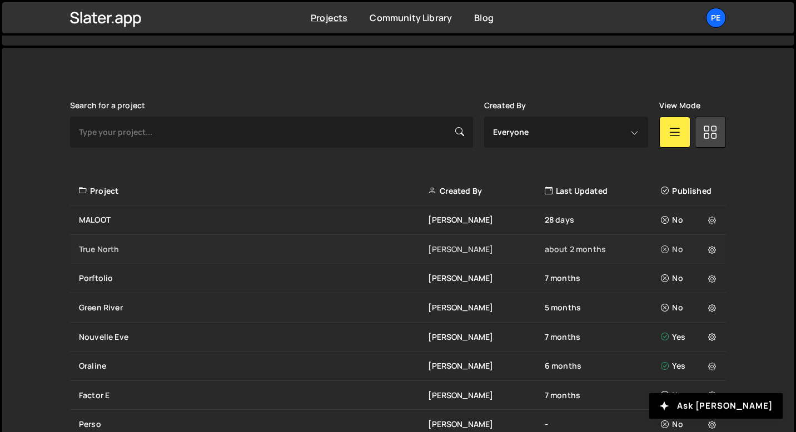
click at [120, 246] on div "True North" at bounding box center [253, 249] width 349 height 11
